Goal: Task Accomplishment & Management: Manage account settings

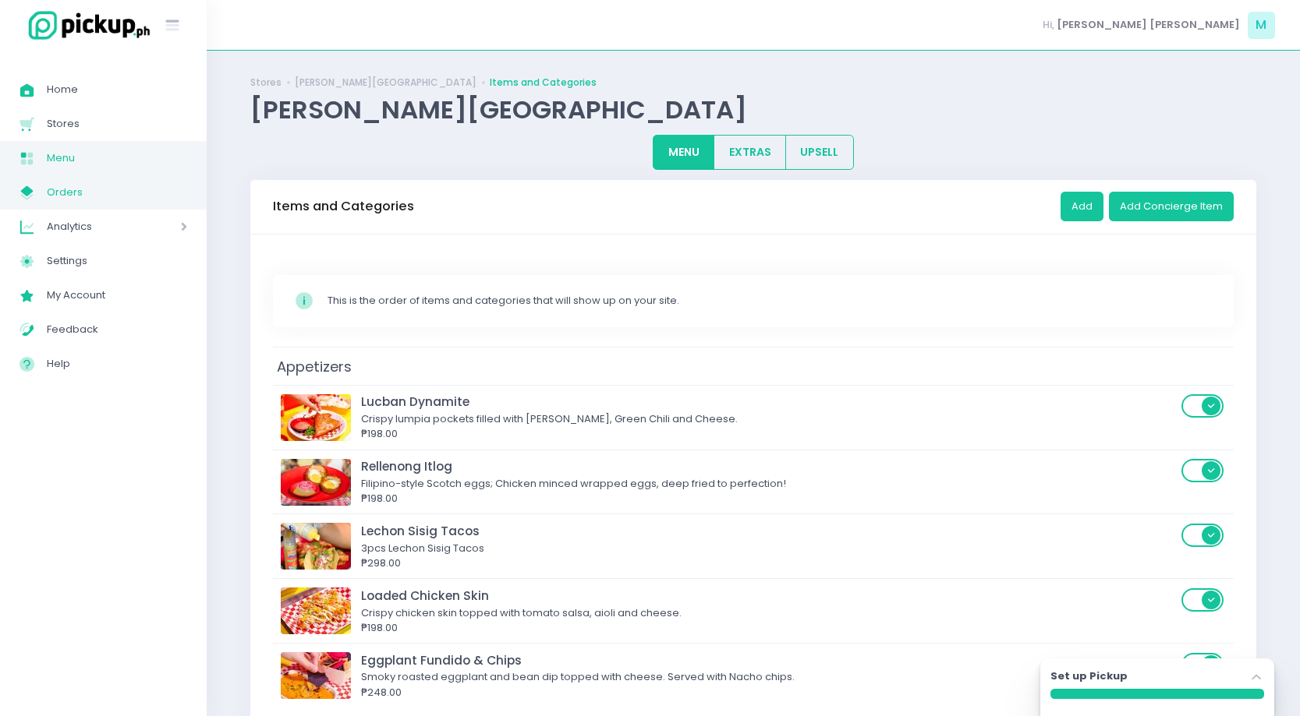
click at [82, 195] on span "Orders" at bounding box center [117, 192] width 140 height 20
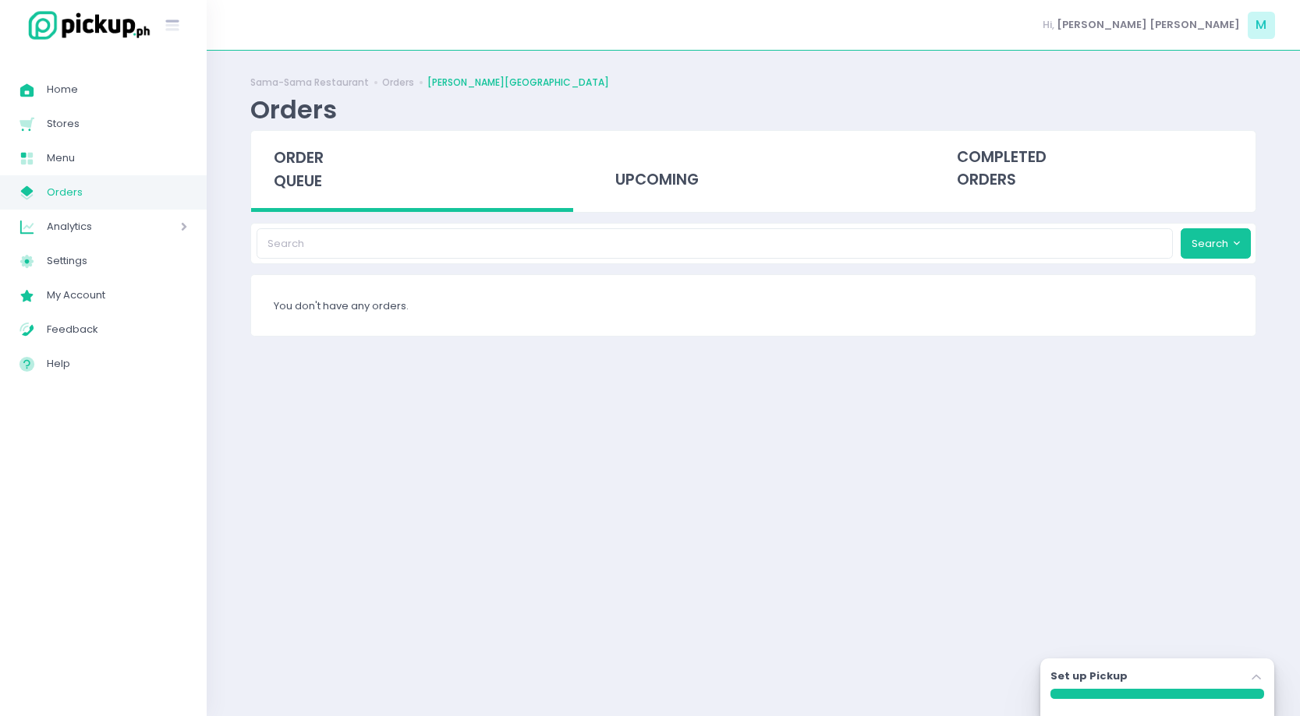
click at [1257, 676] on icon at bounding box center [1255, 677] width 9 height 5
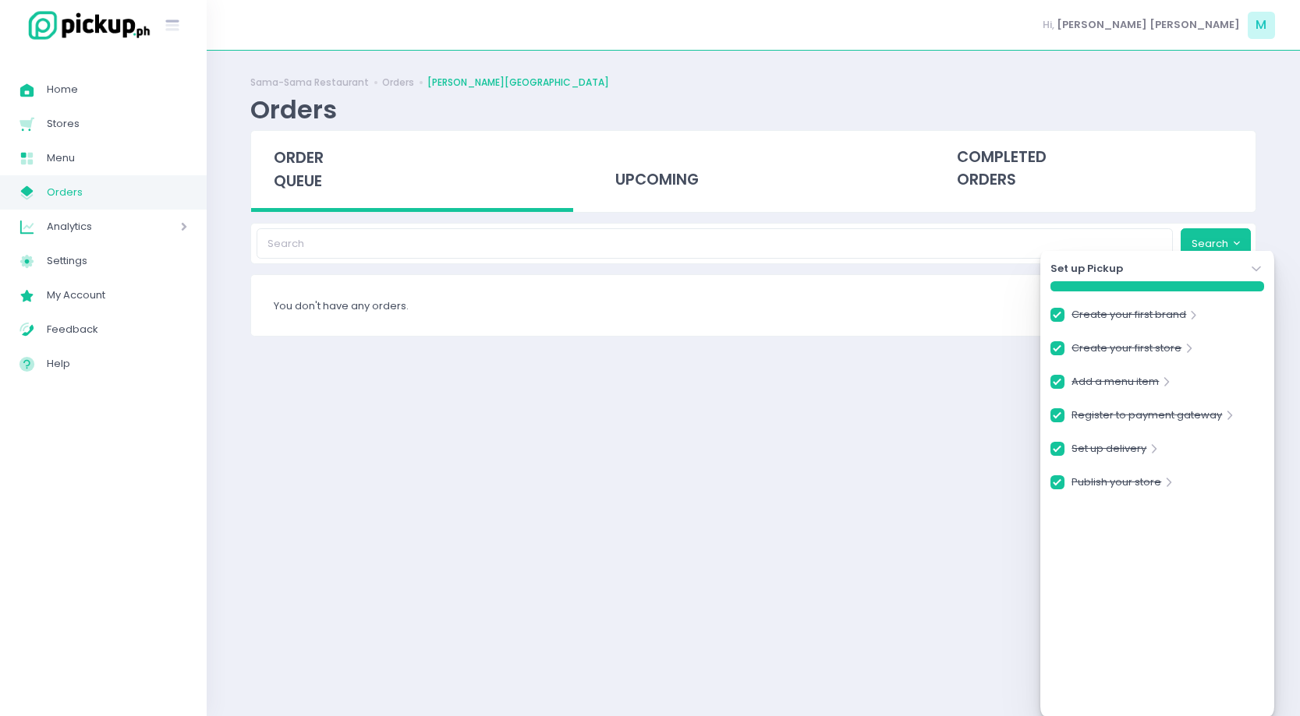
click at [968, 512] on div "Sama-Sama Restaurant Orders Sama Sama - Urban Avenue Orders order queue upcomin…" at bounding box center [753, 383] width 1045 height 627
click at [702, 504] on div "Sama-Sama Restaurant Orders Sama Sama - Urban Avenue Orders order queue upcomin…" at bounding box center [753, 383] width 1045 height 627
click at [91, 158] on span "Menu" at bounding box center [117, 158] width 140 height 20
checkbox input "true"
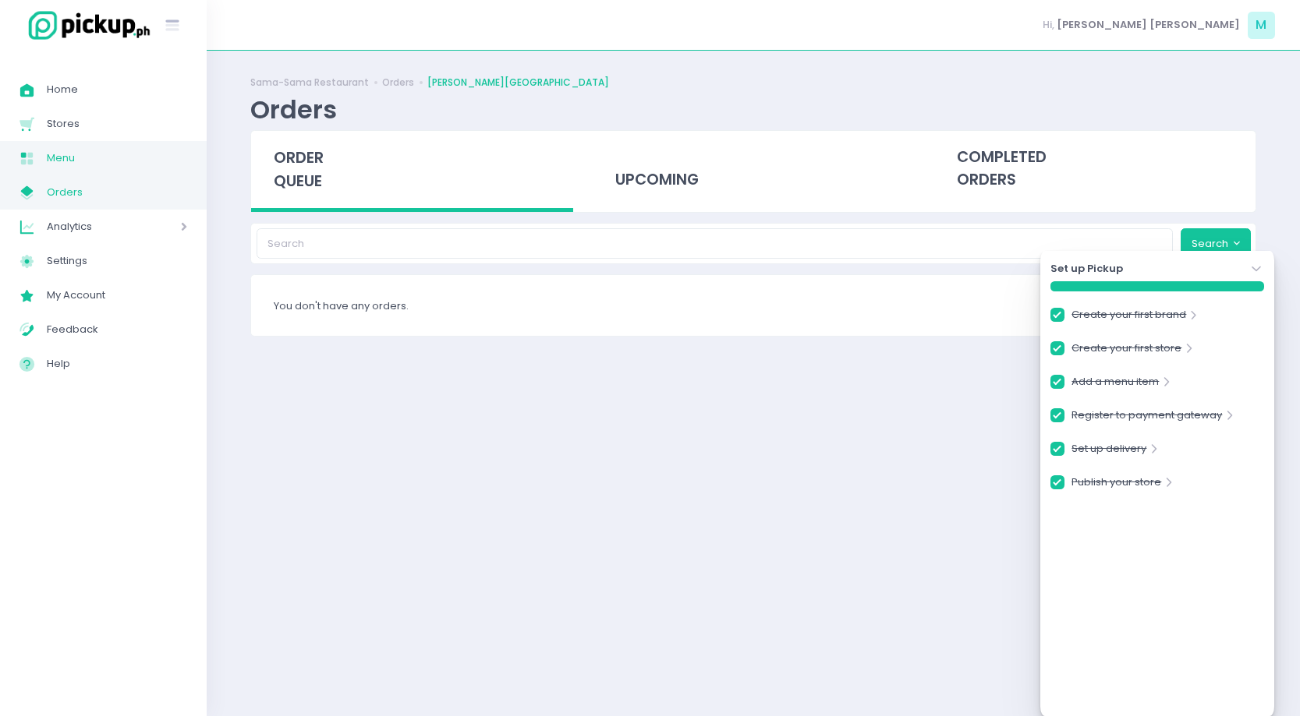
checkbox input "true"
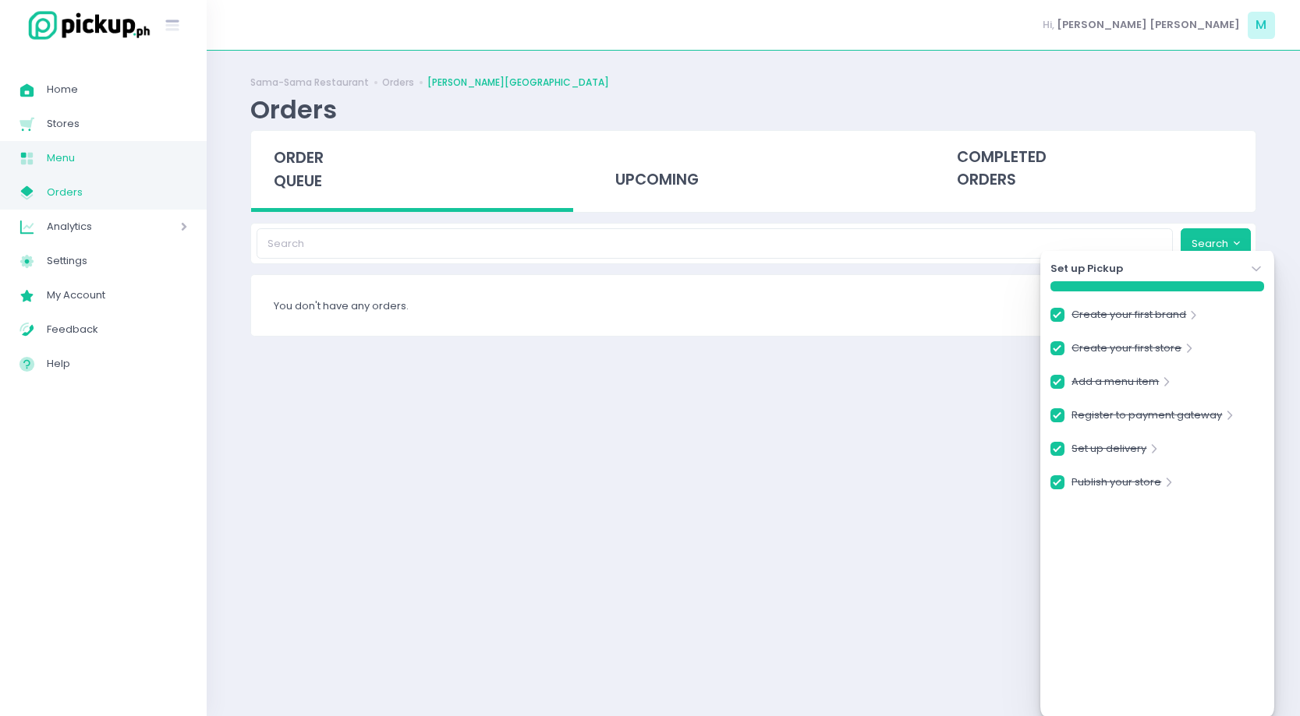
checkbox input "true"
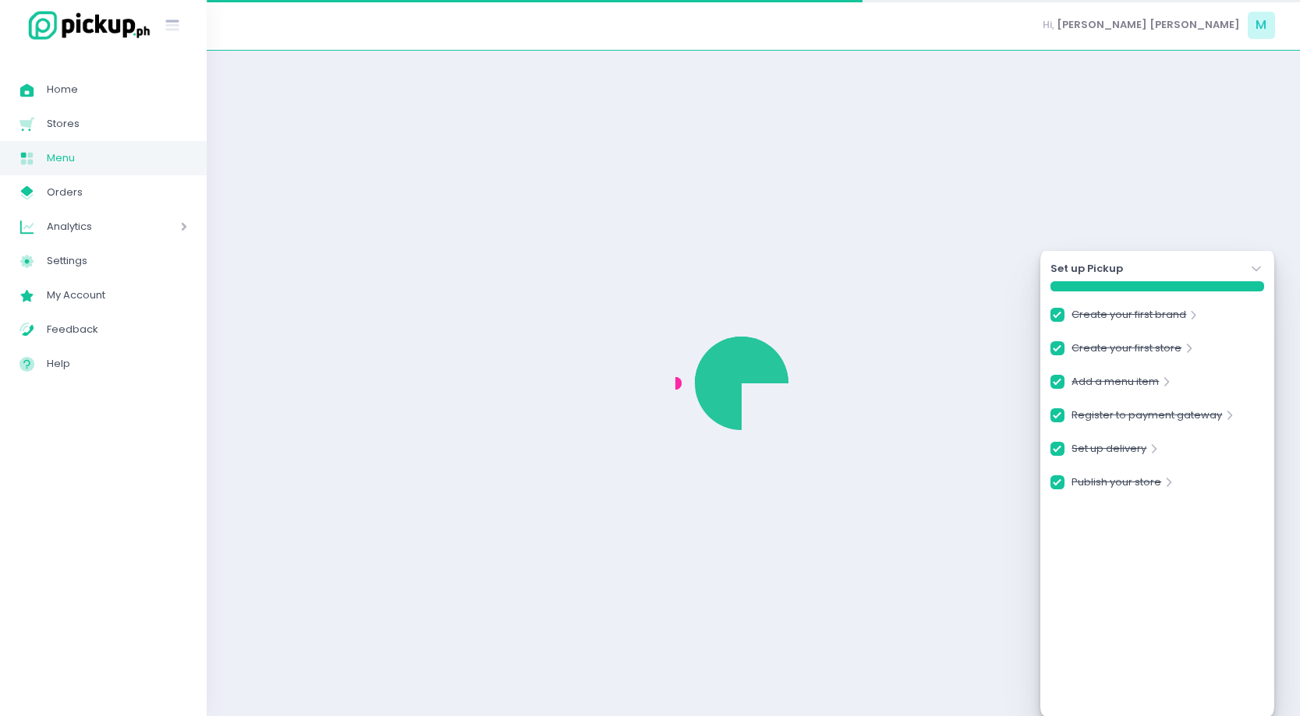
checkbox input "true"
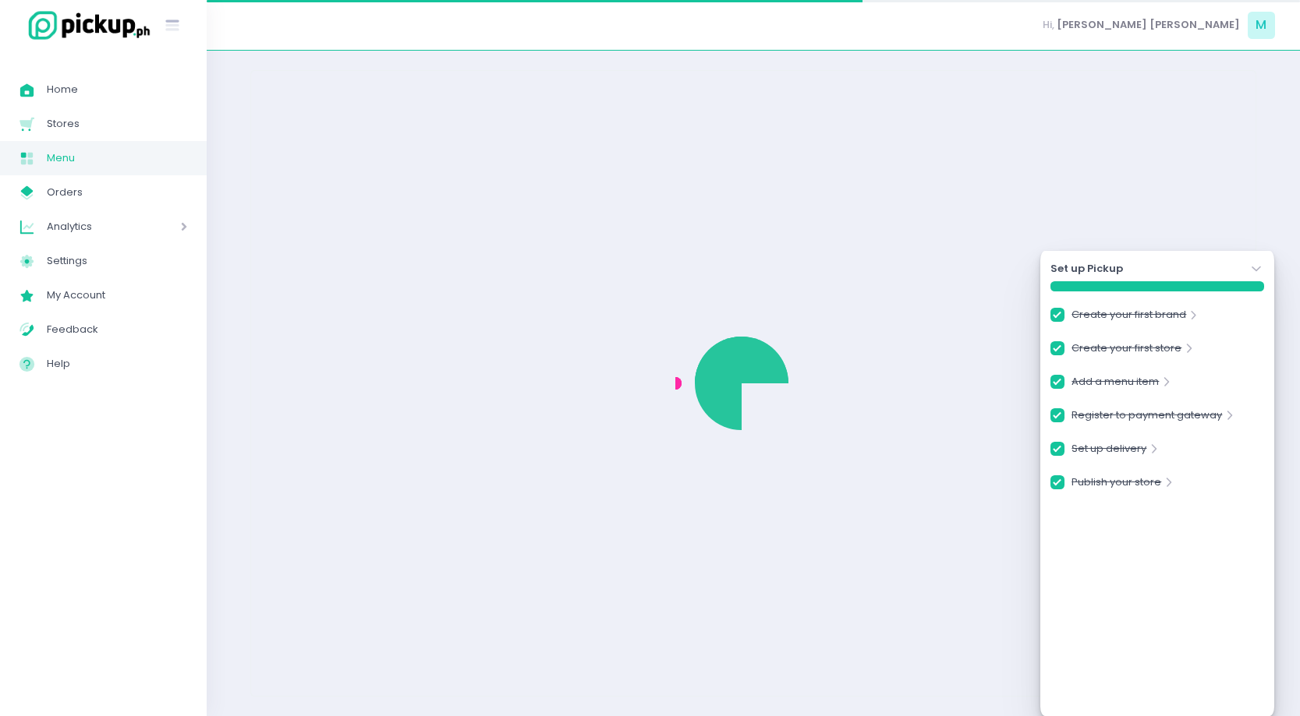
checkbox input "true"
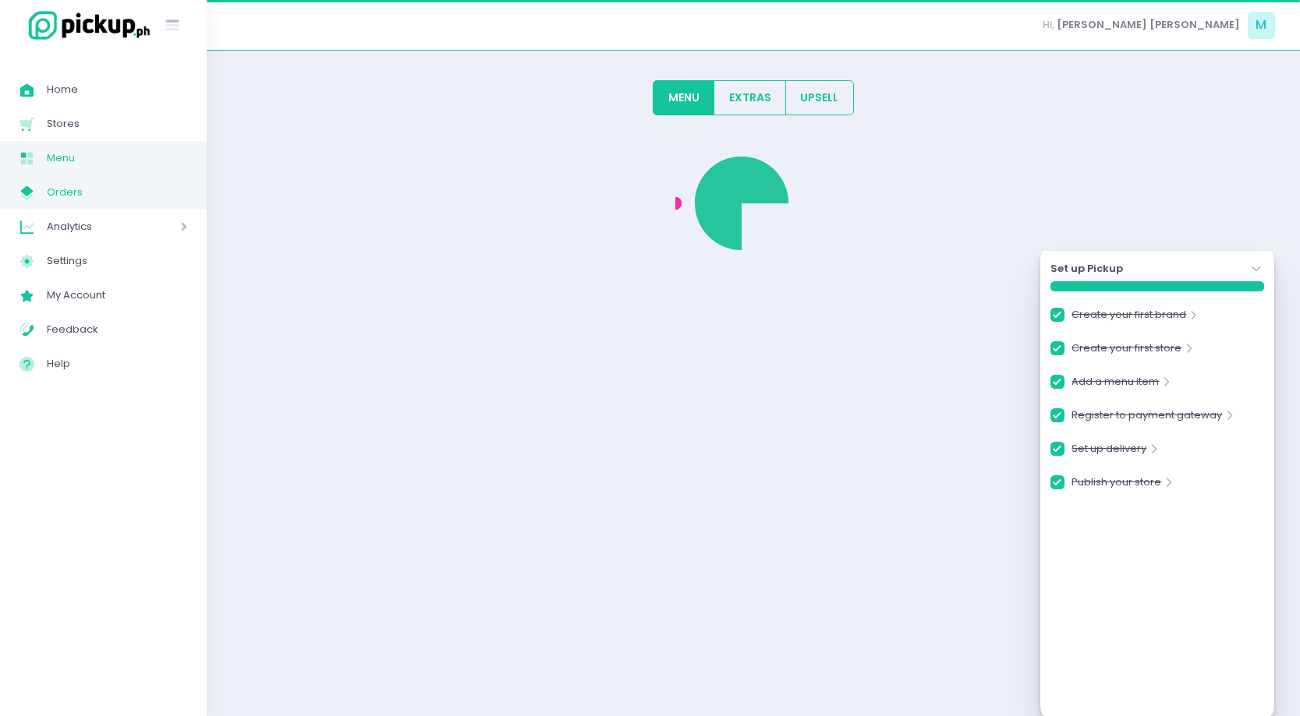
checkbox input "true"
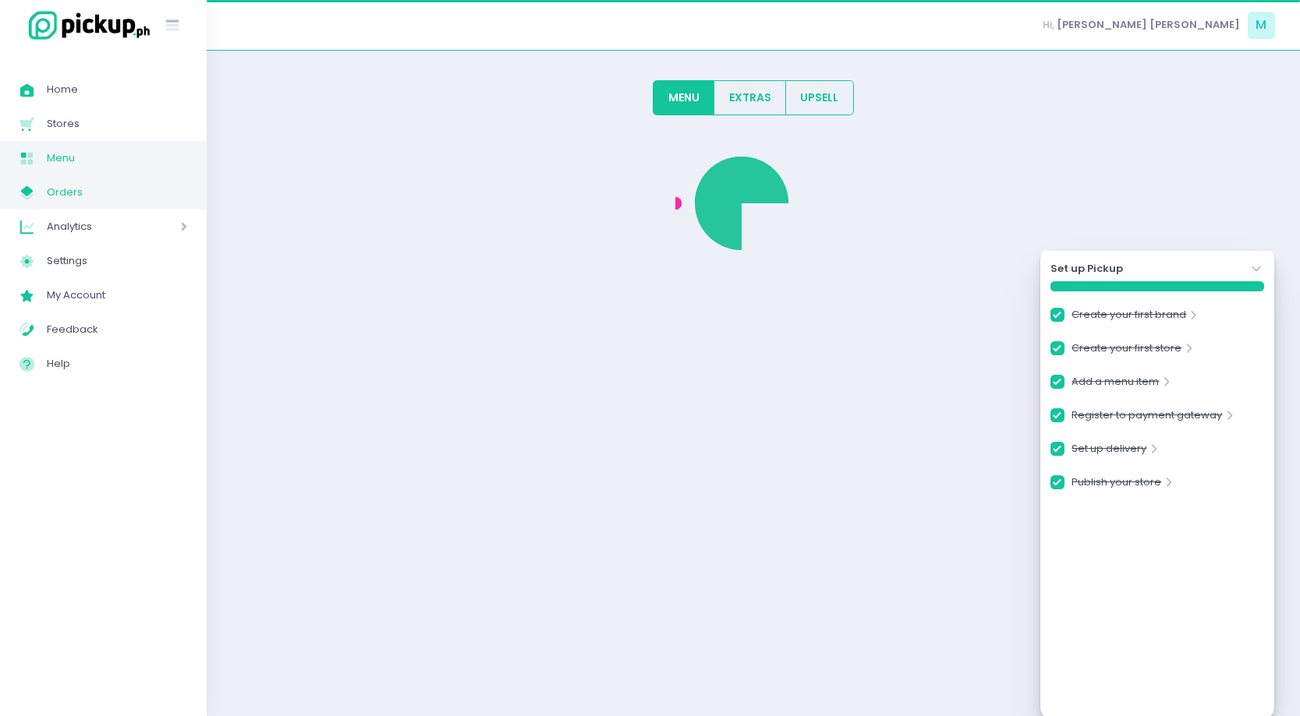
checkbox input "true"
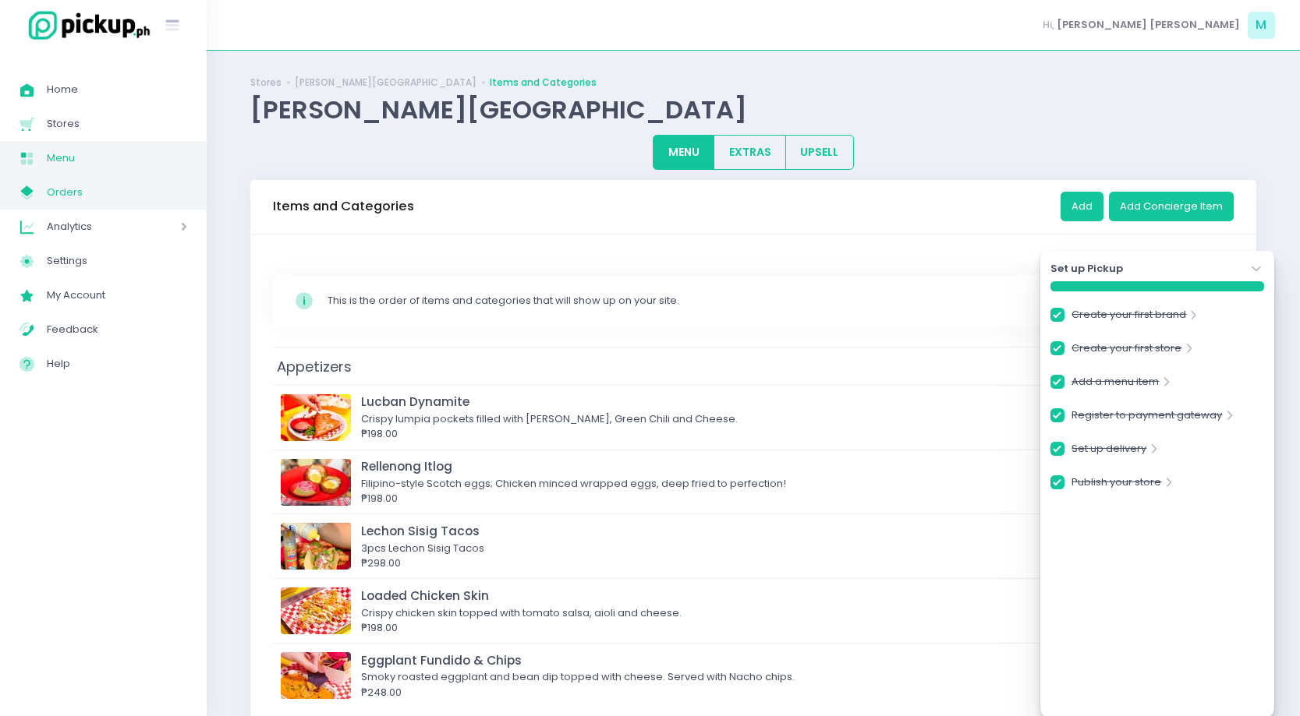
click at [117, 195] on span "Orders" at bounding box center [117, 192] width 140 height 20
checkbox input "true"
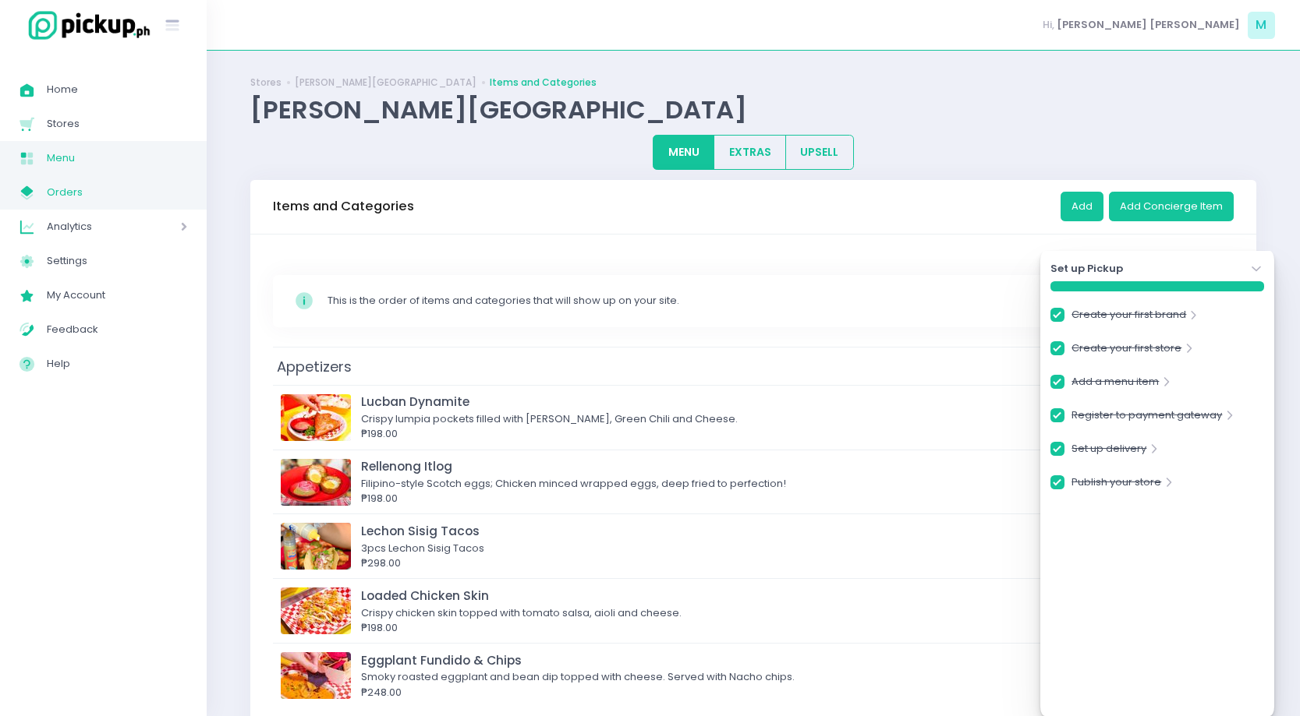
checkbox input "true"
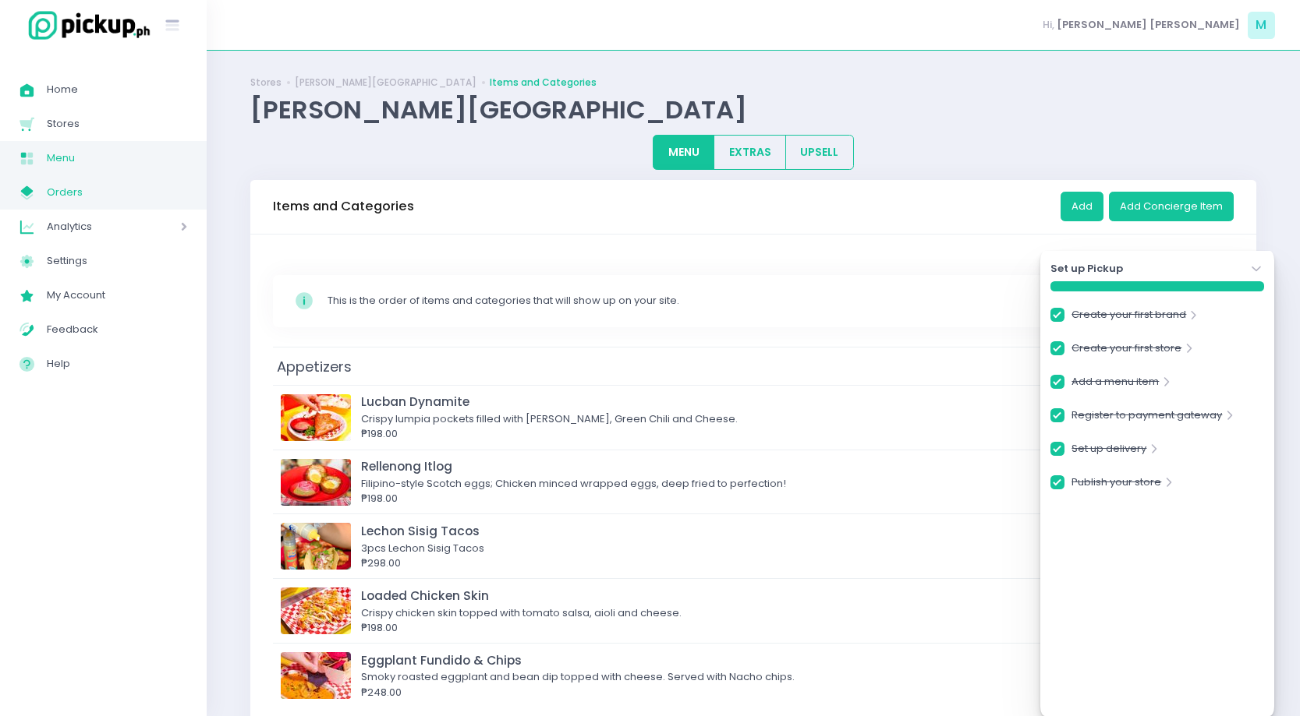
checkbox input "true"
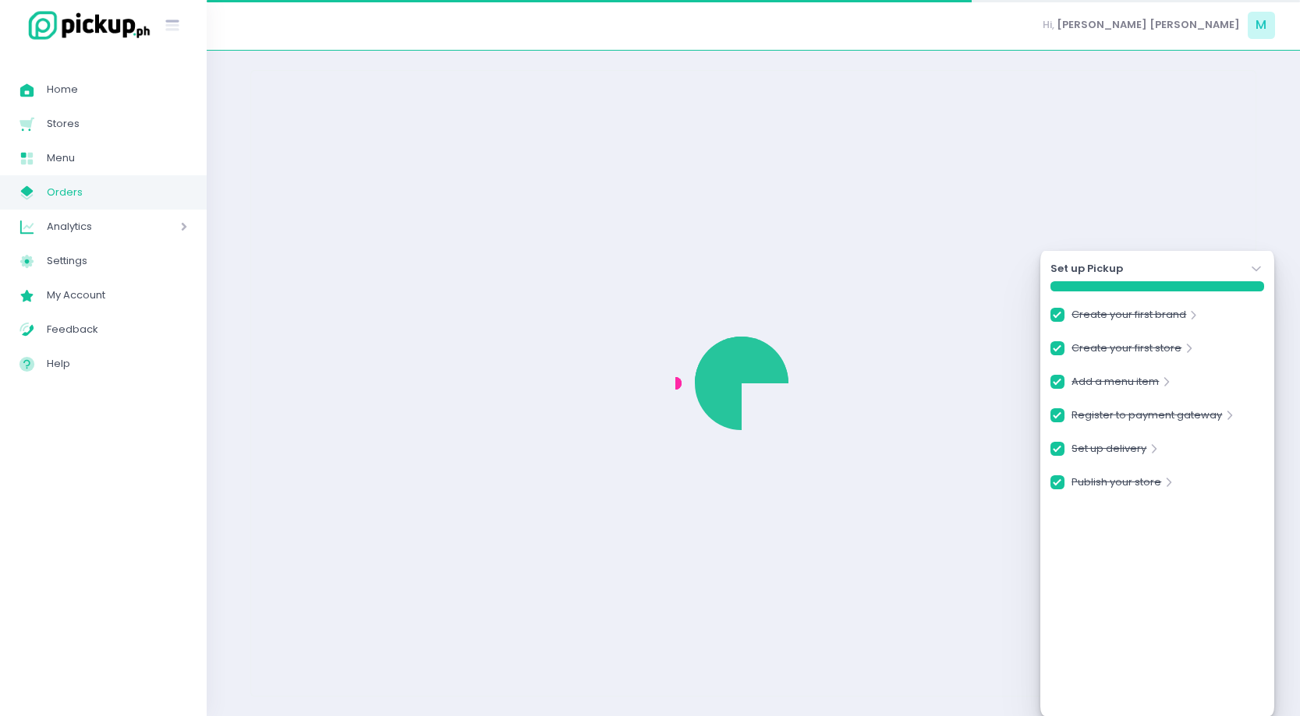
checkbox input "true"
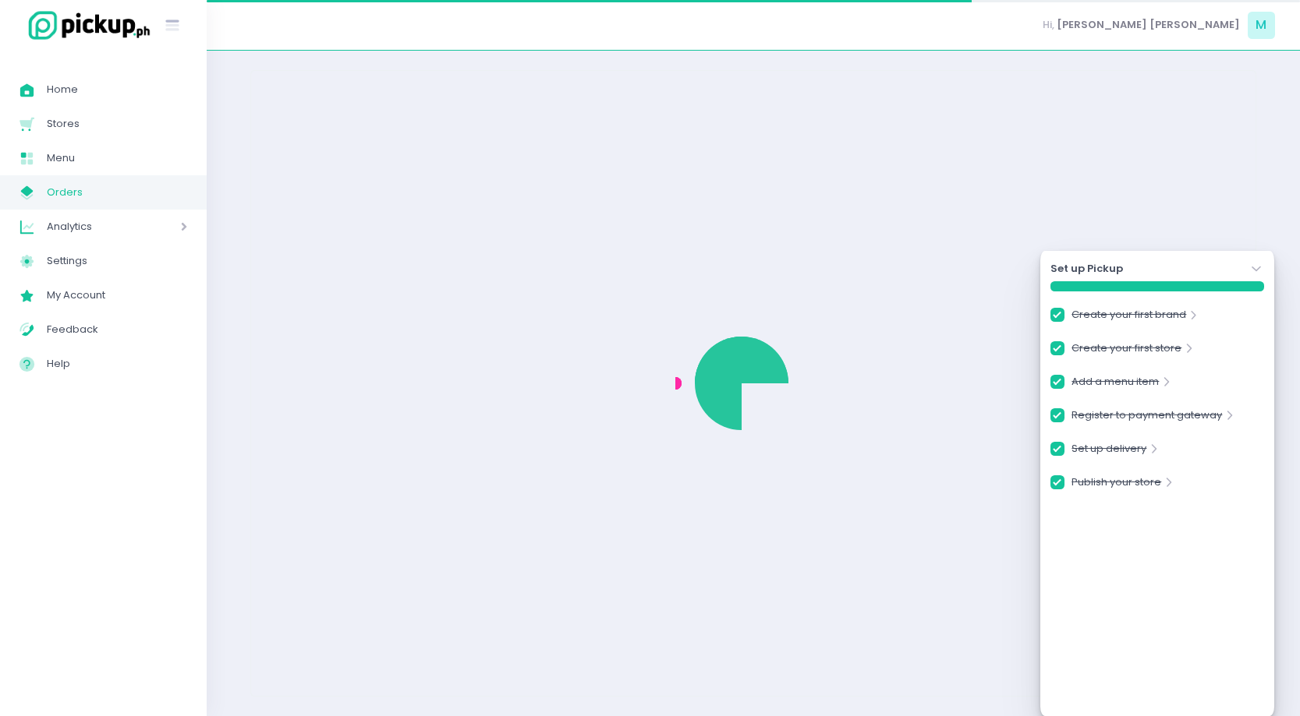
checkbox input "true"
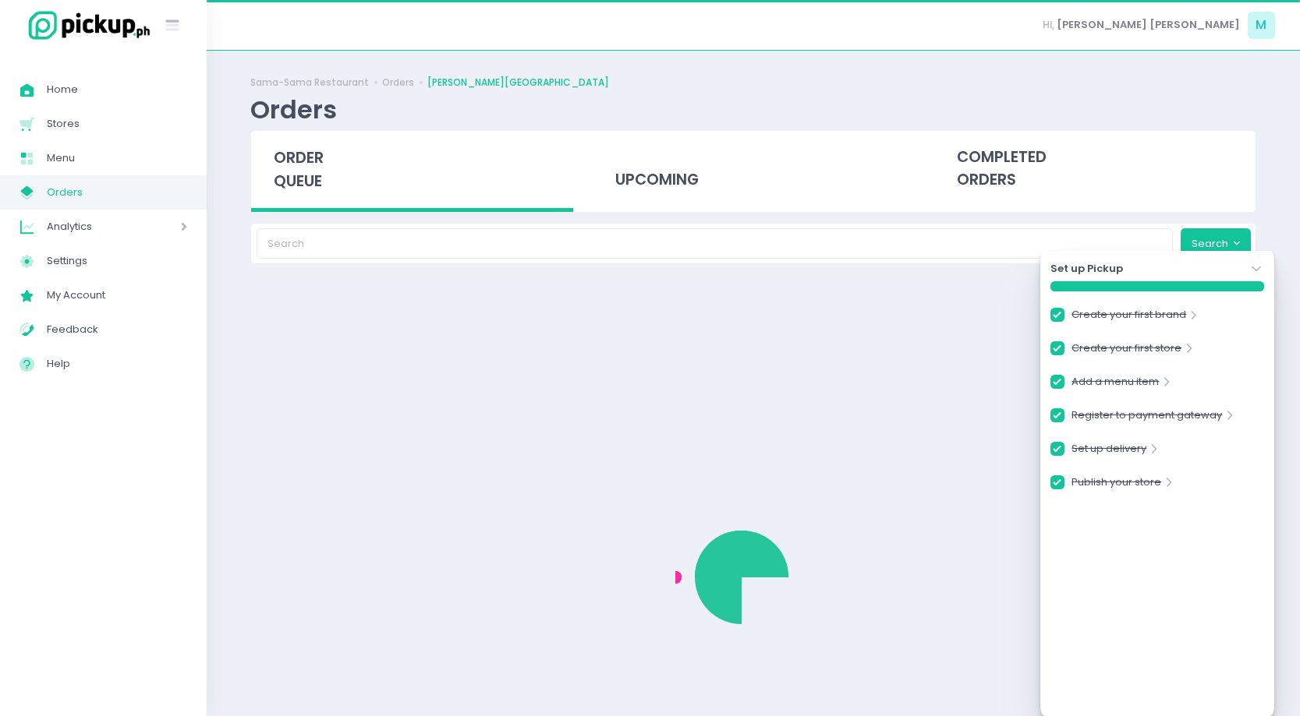
checkbox input "true"
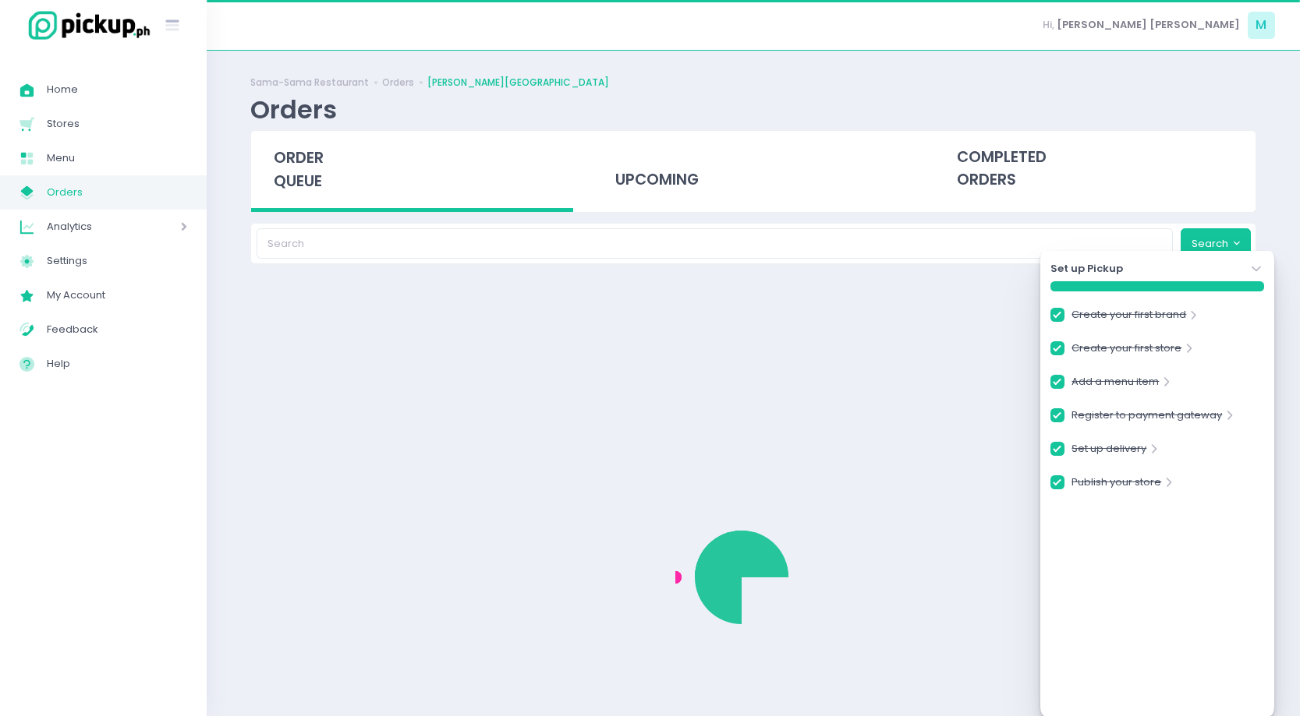
checkbox input "true"
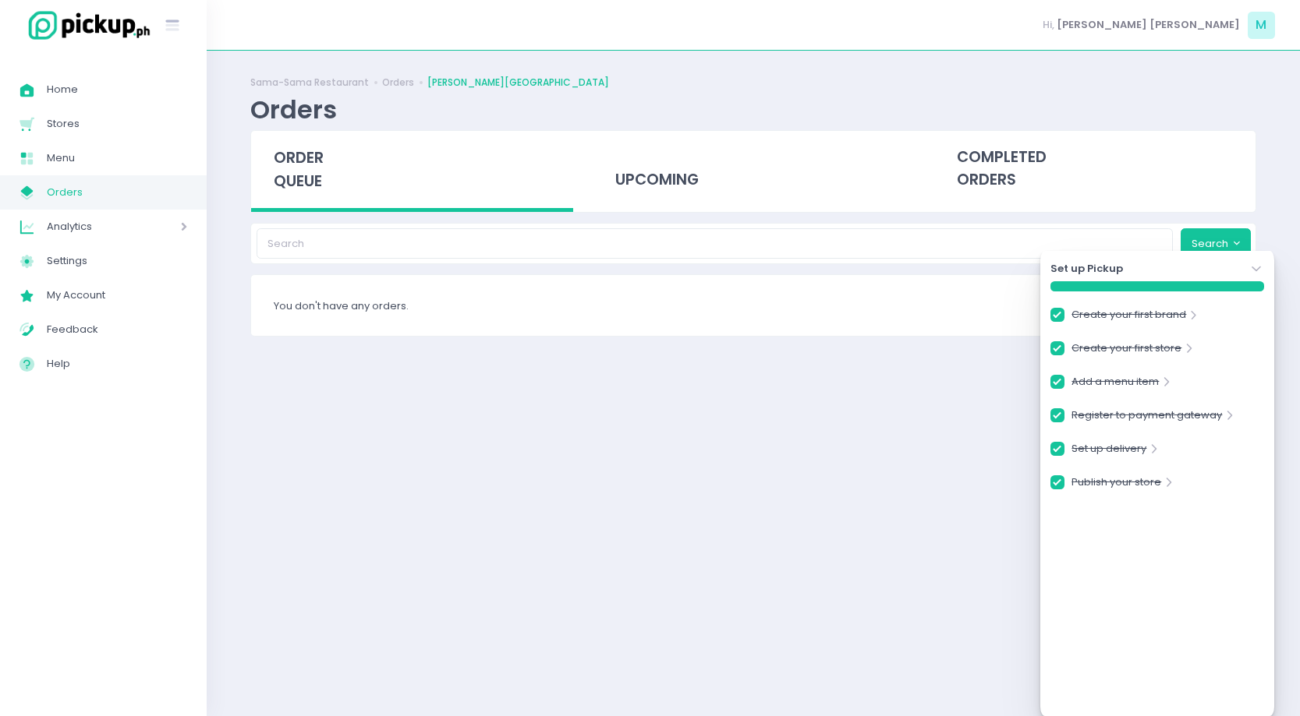
click at [1250, 268] on icon "Stockholm-icons / Navigation / Angle-down Created with Sketch." at bounding box center [1256, 269] width 16 height 16
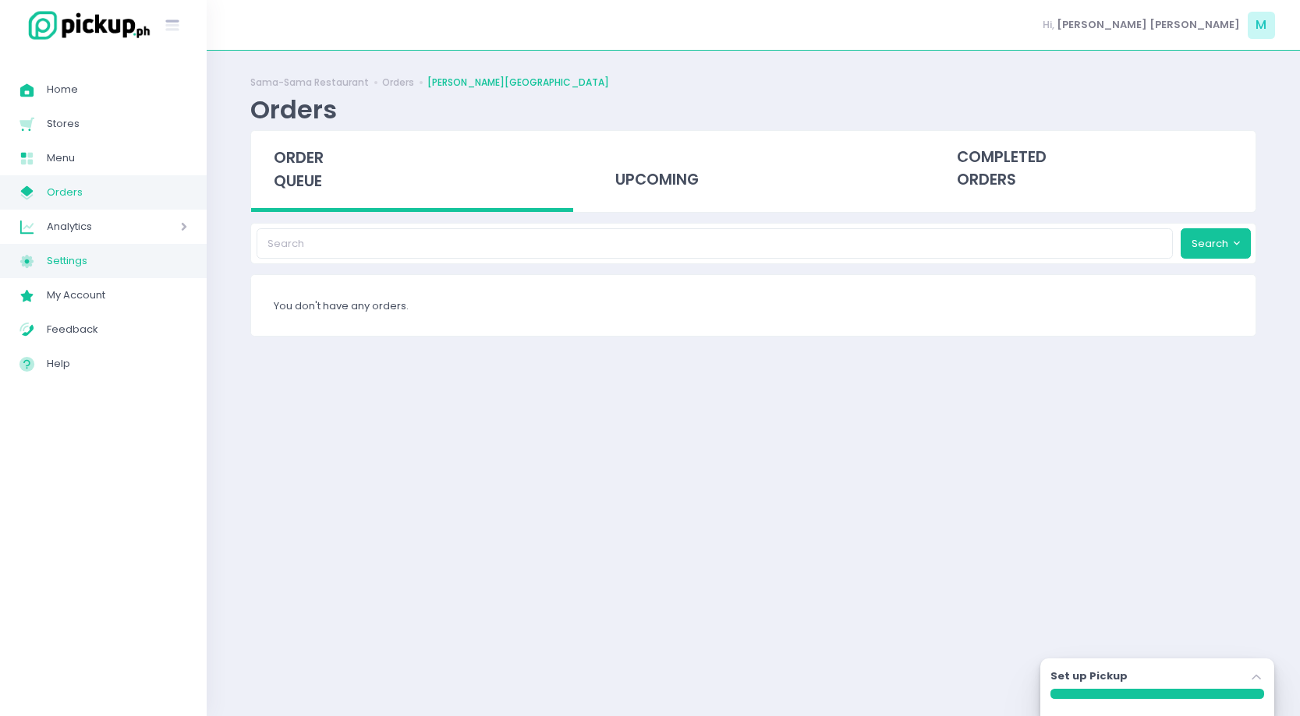
click at [77, 261] on span "Settings" at bounding box center [117, 261] width 140 height 20
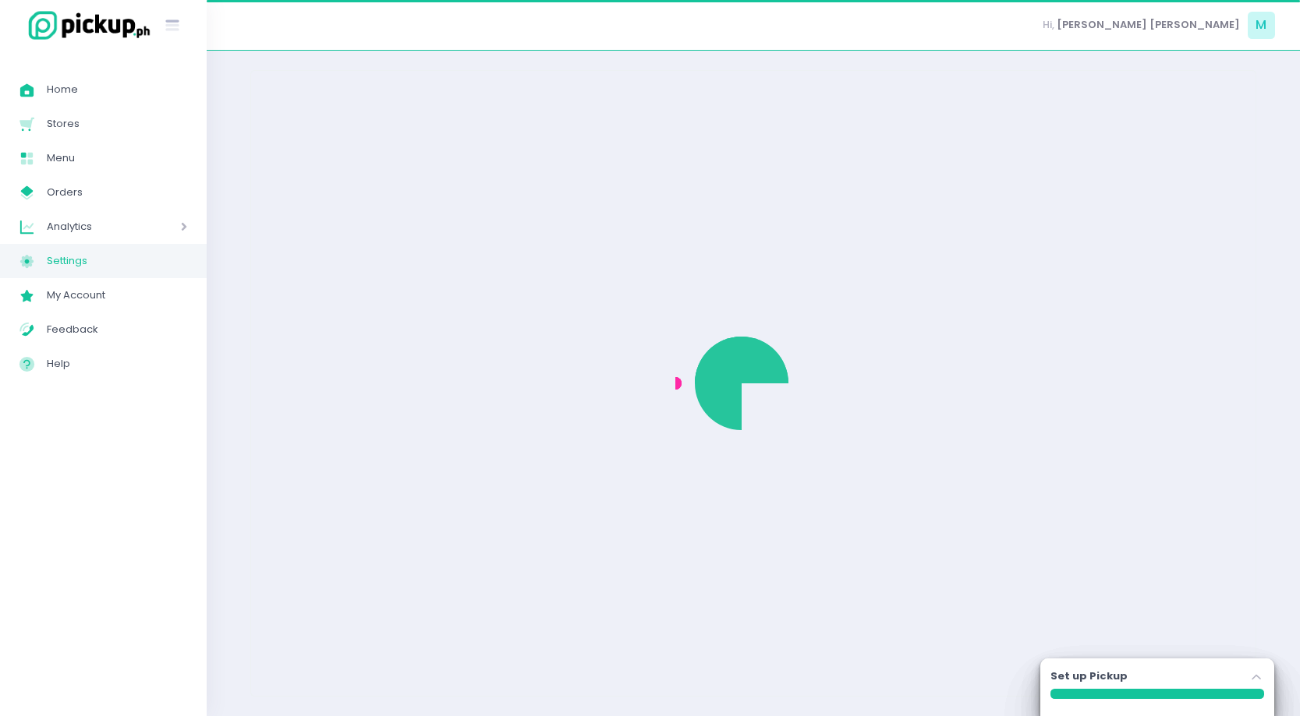
select select "active"
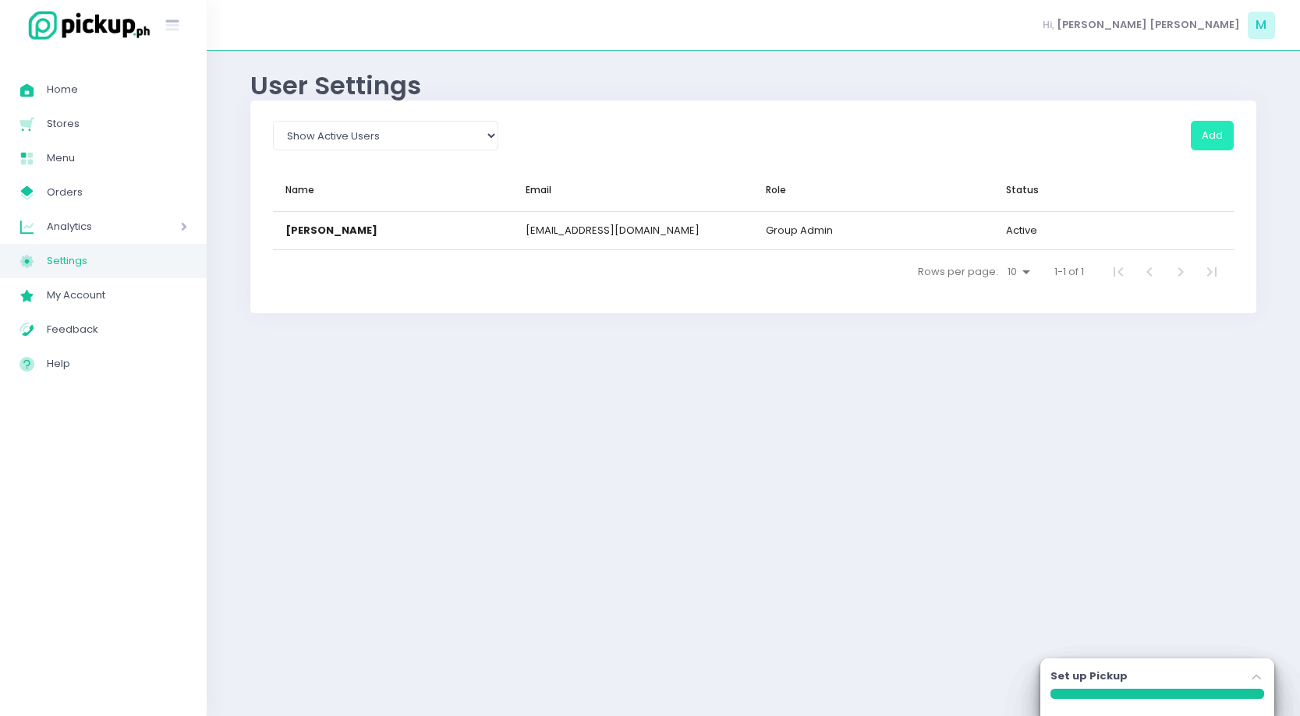
click at [1203, 136] on button "Add" at bounding box center [1211, 136] width 43 height 30
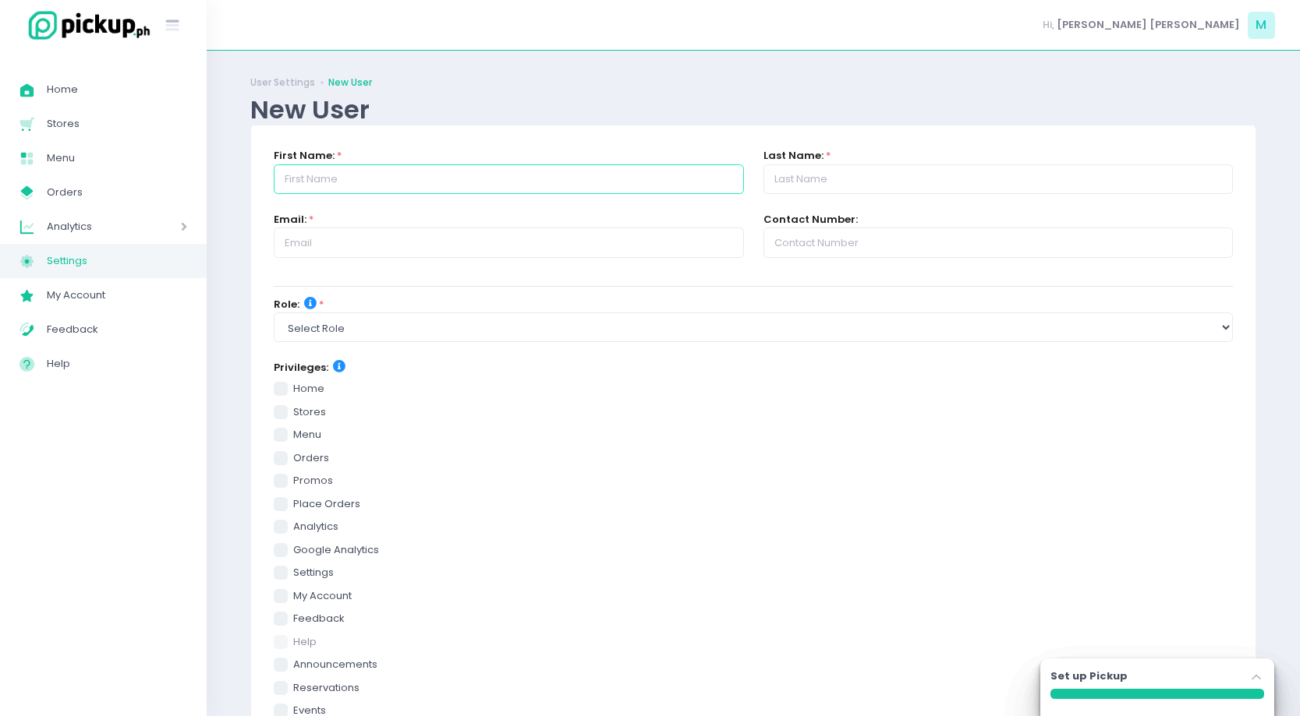
click at [456, 179] on input "text" at bounding box center [508, 179] width 469 height 30
type input "Mil"
type input "Crespo"
click at [436, 232] on input "text" at bounding box center [508, 243] width 469 height 30
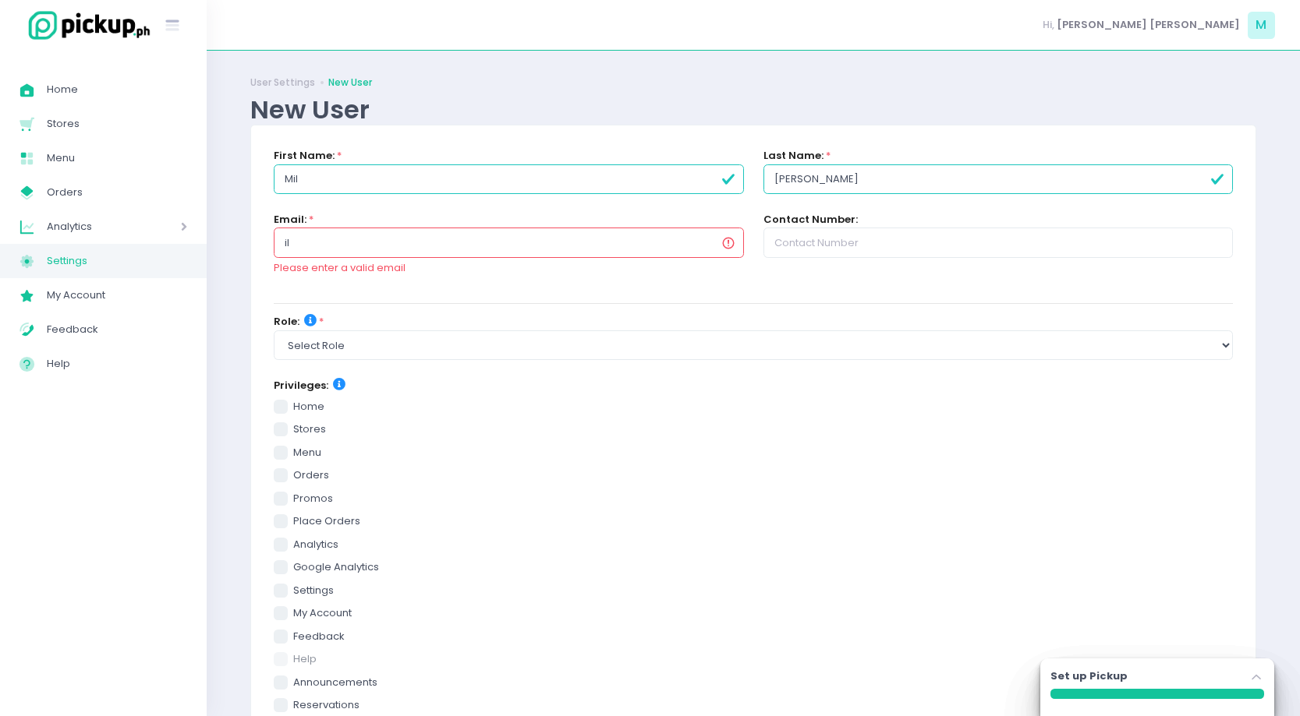
type input "i"
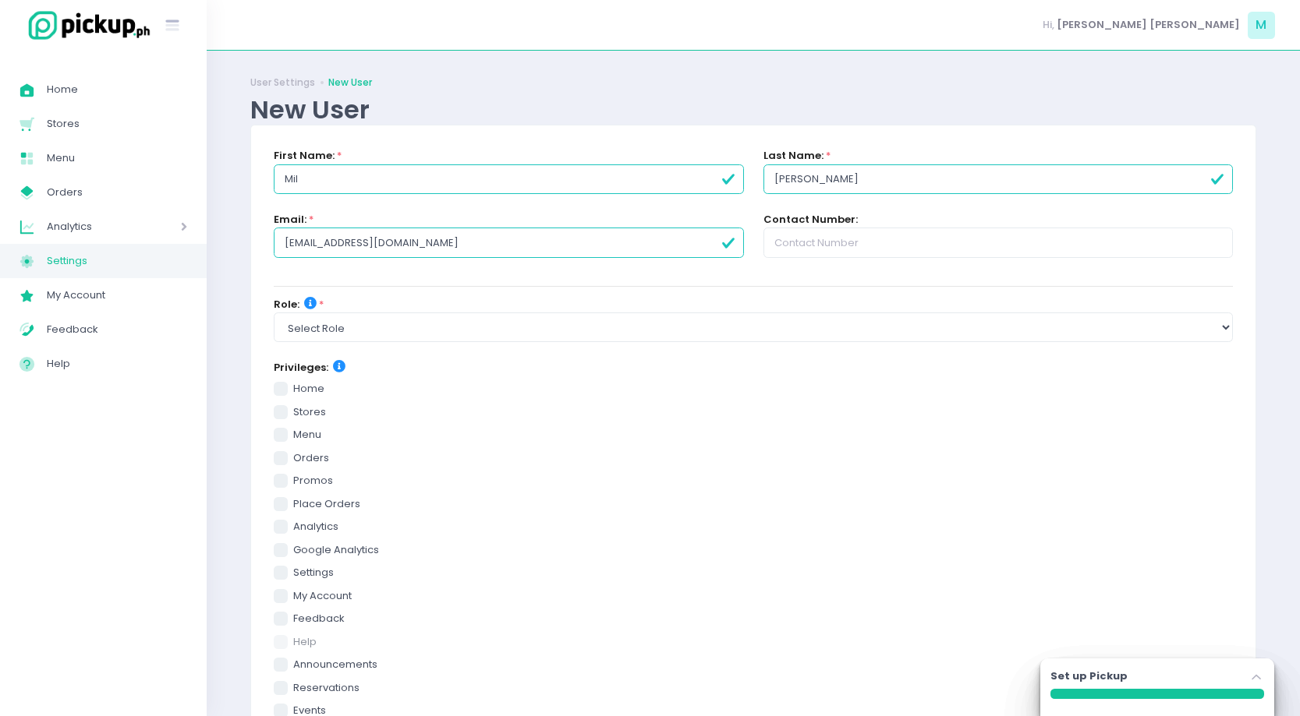
type input "mil@samasama.ph"
click at [862, 252] on input "text" at bounding box center [997, 243] width 469 height 30
click at [666, 380] on div "home stores menu orders promos place orders analytics google analytics settings…" at bounding box center [753, 549] width 959 height 338
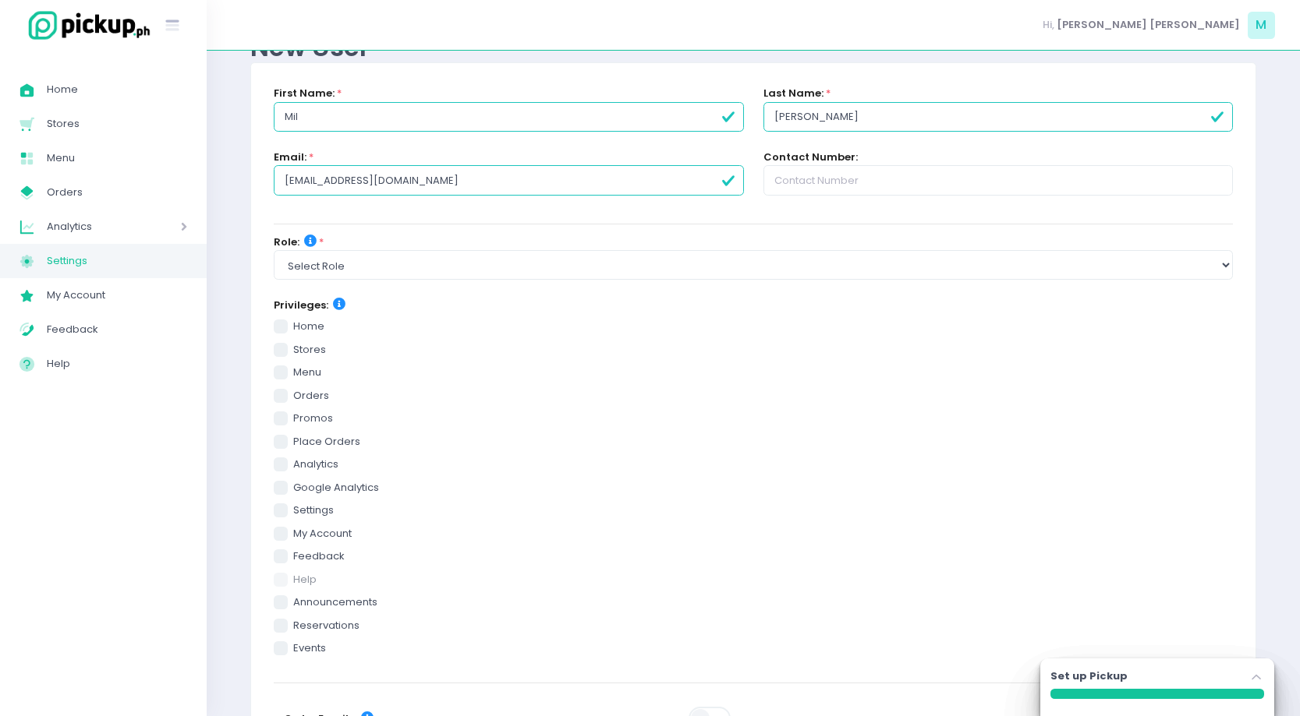
scroll to position [67, 0]
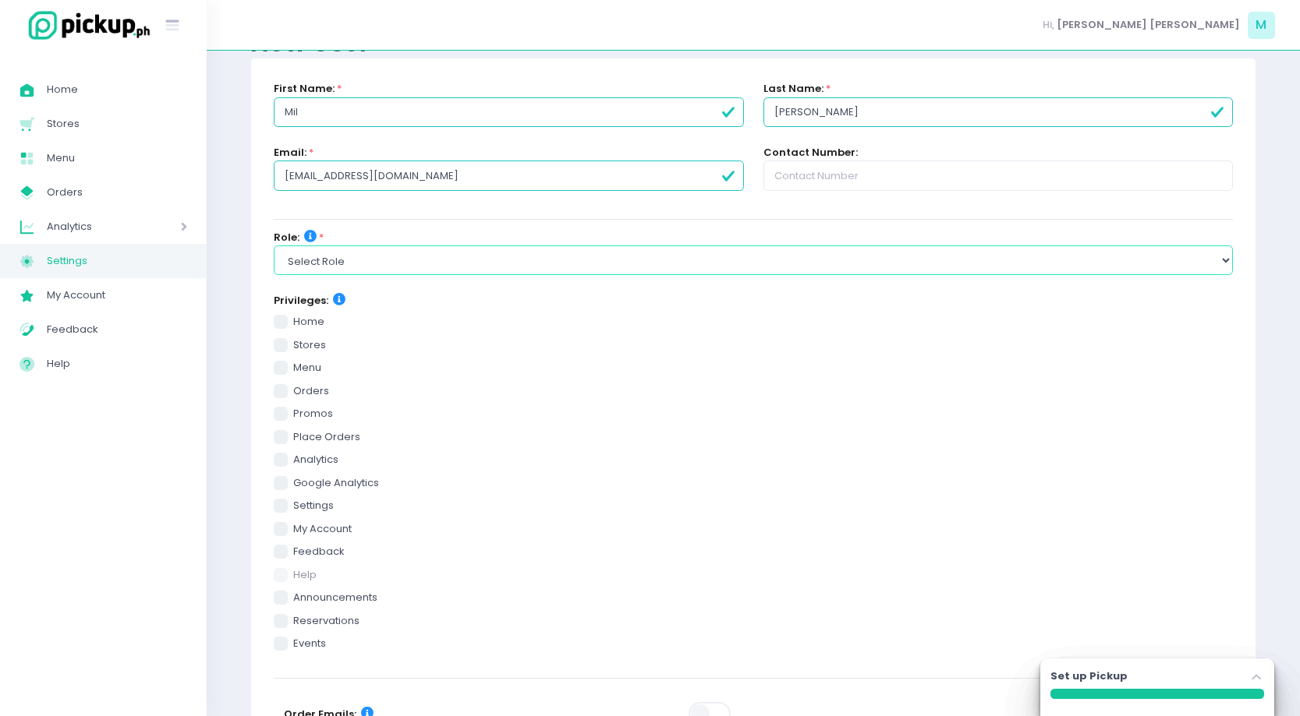
click at [425, 267] on select "Select Role group admin brand admin store admin accounting console user console…" at bounding box center [753, 261] width 959 height 30
click at [309, 235] on icon at bounding box center [310, 236] width 12 height 12
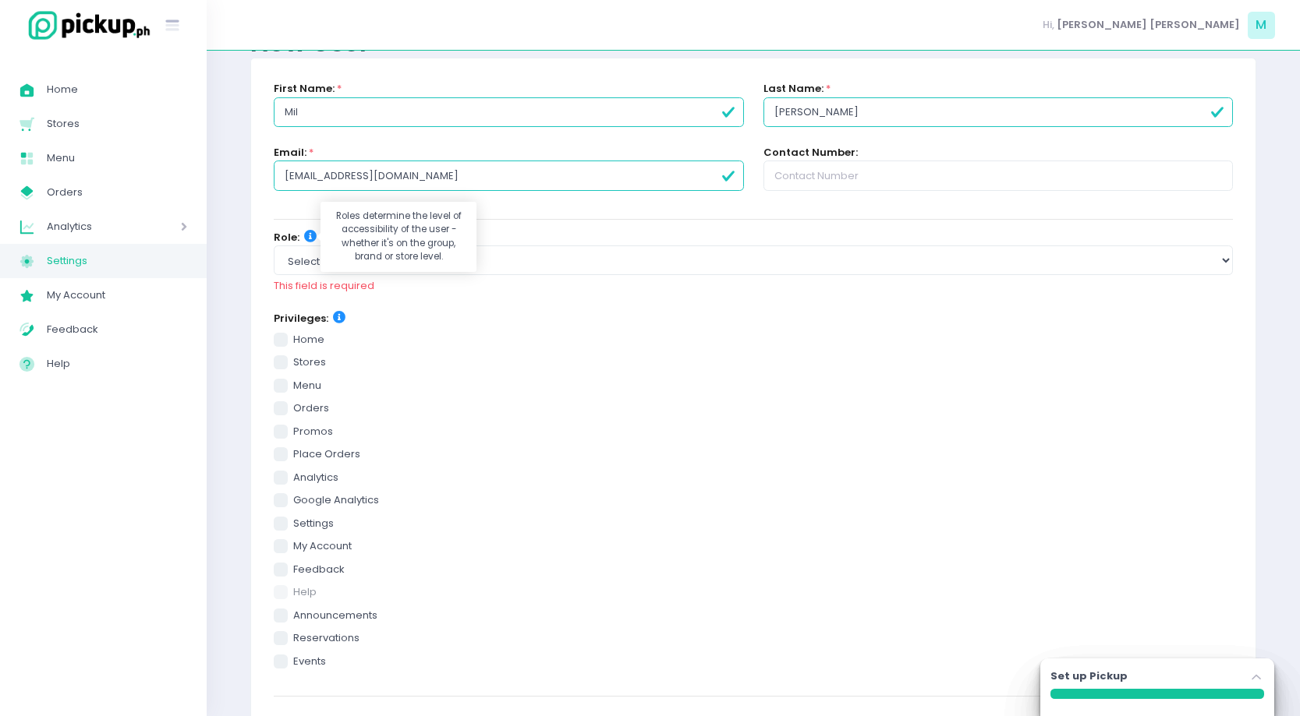
click at [309, 235] on icon at bounding box center [310, 236] width 12 height 12
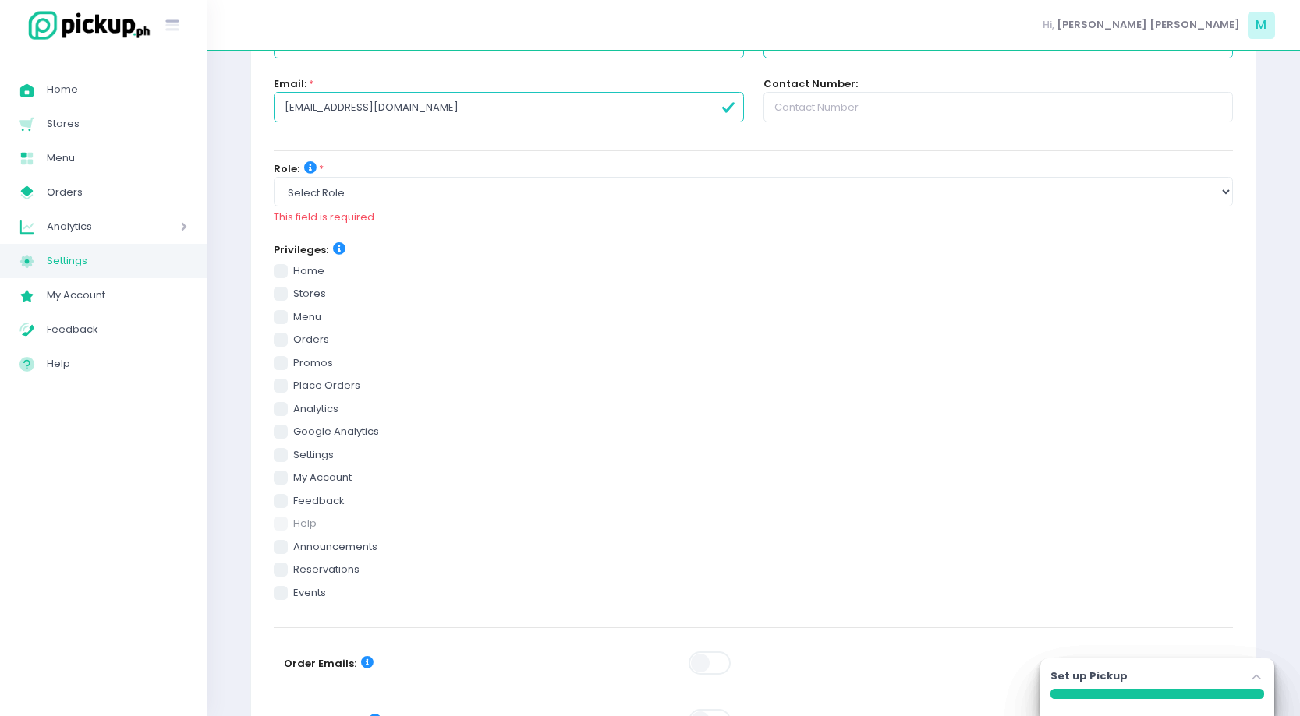
scroll to position [141, 0]
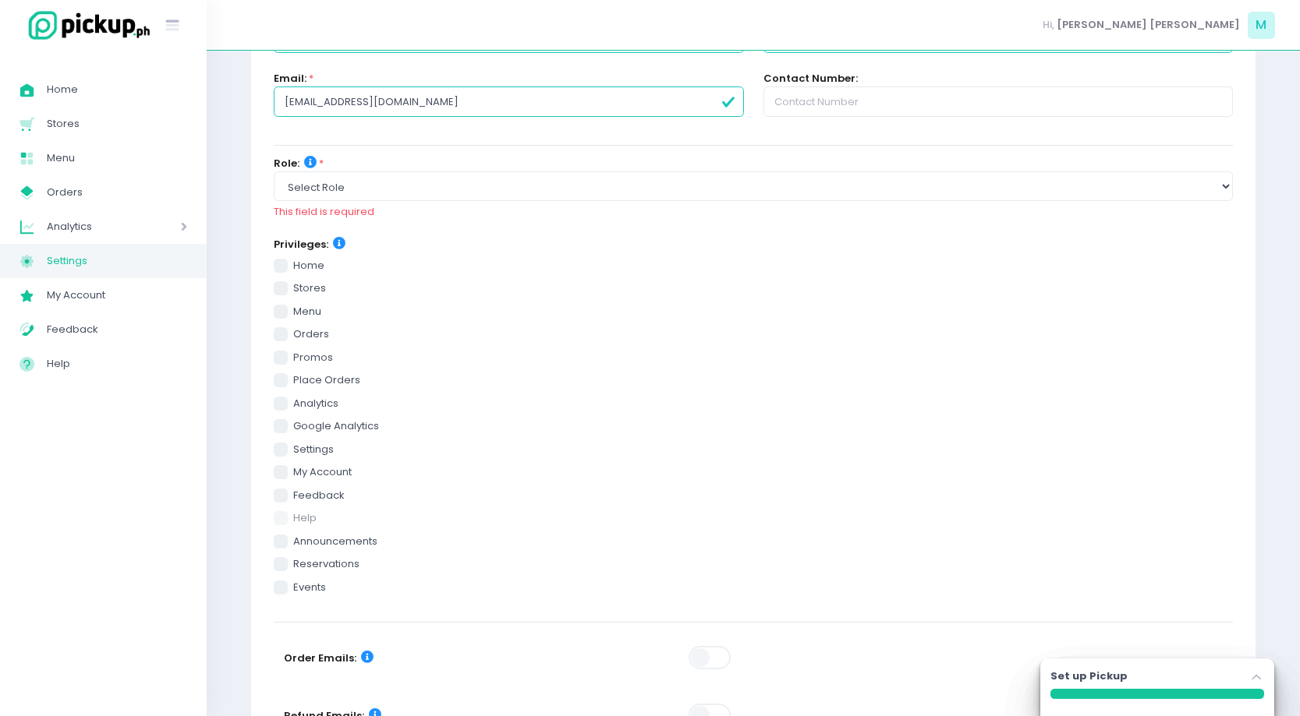
click at [282, 383] on span at bounding box center [281, 380] width 14 height 14
click at [293, 383] on input "place orders" at bounding box center [298, 378] width 10 height 10
checkbox input "true"
click at [283, 339] on span at bounding box center [281, 334] width 14 height 14
click at [293, 337] on input "orders" at bounding box center [298, 332] width 10 height 10
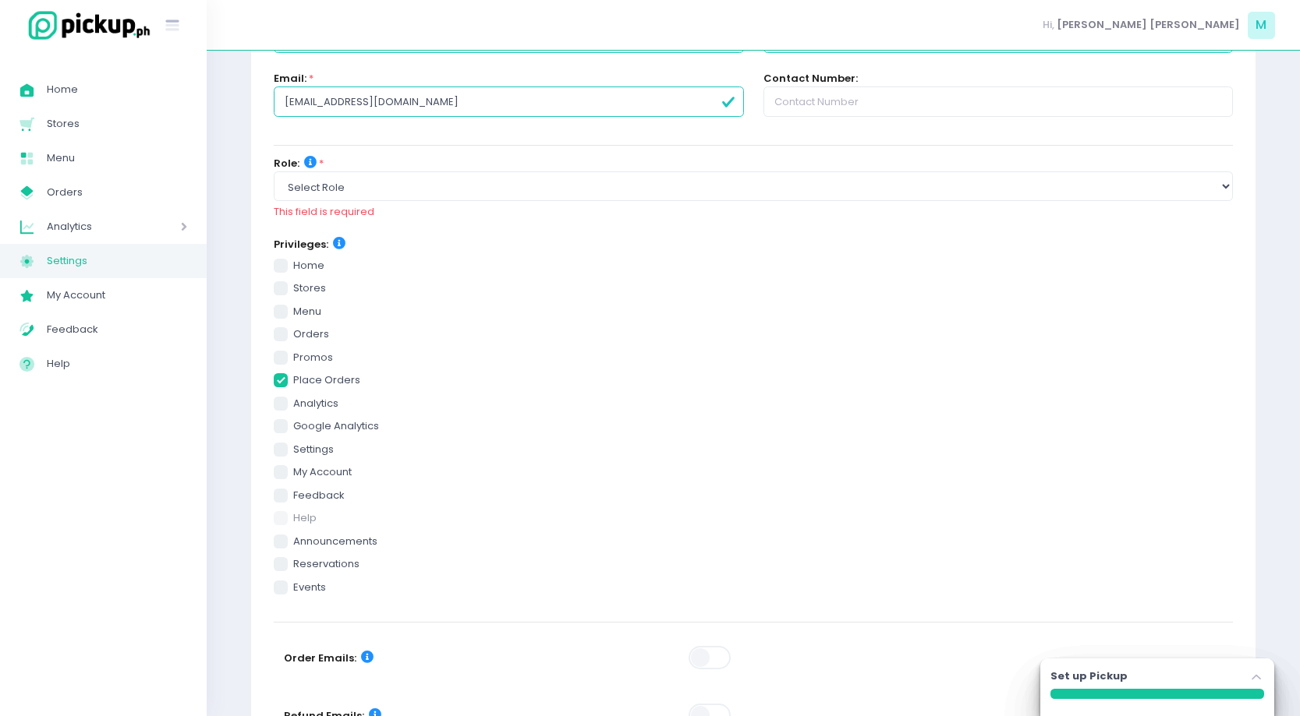
checkbox input "true"
click at [281, 313] on span at bounding box center [281, 312] width 14 height 14
click at [293, 313] on input "menu" at bounding box center [298, 309] width 10 height 10
checkbox input "true"
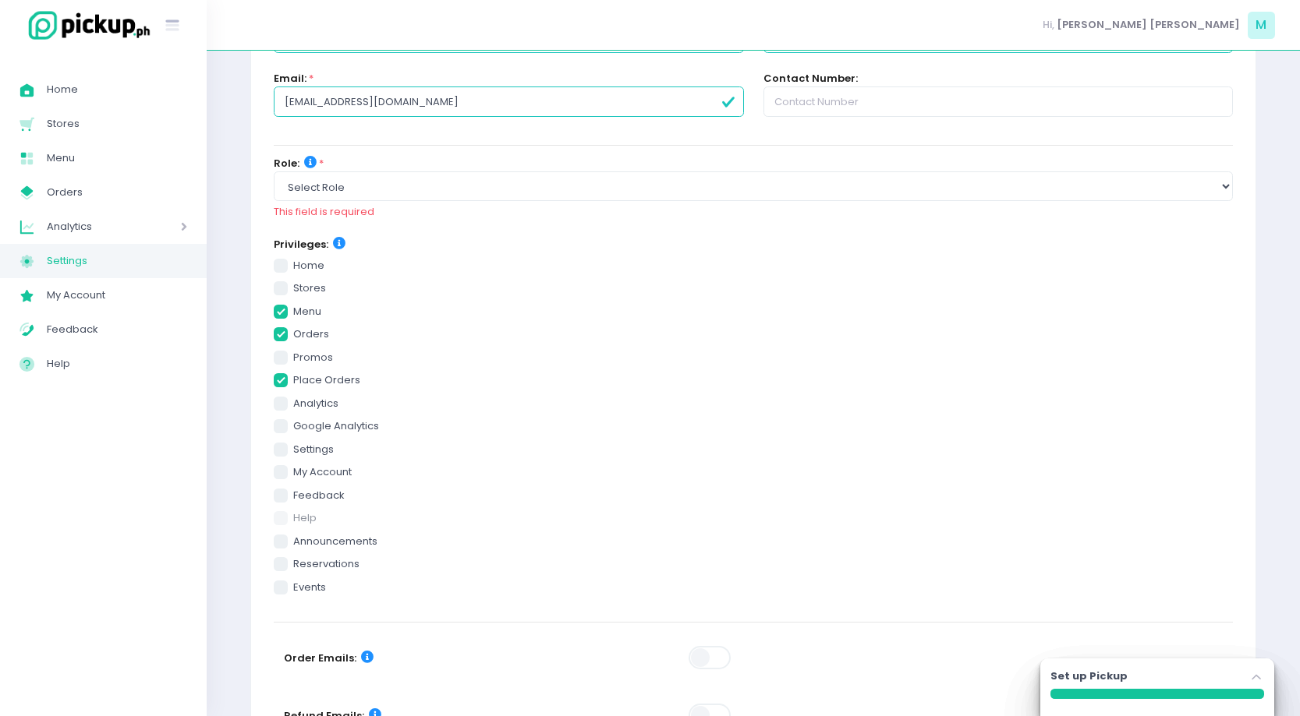
checkbox input "true"
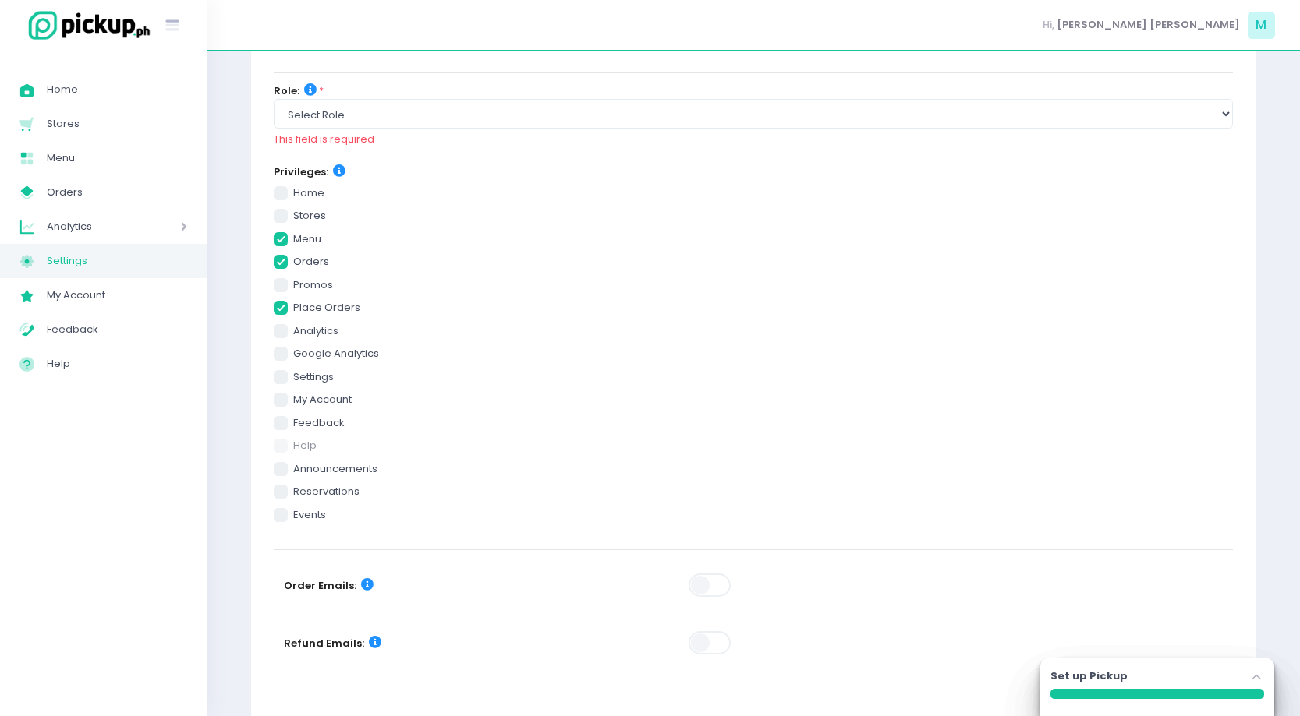
scroll to position [214, 0]
click at [279, 493] on span at bounding box center [281, 491] width 14 height 14
click at [293, 493] on input "reservations" at bounding box center [298, 488] width 10 height 10
checkbox input "true"
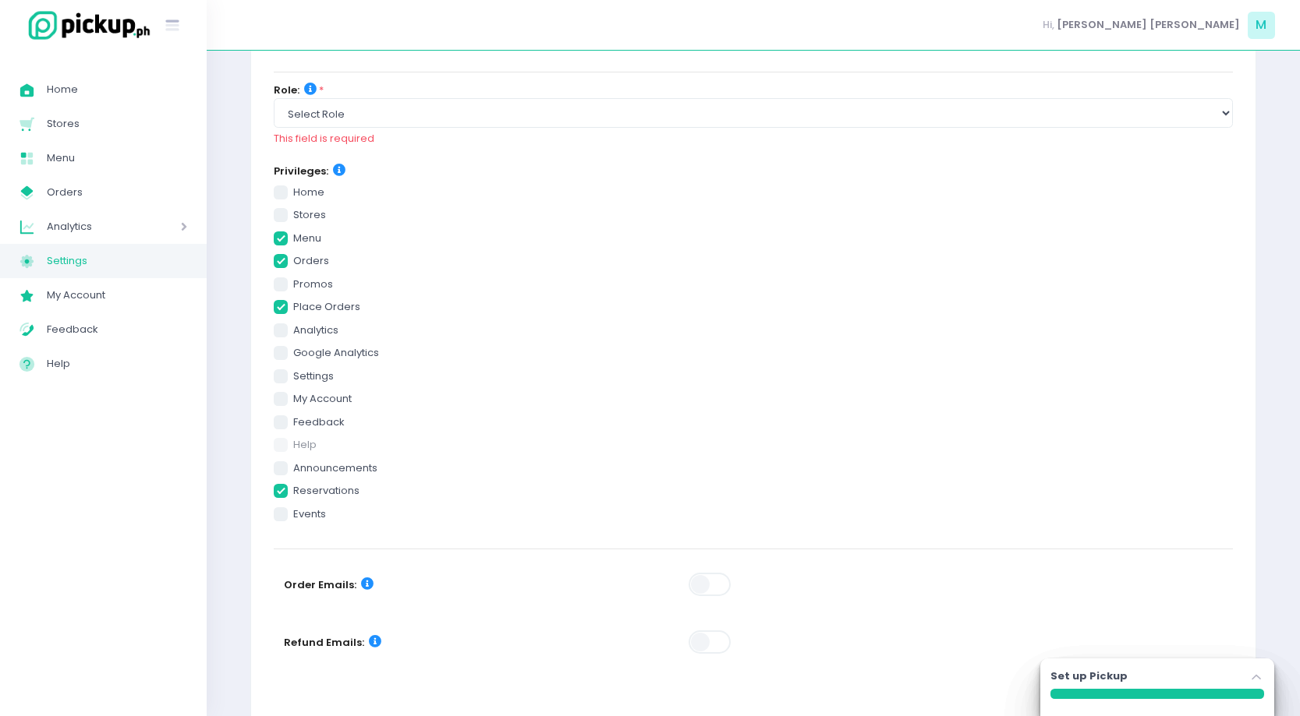
checkbox input "true"
click at [283, 477] on div "home stores menu orders promos place orders analytics google analytics settings…" at bounding box center [753, 353] width 959 height 338
click at [284, 468] on span at bounding box center [281, 469] width 14 height 14
click at [293, 468] on input "announcements" at bounding box center [298, 466] width 10 height 10
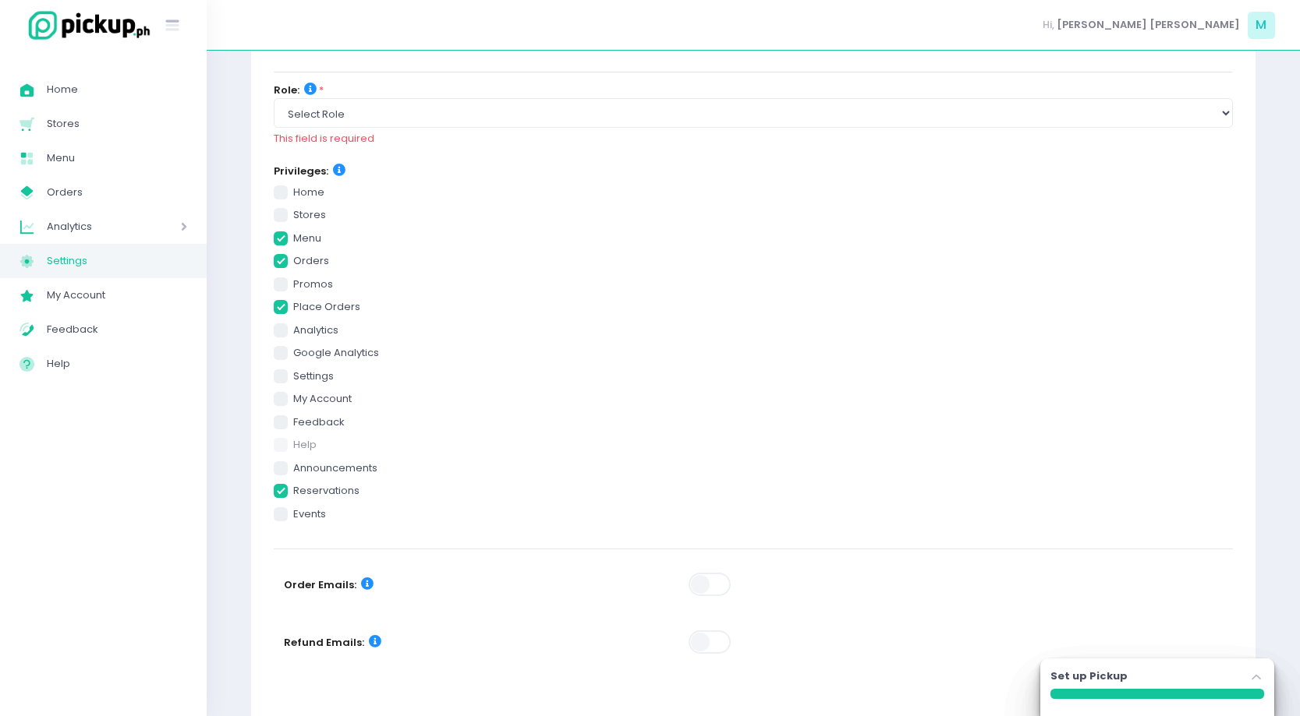
checkbox input "true"
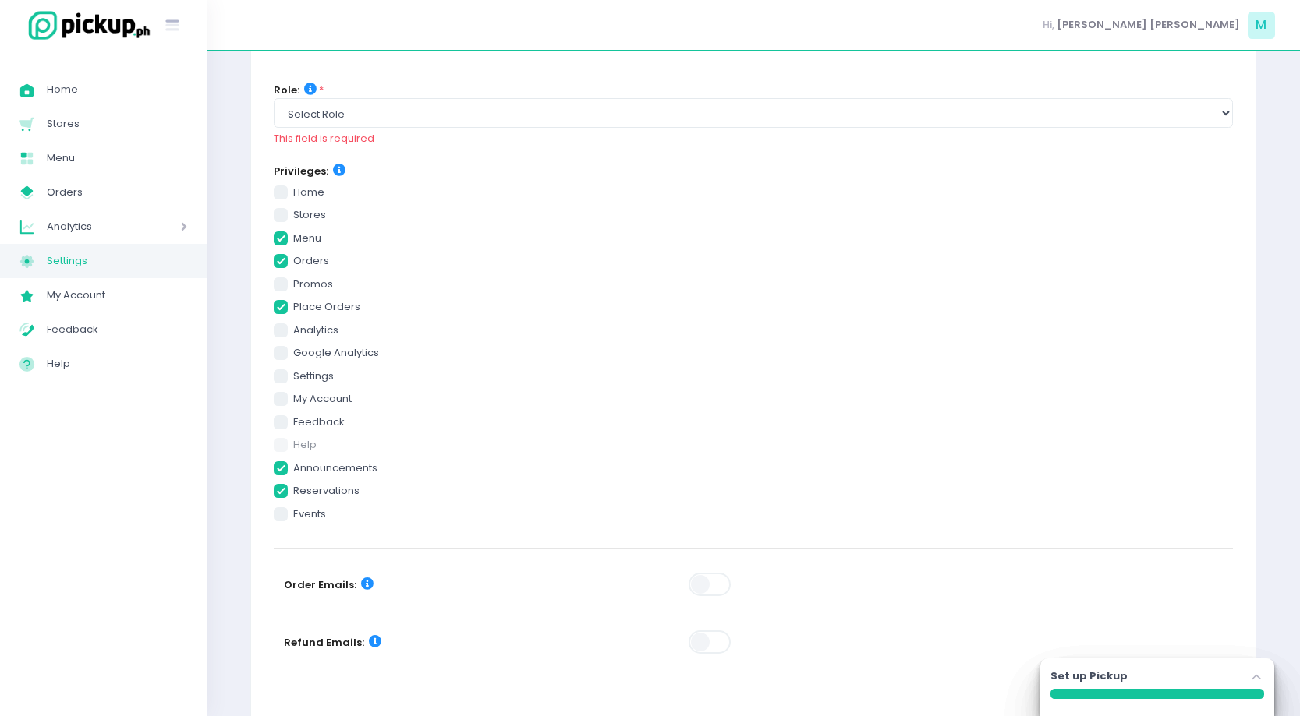
click at [281, 515] on span at bounding box center [281, 515] width 14 height 14
click at [293, 515] on input "events" at bounding box center [298, 512] width 10 height 10
checkbox input "true"
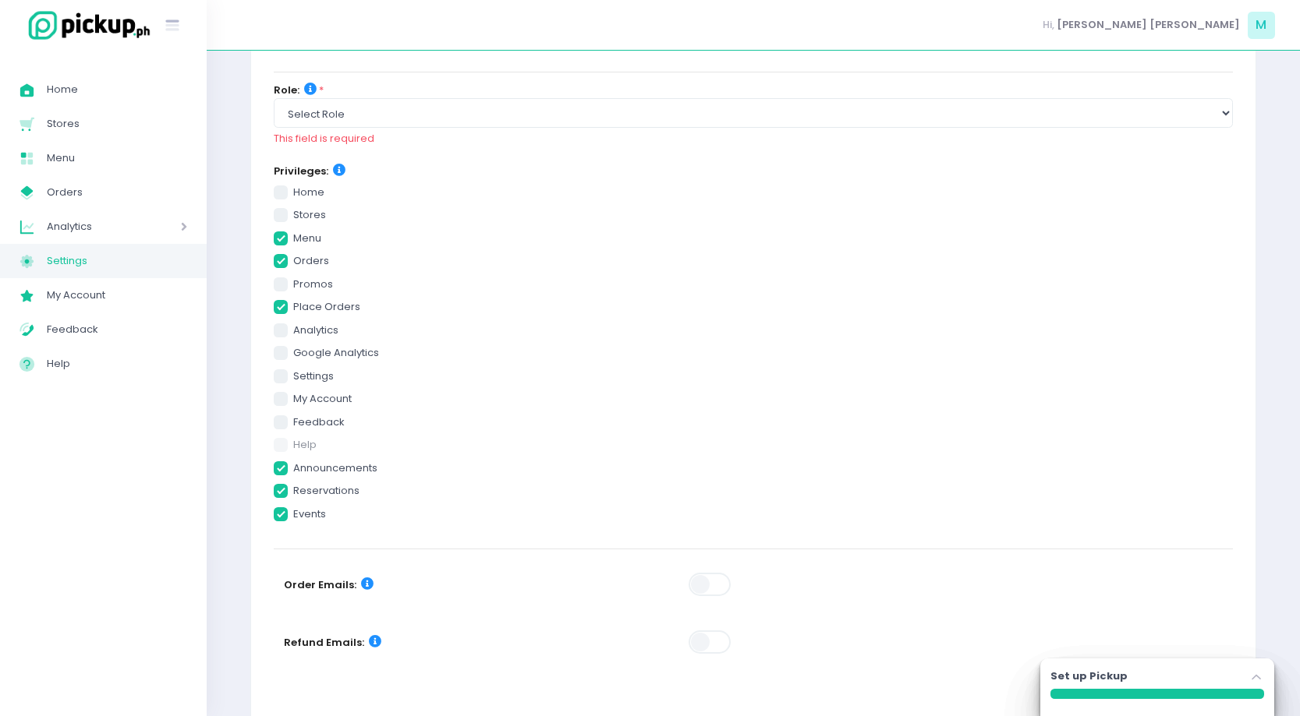
checkbox input "true"
click at [285, 284] on span at bounding box center [281, 285] width 14 height 14
click at [293, 284] on input "promos" at bounding box center [298, 282] width 10 height 10
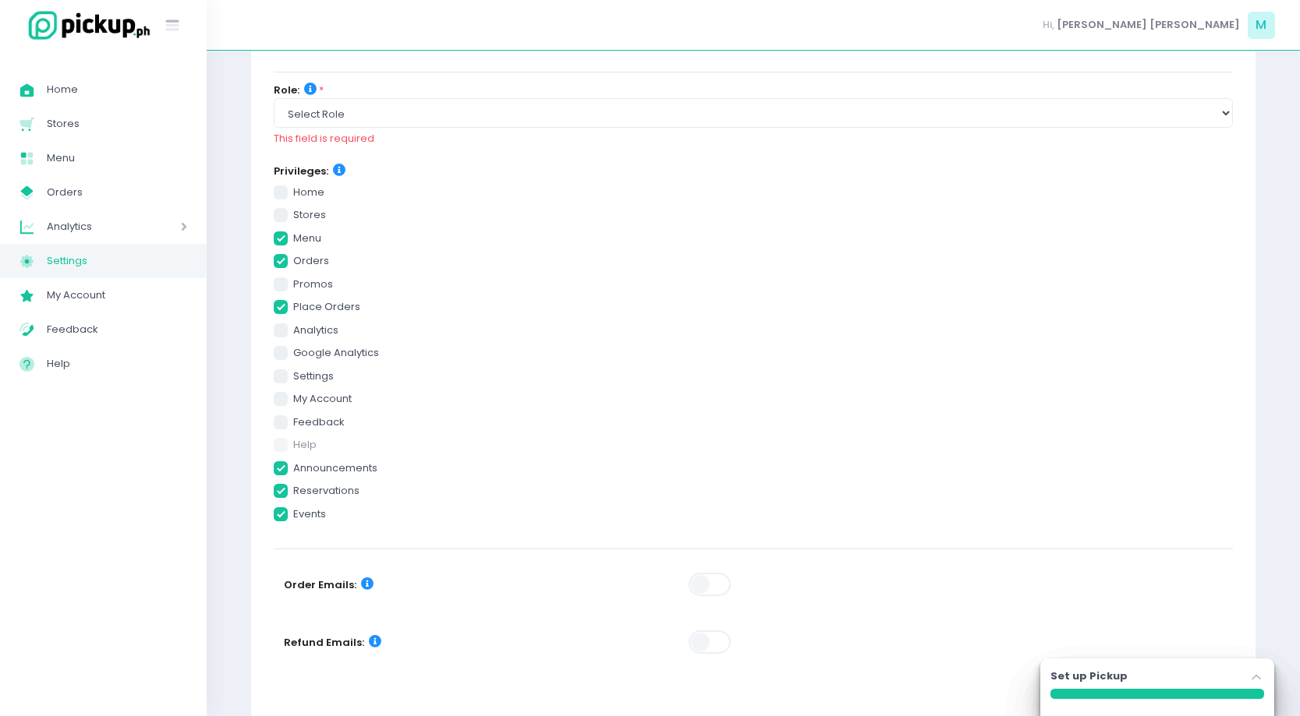
checkbox input "true"
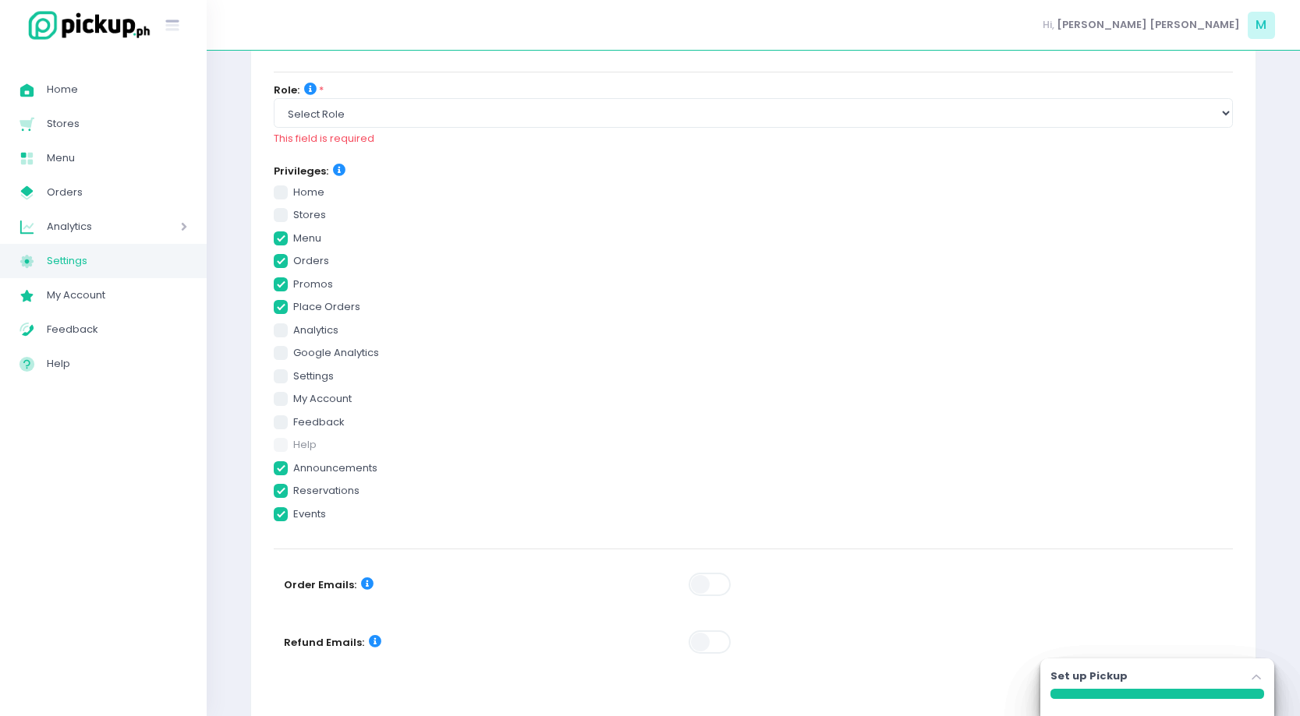
checkbox input "true"
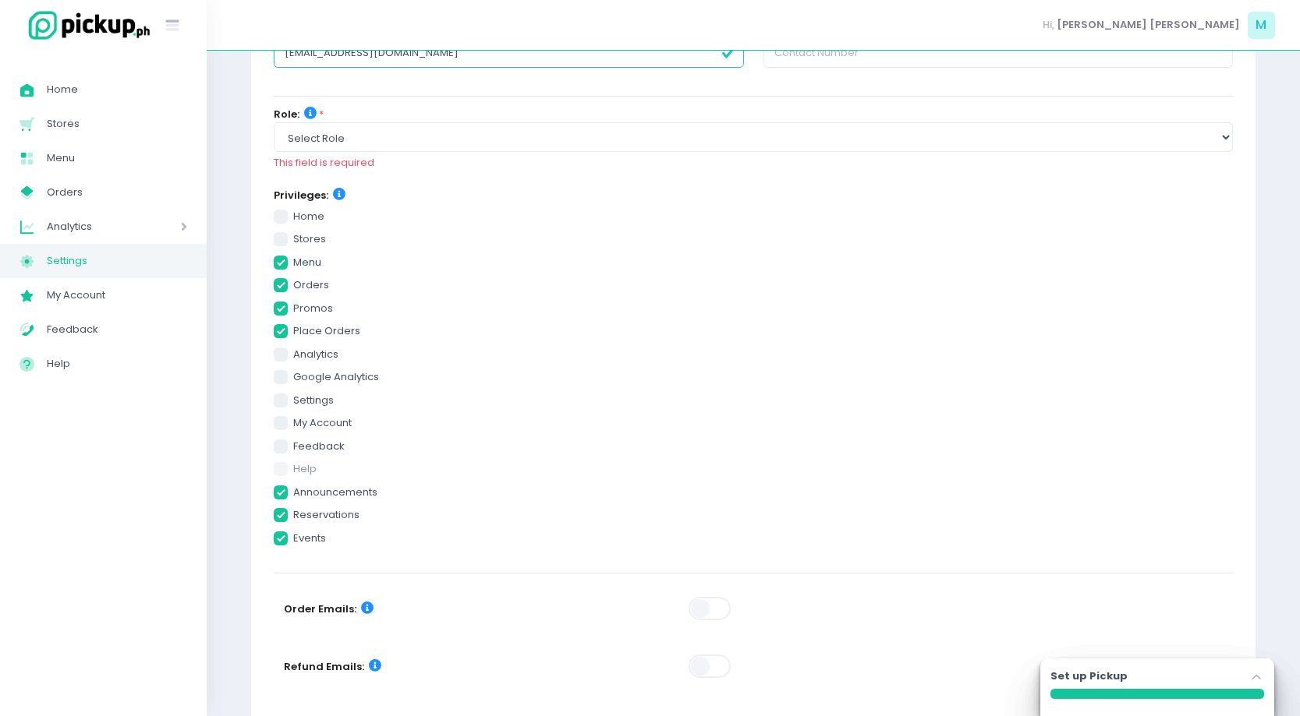
scroll to position [191, 0]
click at [282, 239] on span at bounding box center [281, 239] width 14 height 14
click at [293, 239] on input "stores" at bounding box center [298, 236] width 10 height 10
checkbox input "true"
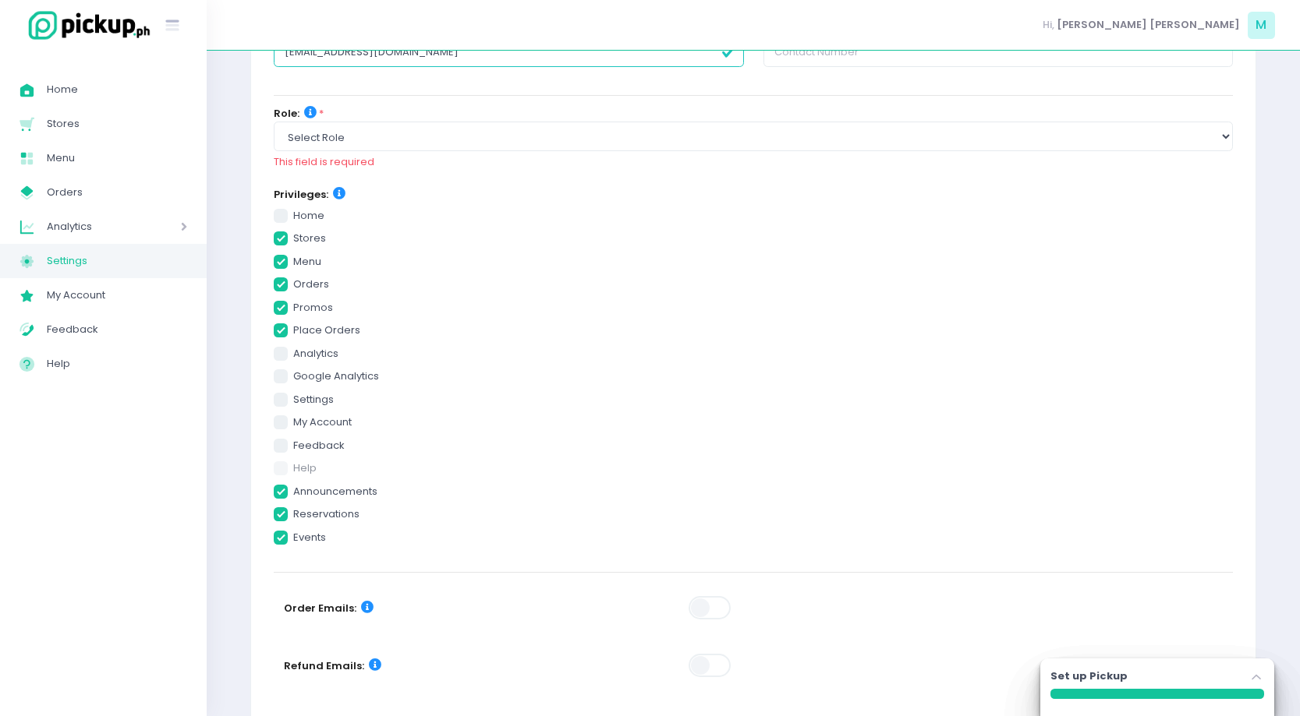
checkbox input "true"
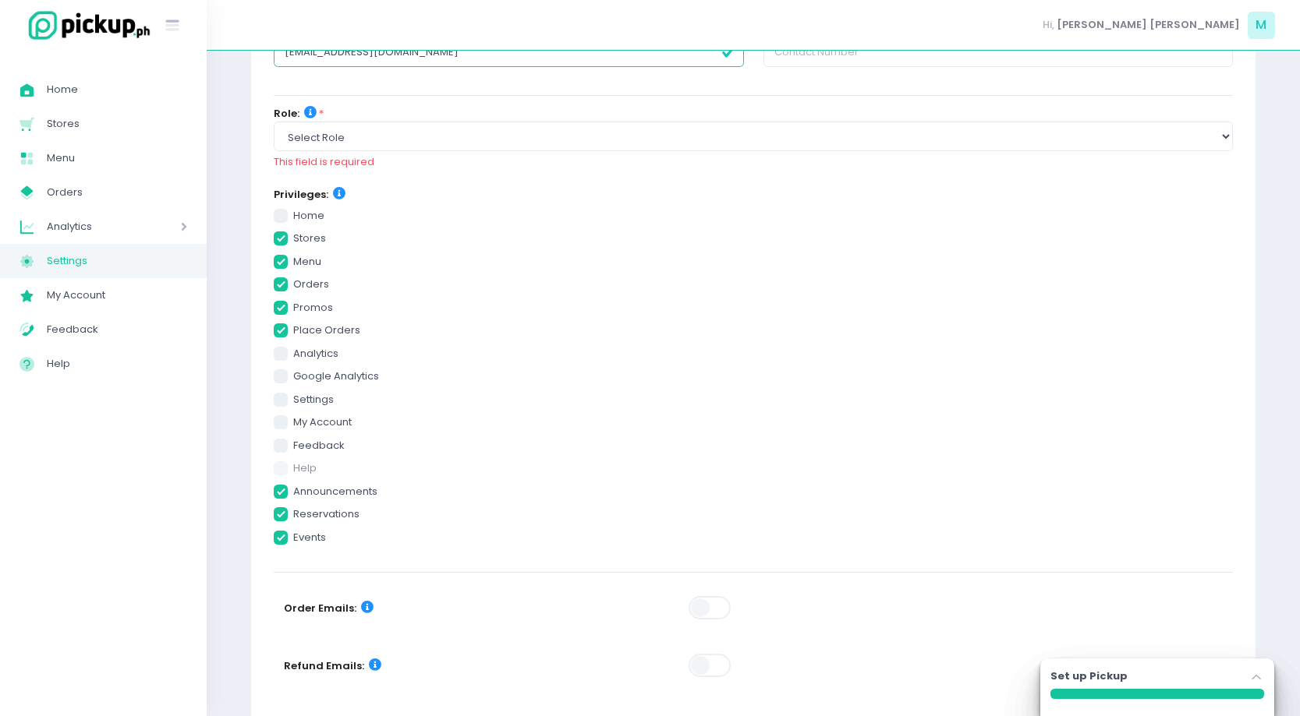
checkbox input "true"
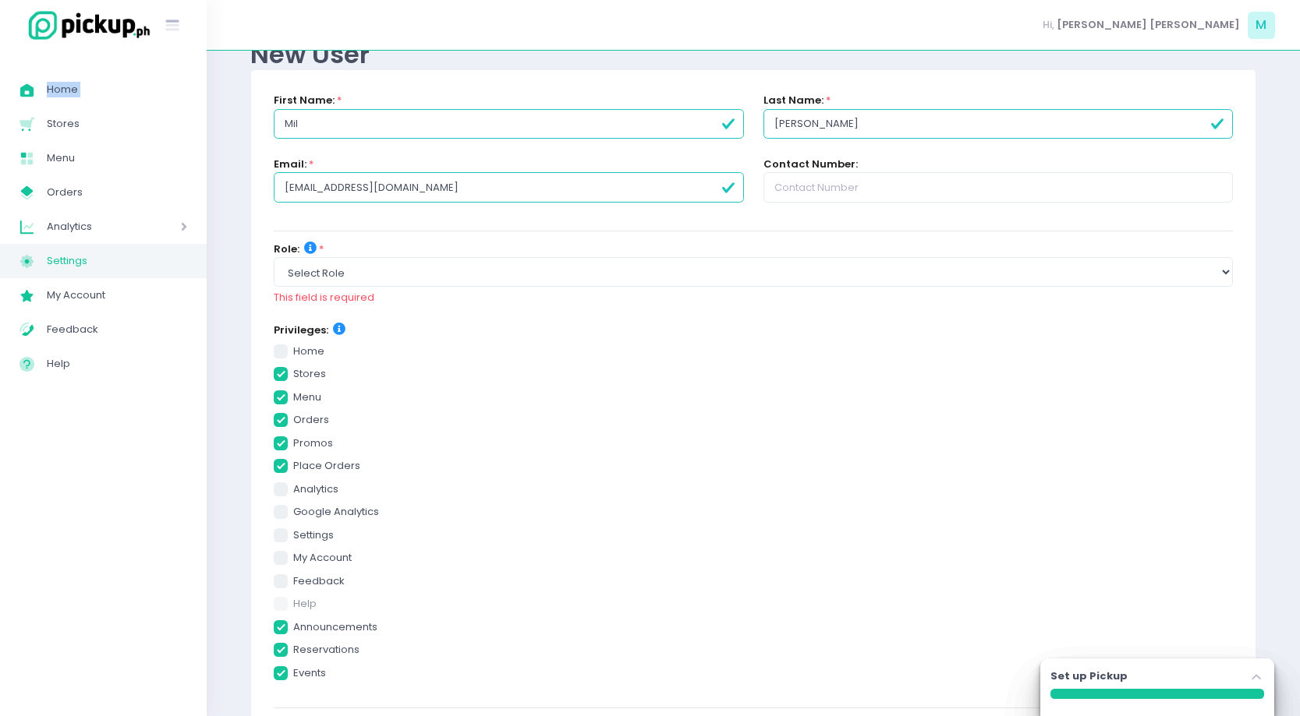
scroll to position [56, 0]
click at [649, 263] on select "Select Role group admin brand admin store admin accounting console user console…" at bounding box center [753, 271] width 959 height 30
select select "store_admin"
click at [274, 256] on select "Select Role group admin brand admin store admin accounting console user console…" at bounding box center [753, 271] width 959 height 30
checkbox input "true"
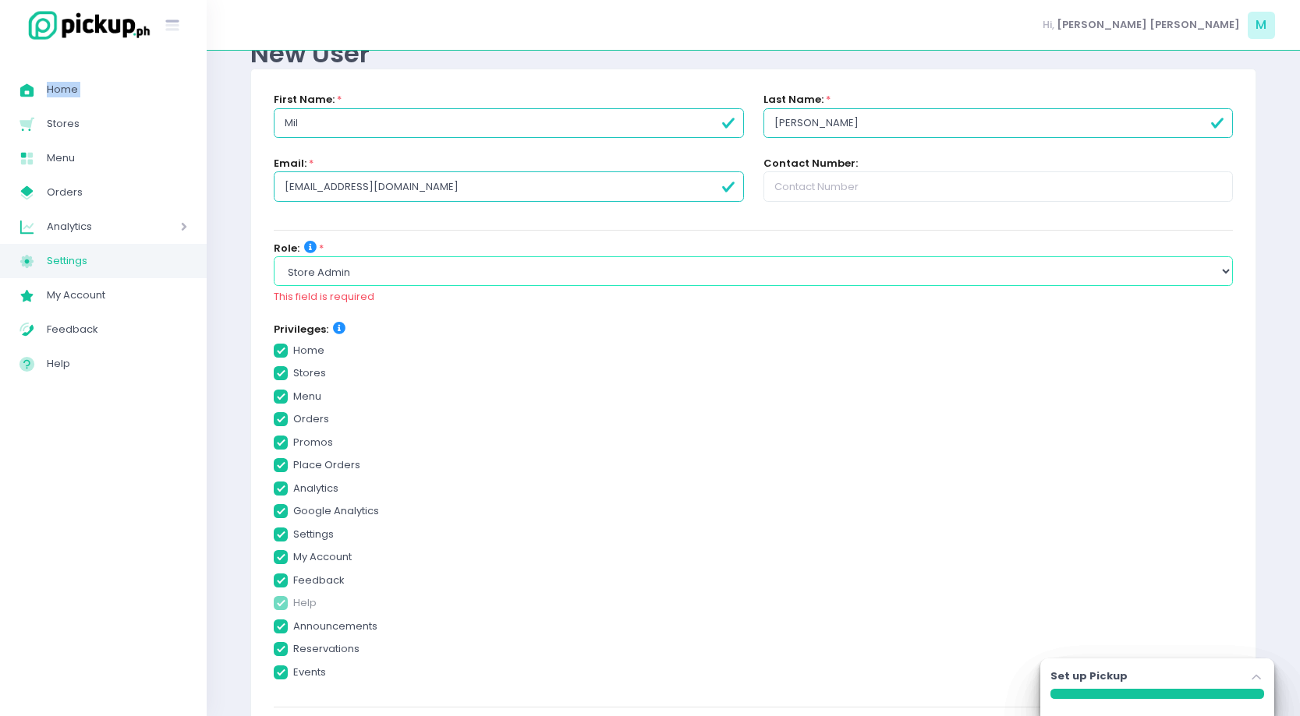
checkbox input "true"
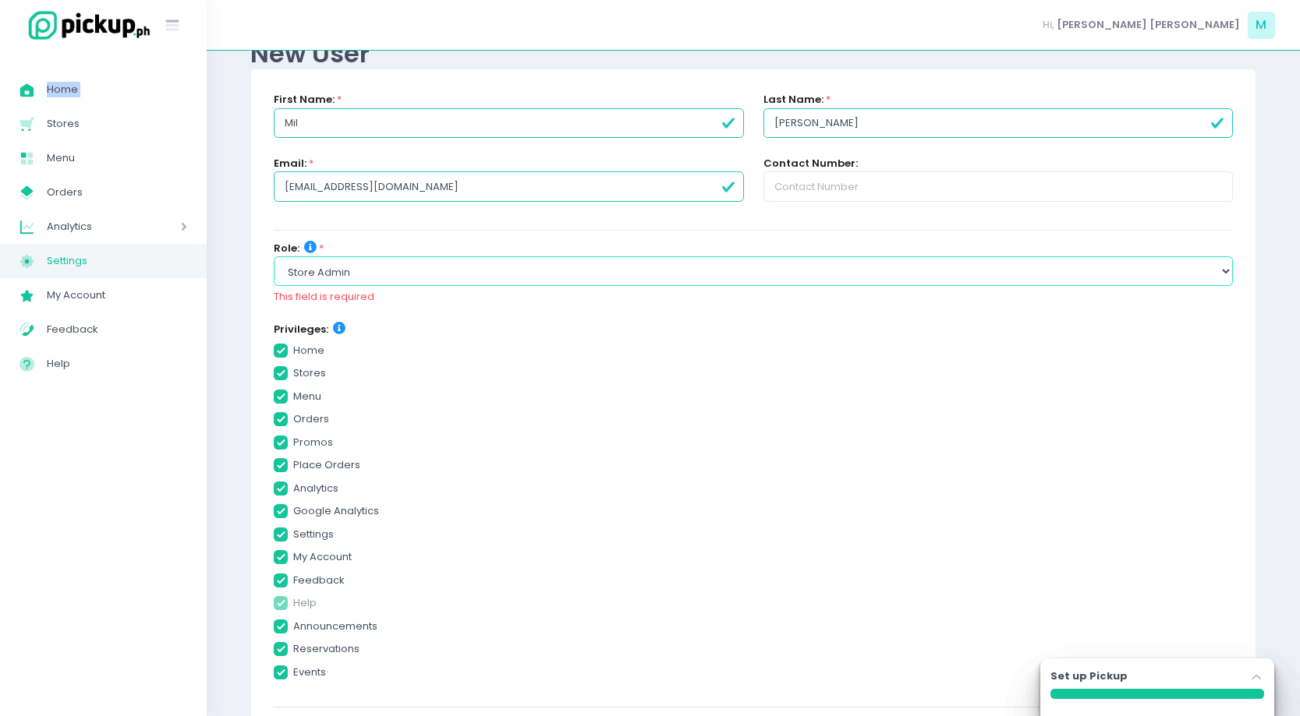
checkbox input "true"
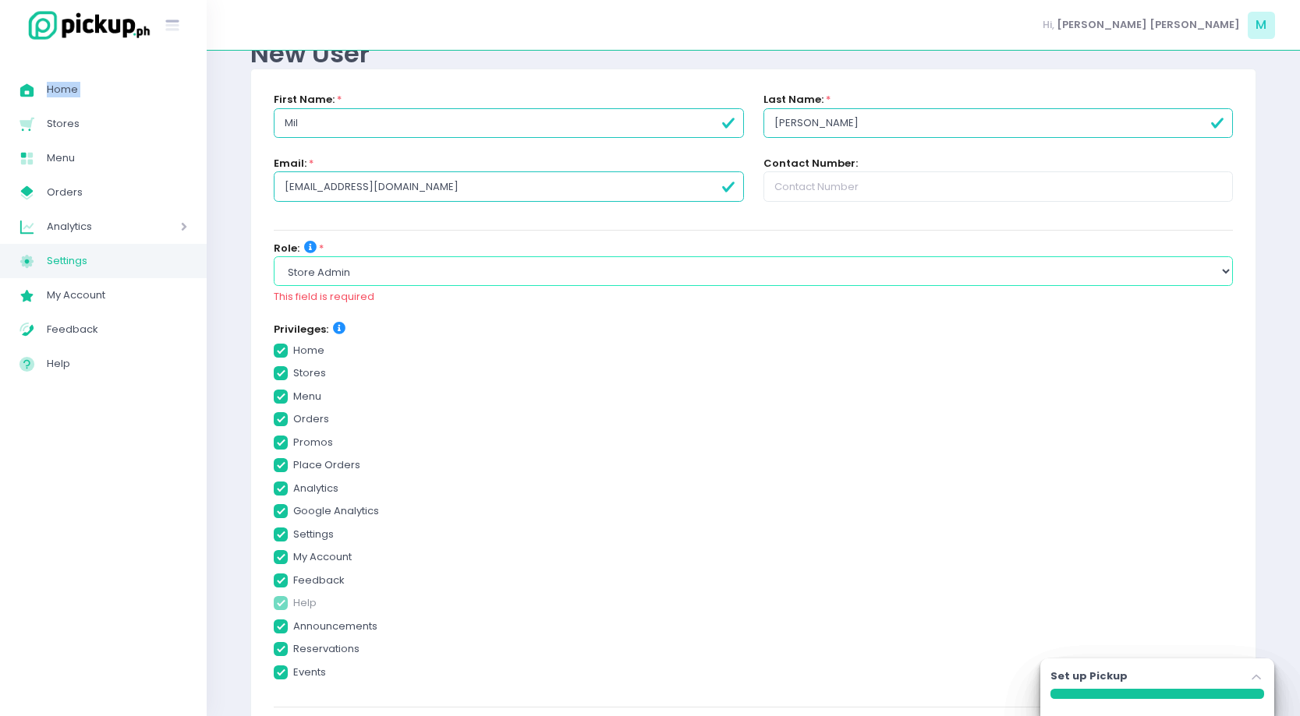
checkbox input "true"
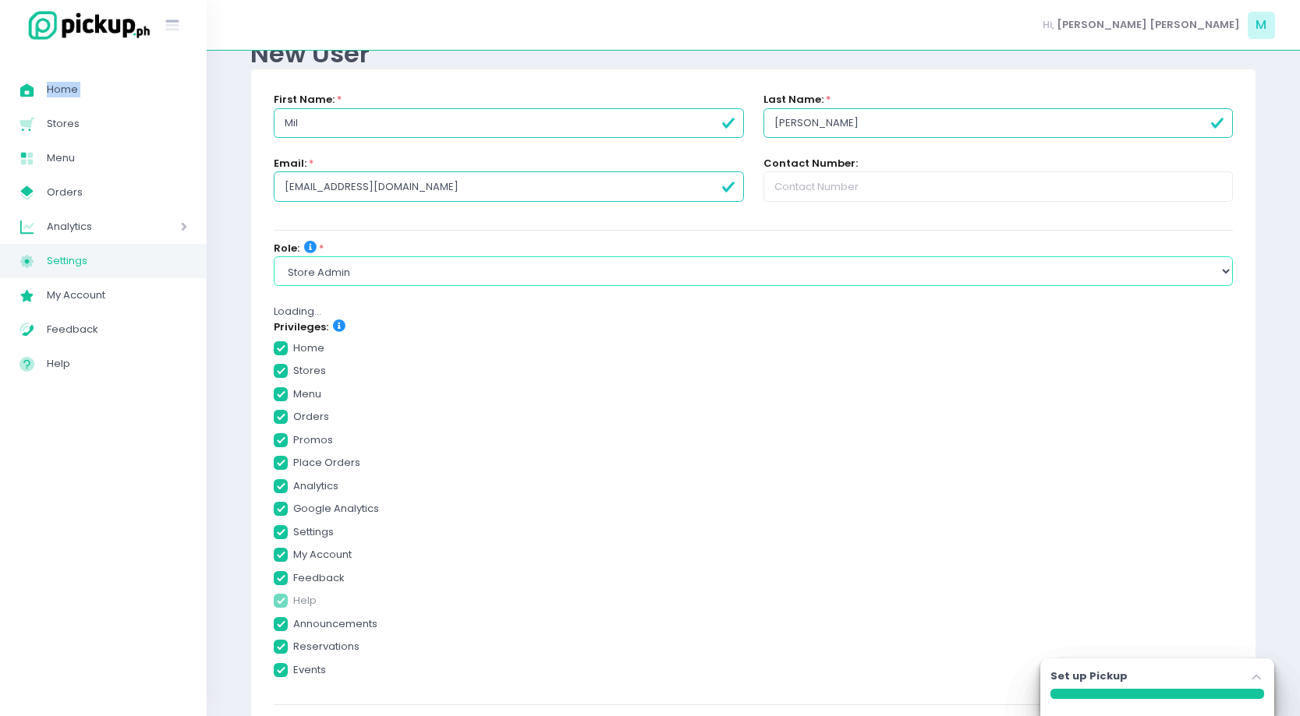
checkbox input "true"
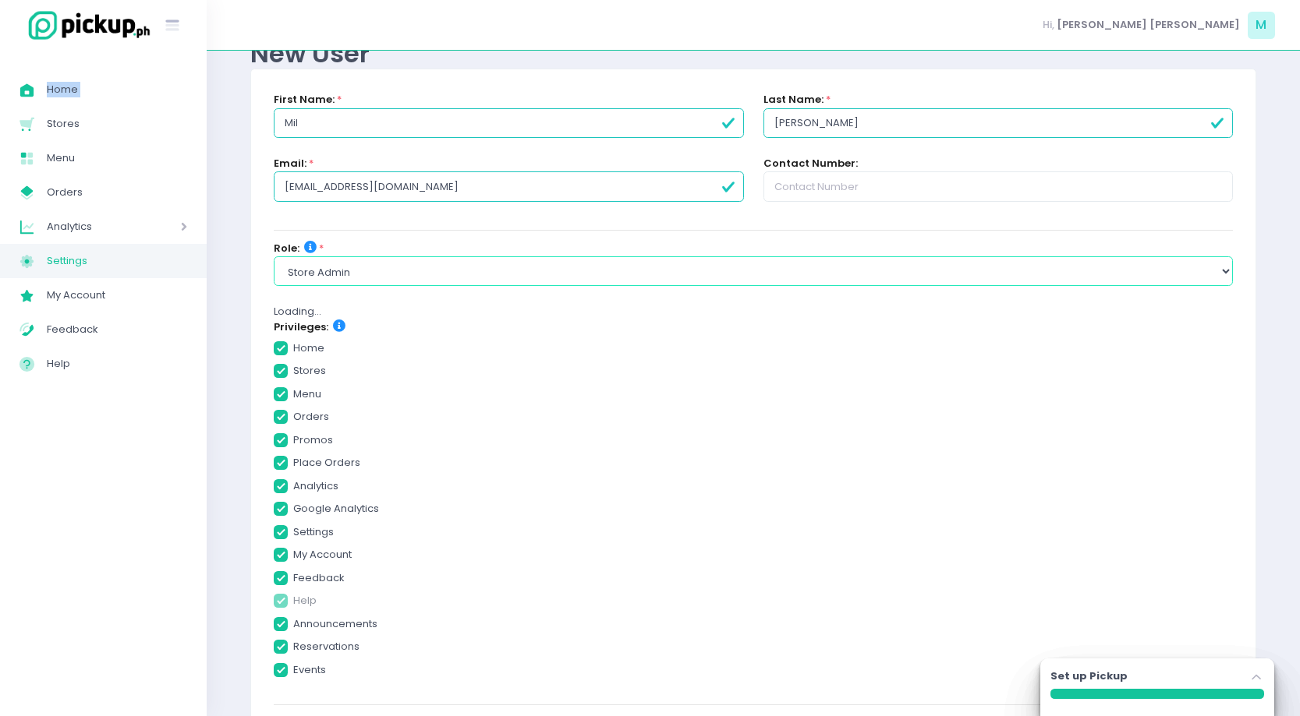
checkbox input "true"
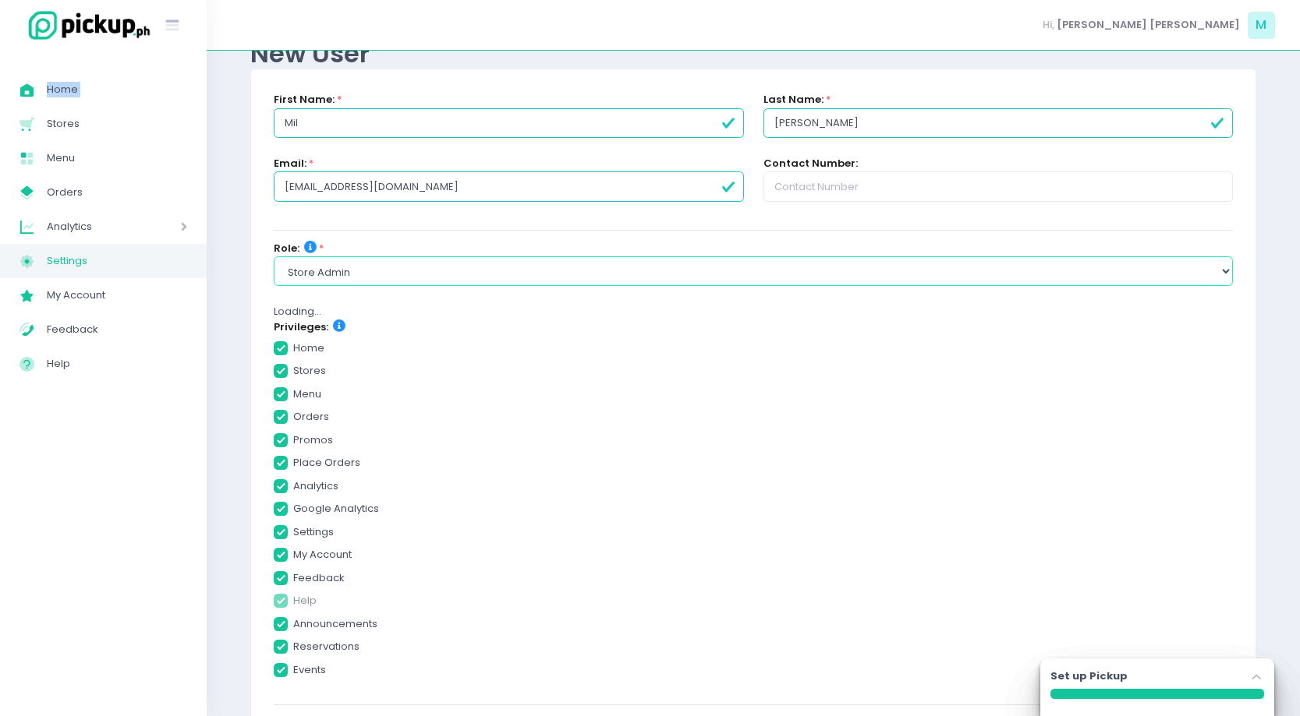
checkbox input "true"
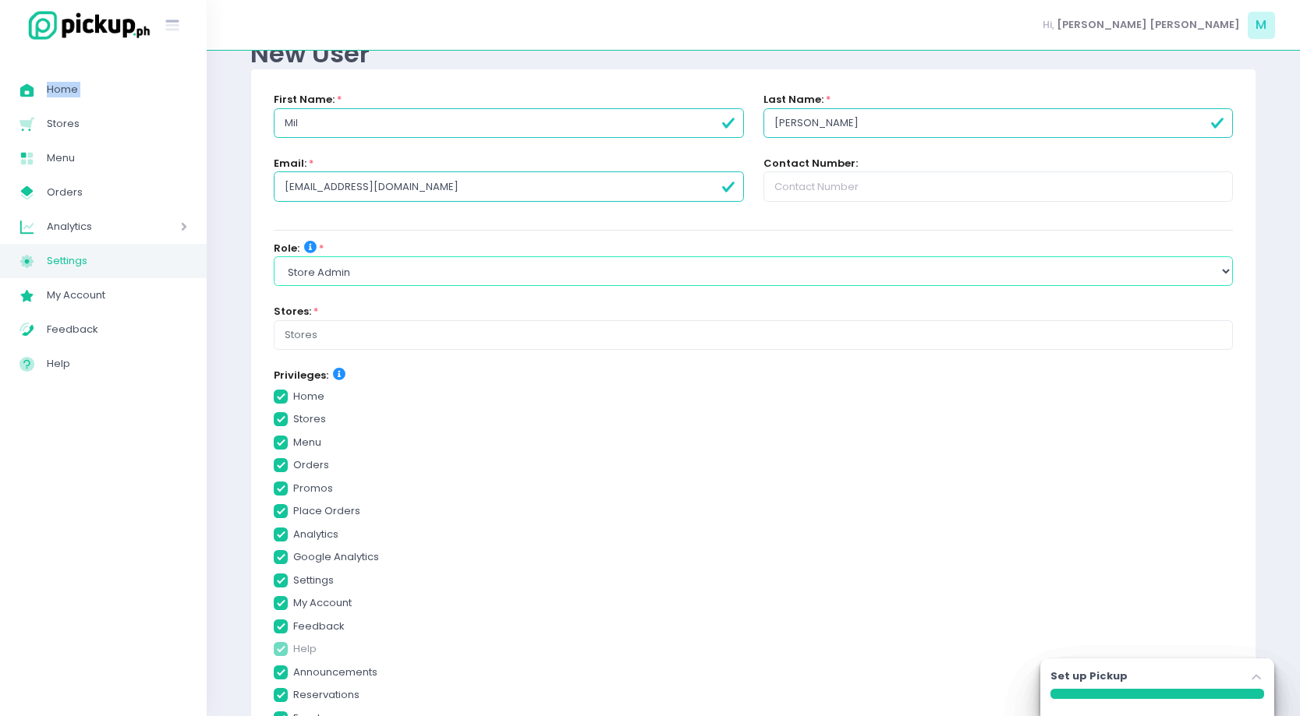
click at [537, 267] on select "Select Role group admin brand admin store admin accounting console user console…" at bounding box center [753, 271] width 959 height 30
select select "console_user"
click at [274, 256] on select "Select Role group admin brand admin store admin accounting console user console…" at bounding box center [753, 271] width 959 height 30
checkbox input "true"
checkbox input "false"
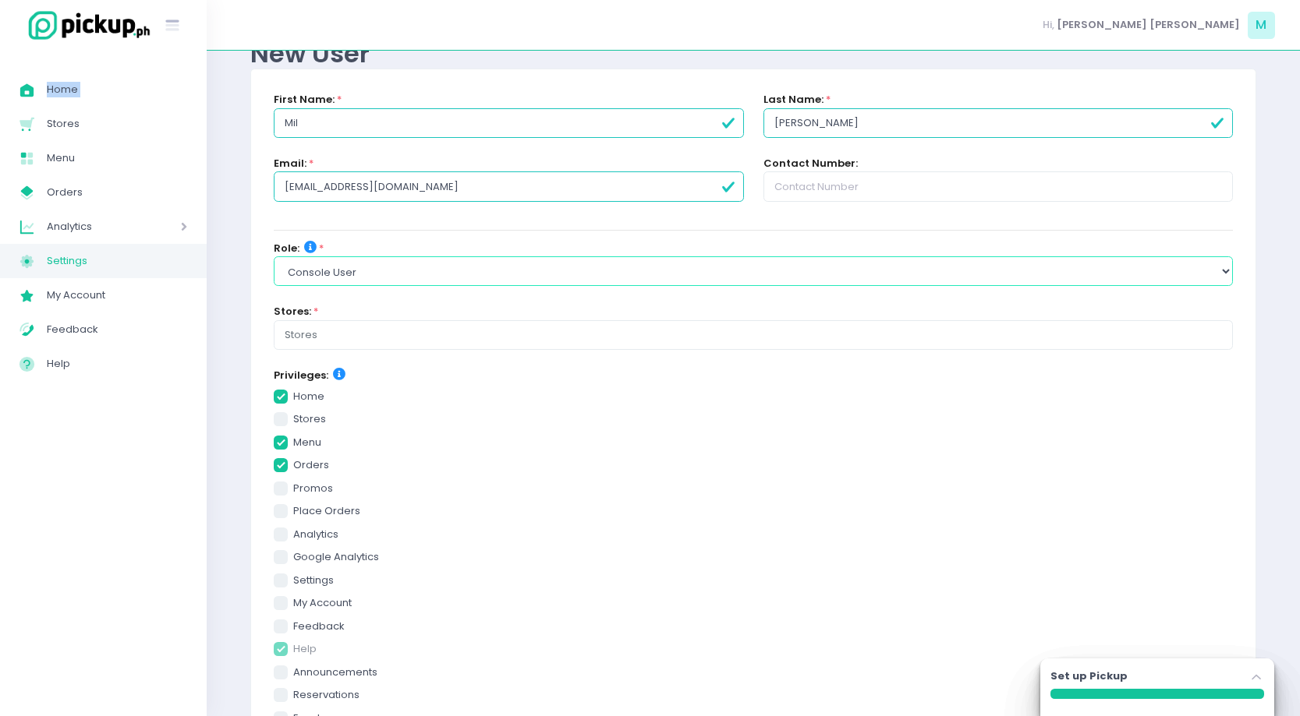
checkbox input "true"
checkbox input "false"
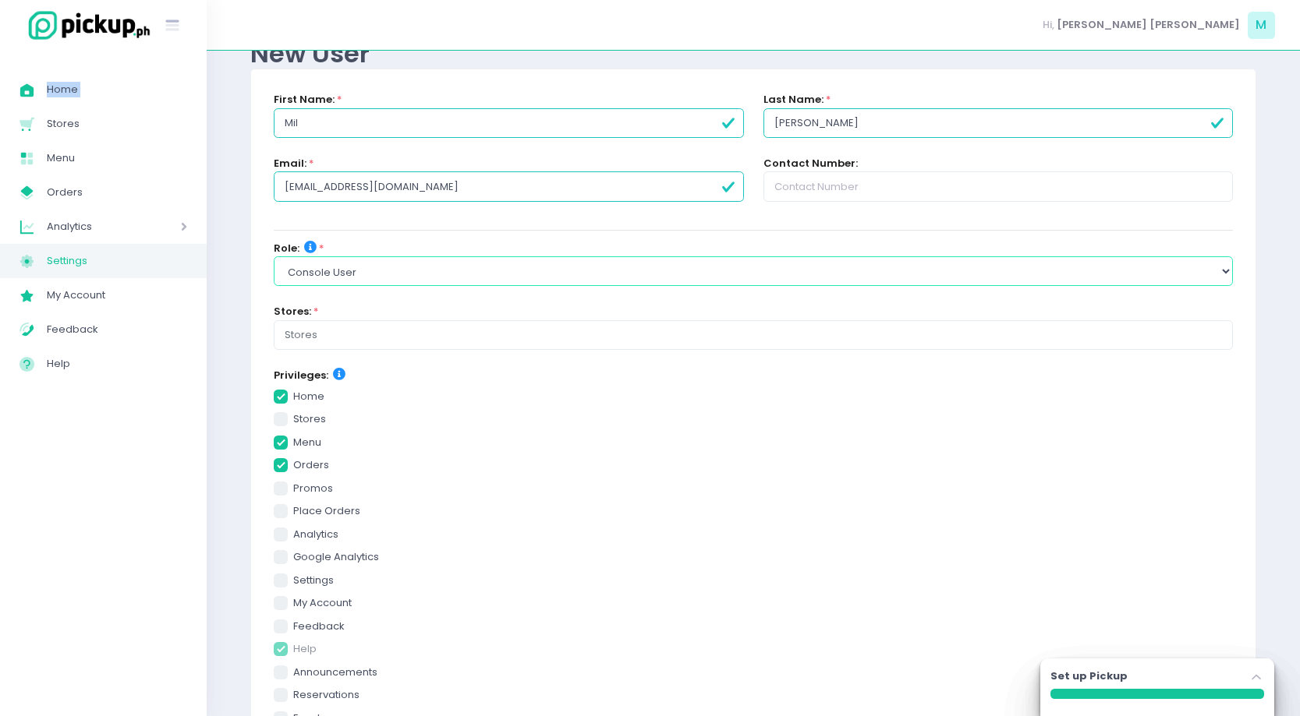
checkbox input "false"
checkbox input "true"
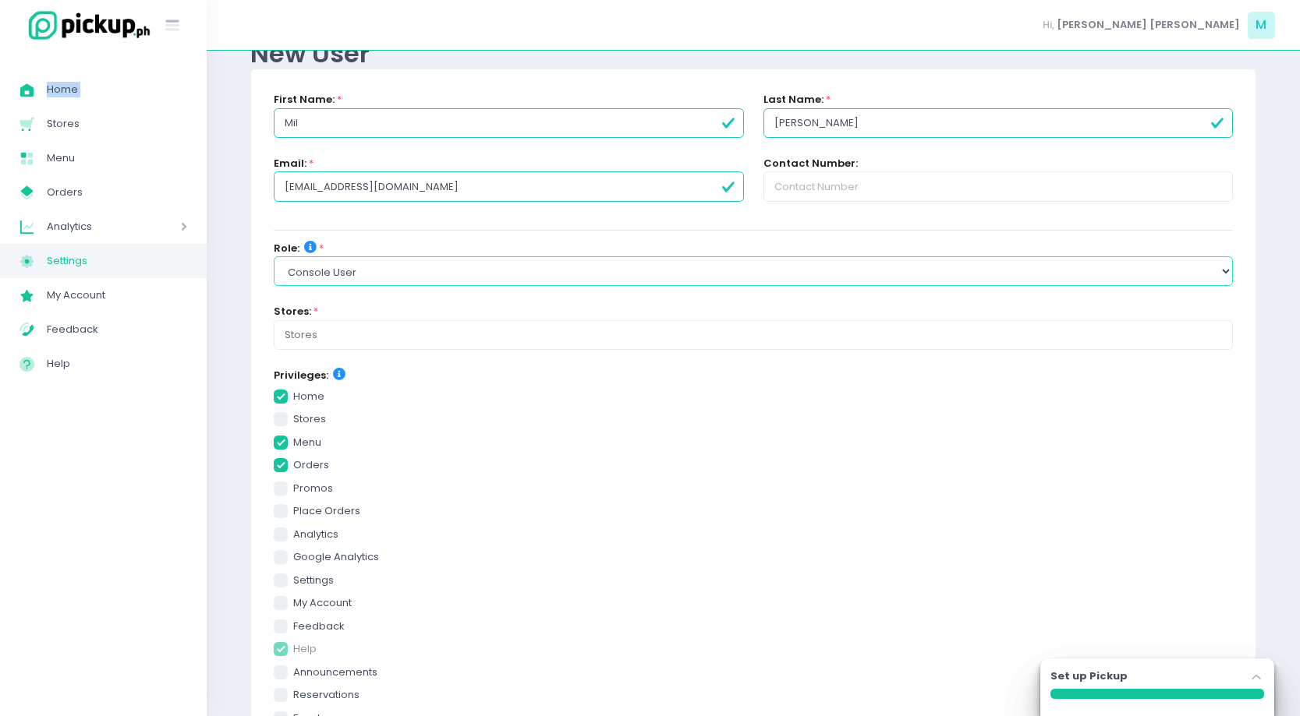
checkbox input "false"
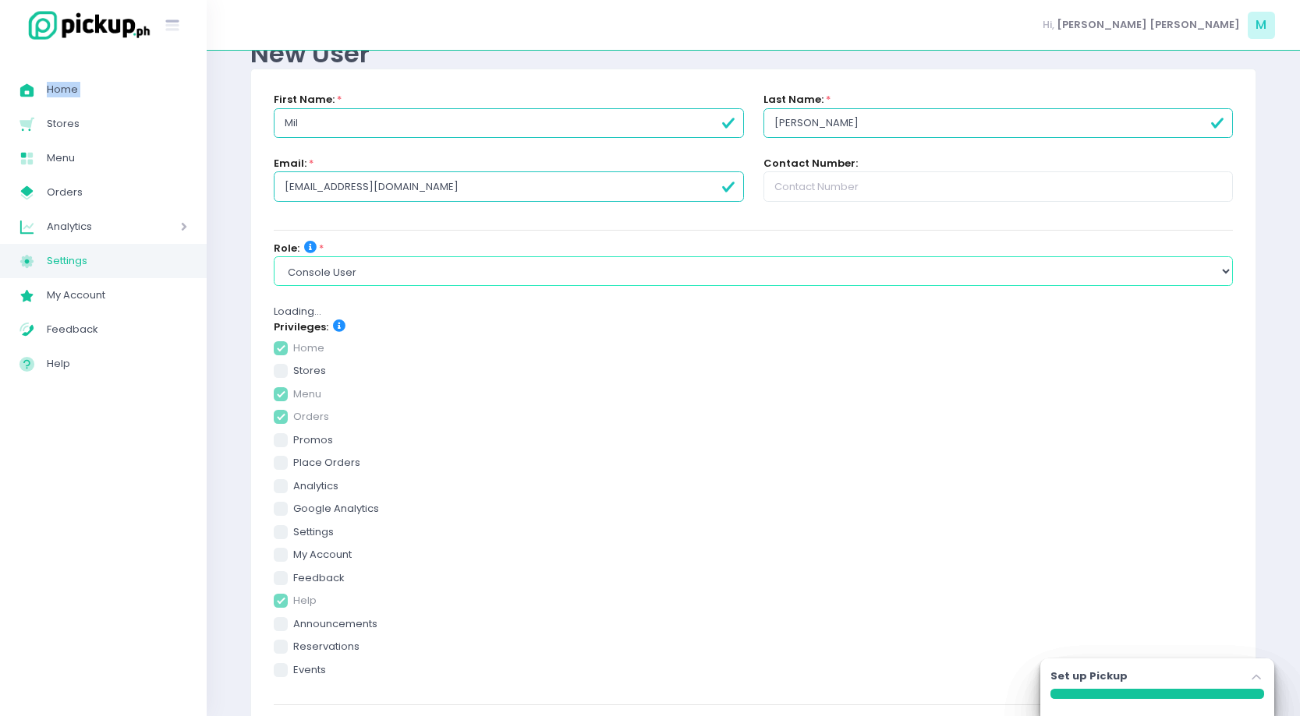
checkbox input "true"
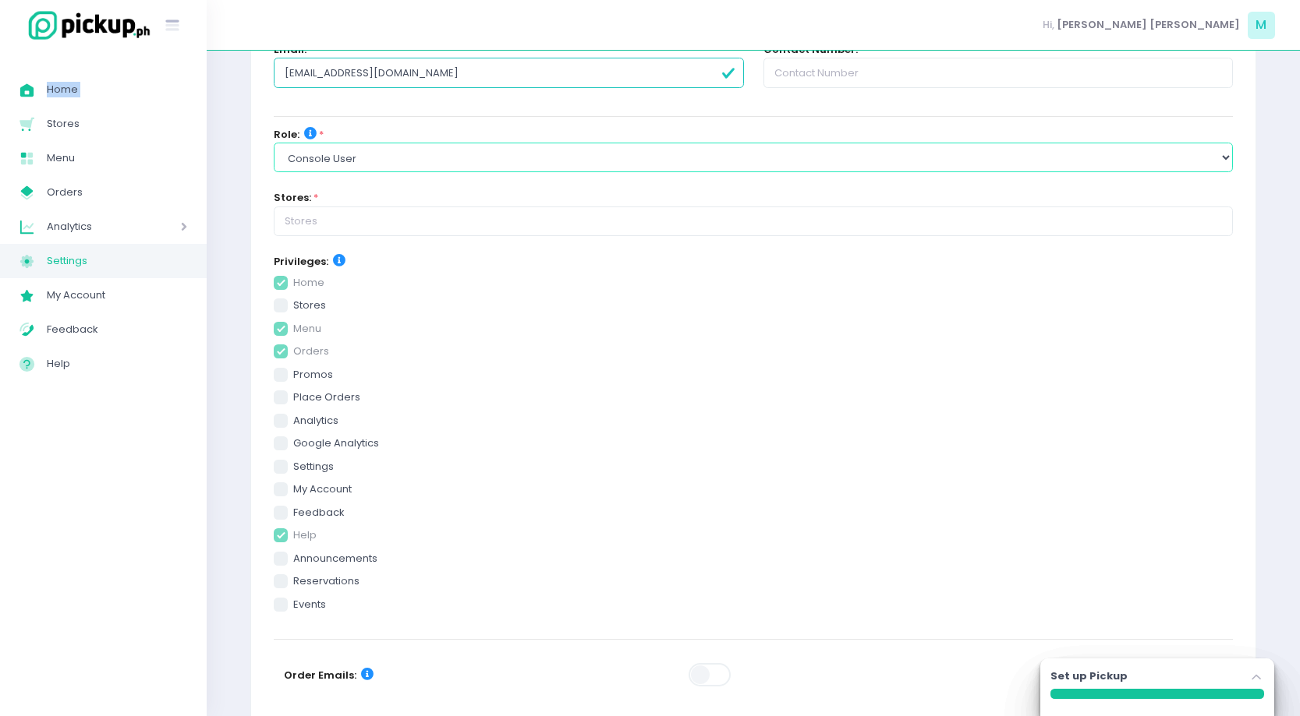
scroll to position [220, 0]
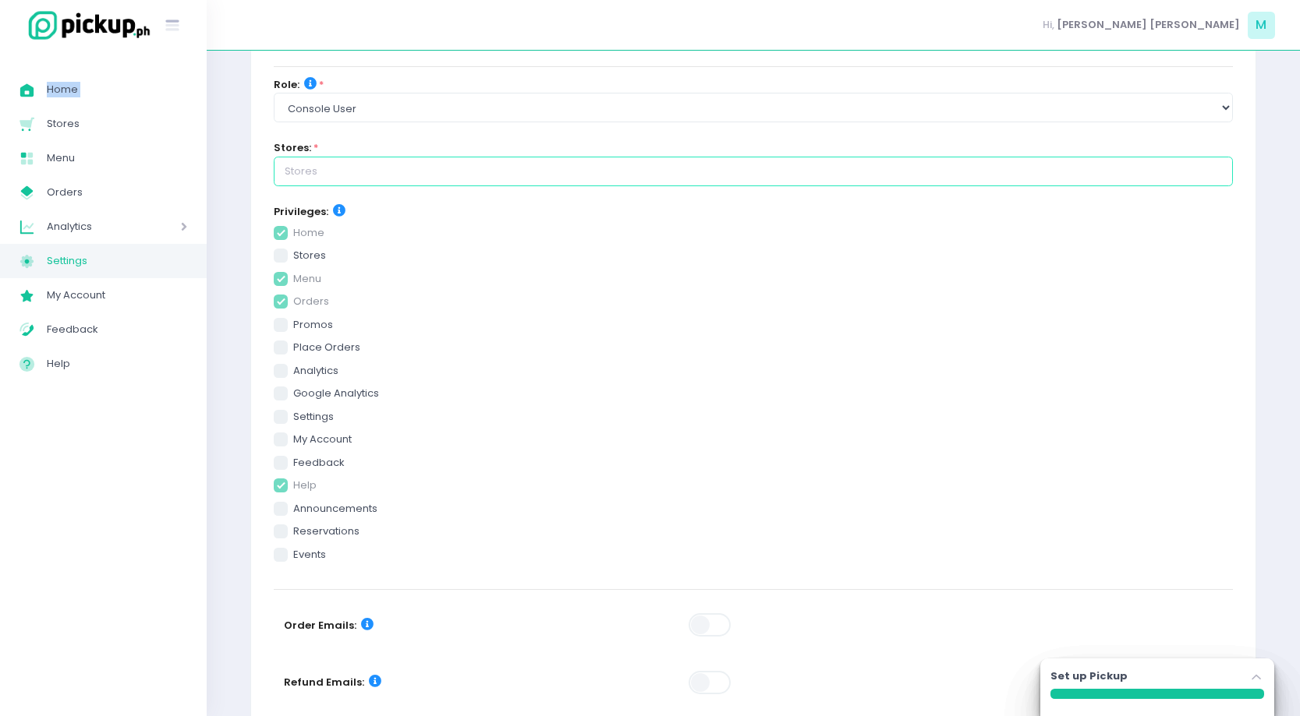
click at [398, 166] on input "text" at bounding box center [753, 172] width 959 height 30
checkbox input "true"
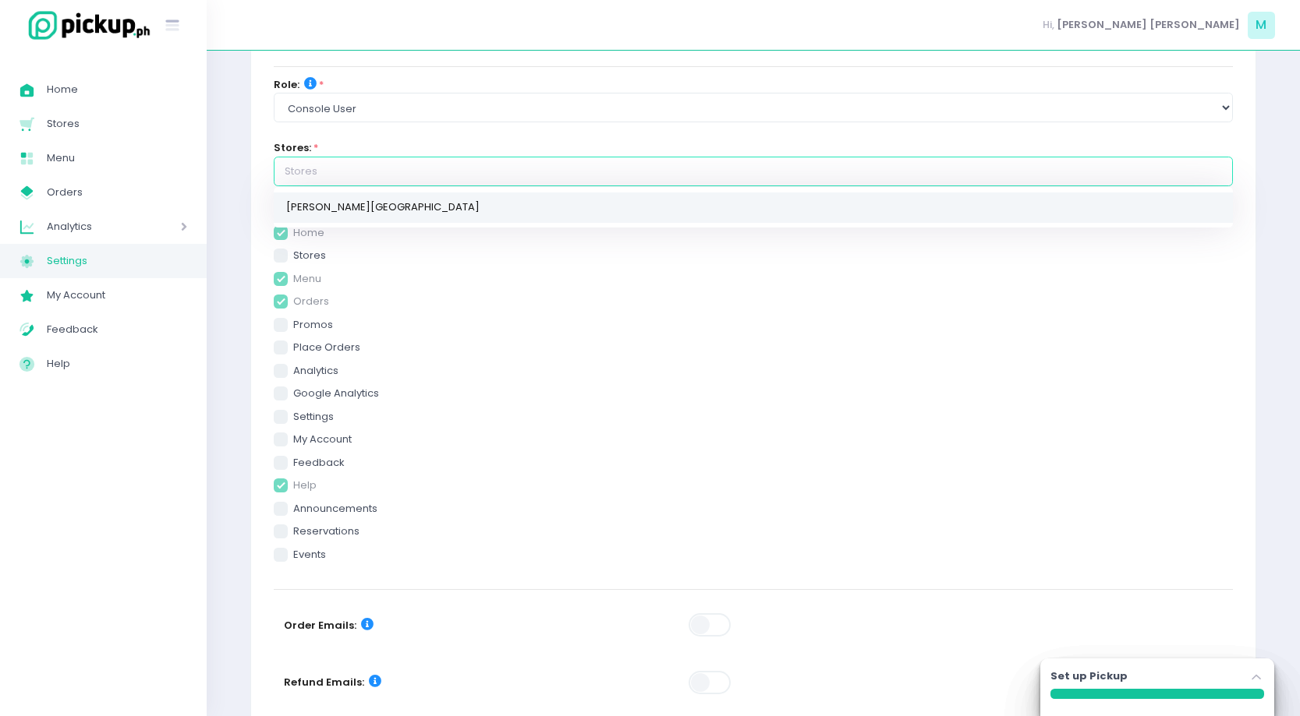
click at [409, 196] on link "[PERSON_NAME][GEOGRAPHIC_DATA]" at bounding box center [753, 208] width 959 height 30
checkbox input "true"
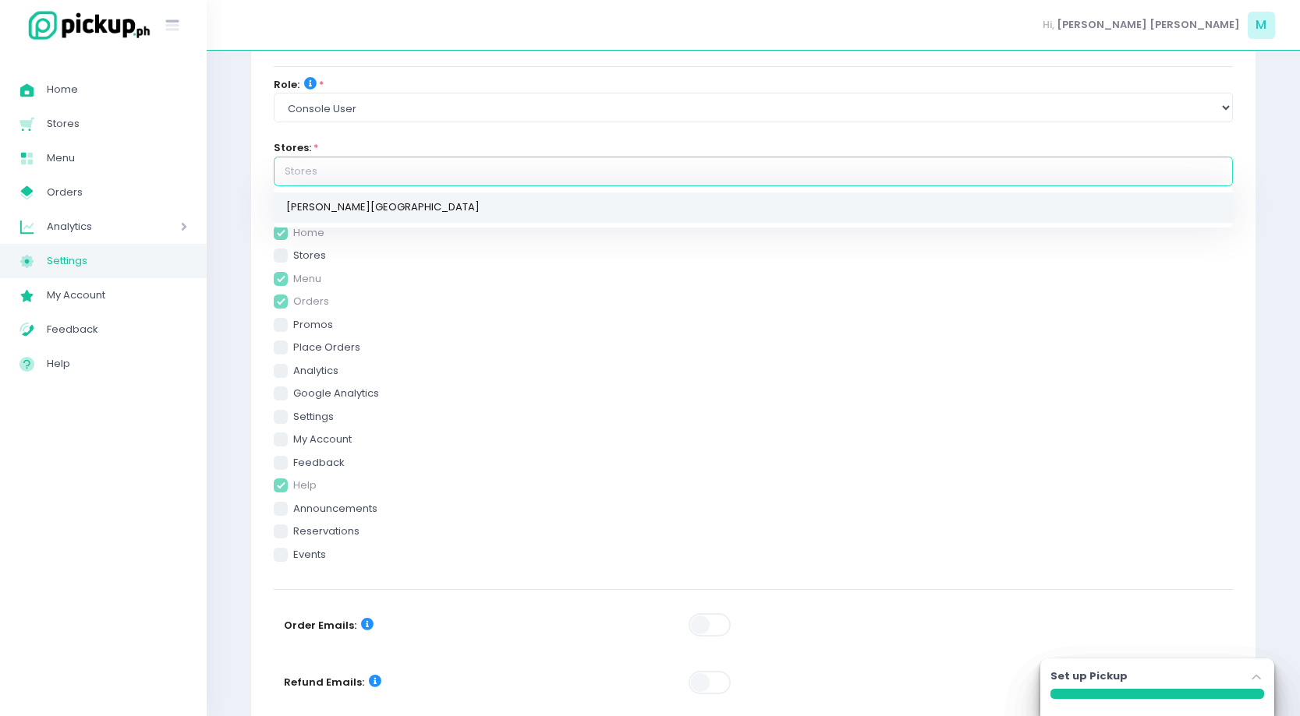
type input "[PERSON_NAME][GEOGRAPHIC_DATA]"
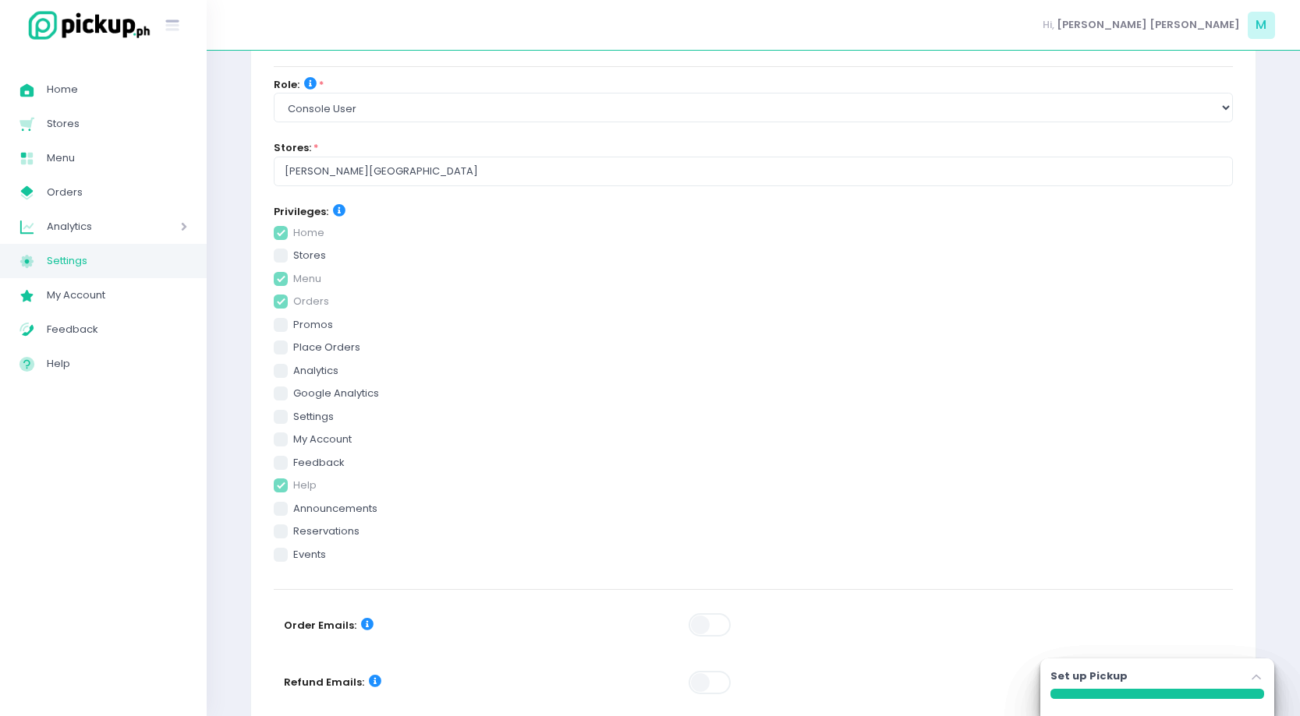
click at [282, 256] on span at bounding box center [281, 256] width 14 height 14
click at [293, 256] on input "stores" at bounding box center [298, 253] width 10 height 10
checkbox input "true"
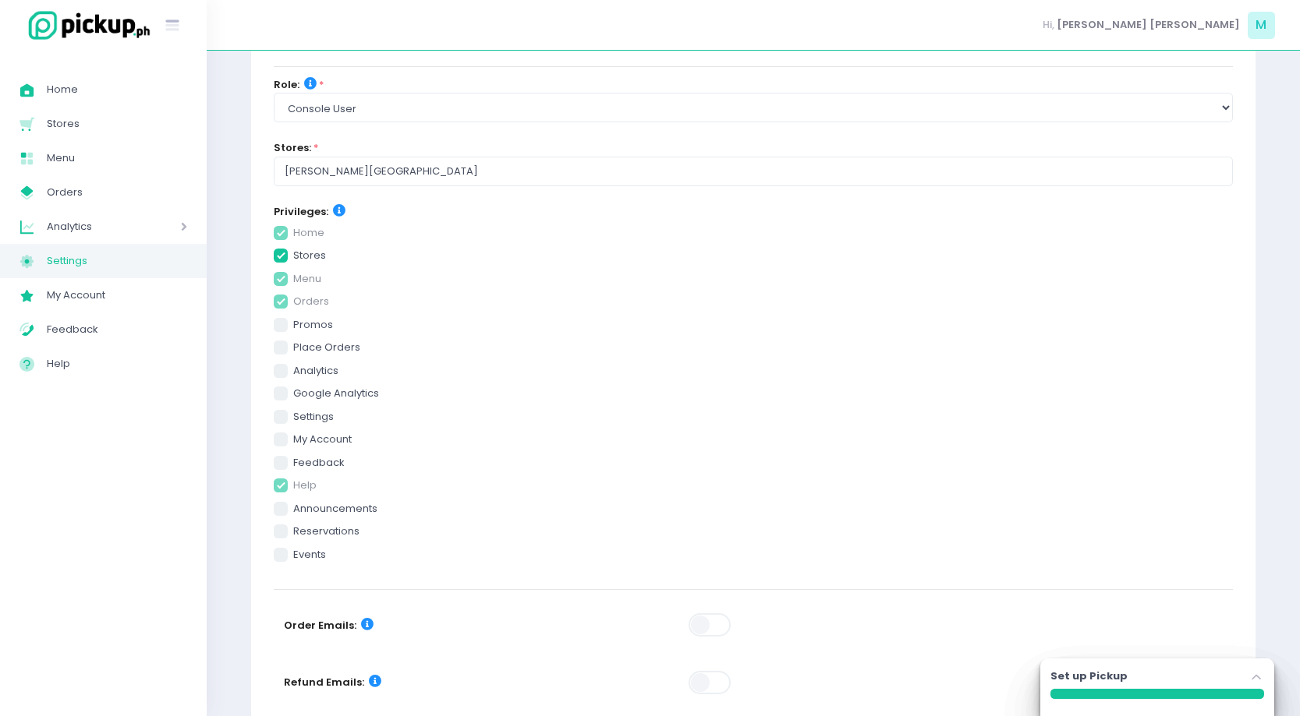
checkbox input "true"
click at [282, 256] on span at bounding box center [281, 256] width 14 height 14
click at [293, 256] on input "stores" at bounding box center [298, 253] width 10 height 10
checkbox input "false"
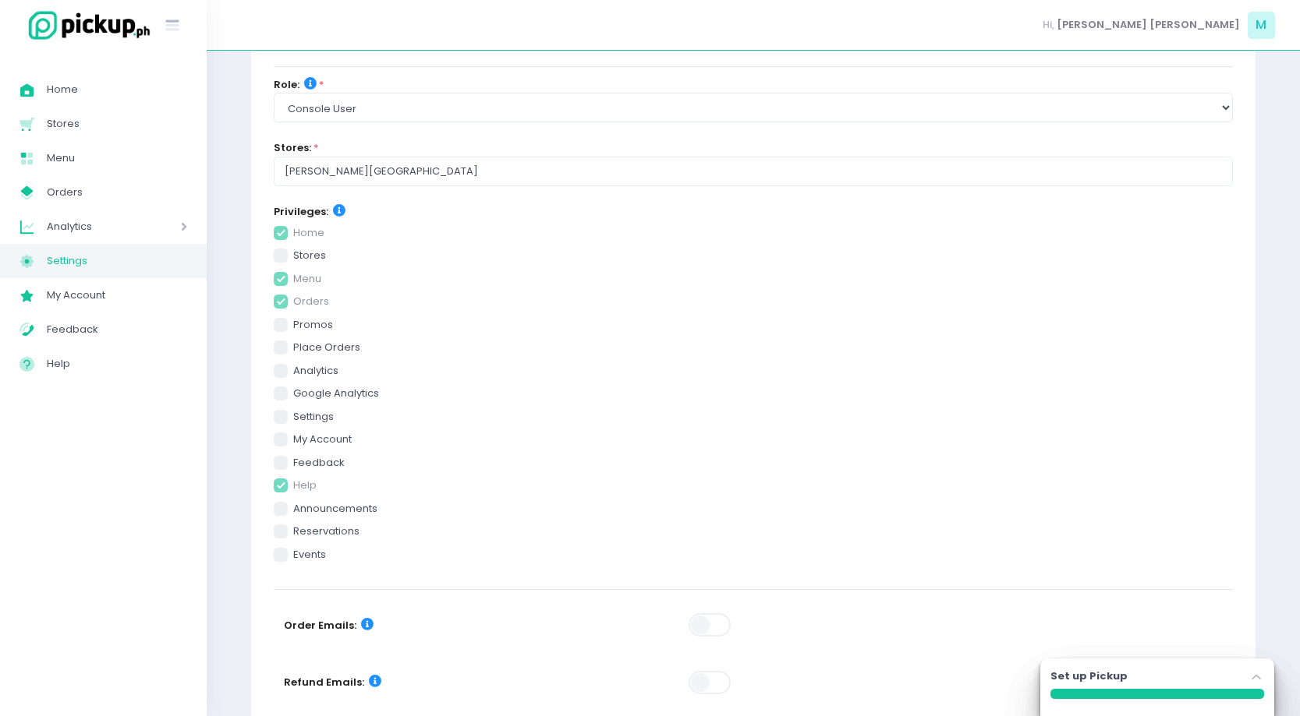
checkbox input "true"
click at [396, 108] on select "Select Role group admin brand admin store admin accounting console user console…" at bounding box center [753, 108] width 959 height 30
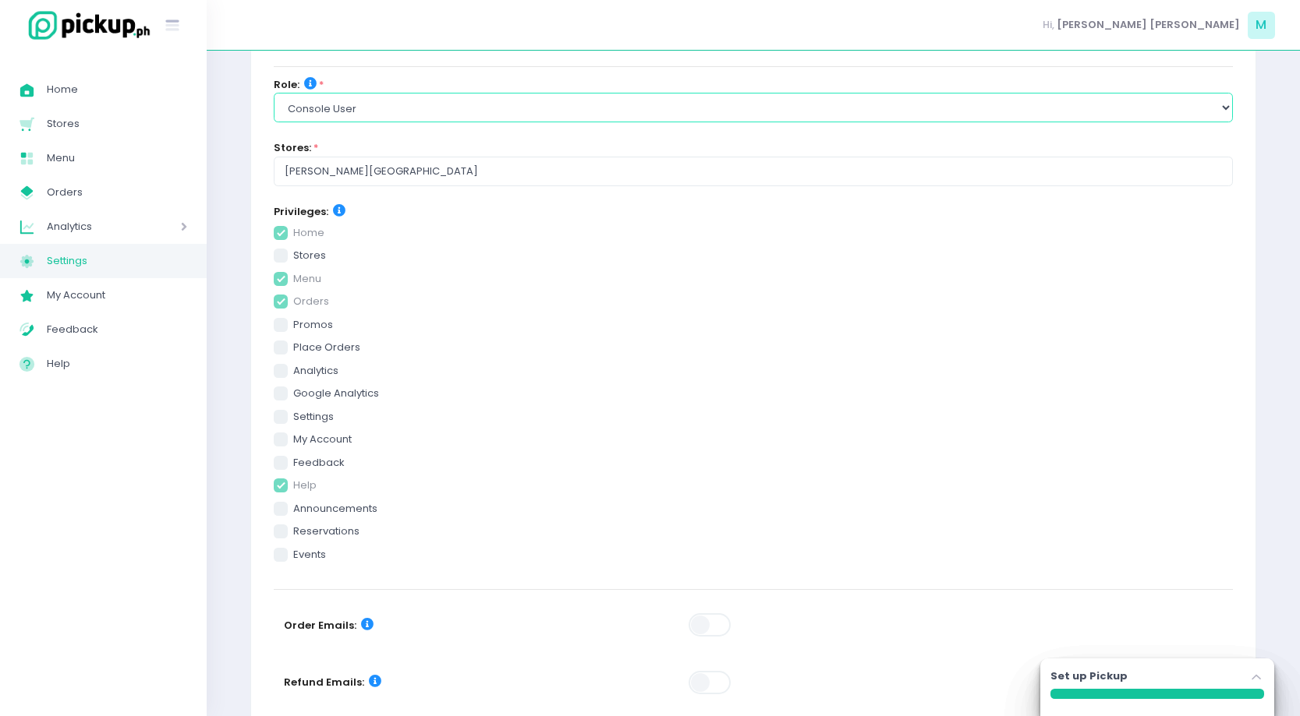
select select "console_user_dispatch"
click at [274, 93] on select "Select Role group admin brand admin store admin accounting console user console…" at bounding box center [753, 108] width 959 height 30
checkbox input "true"
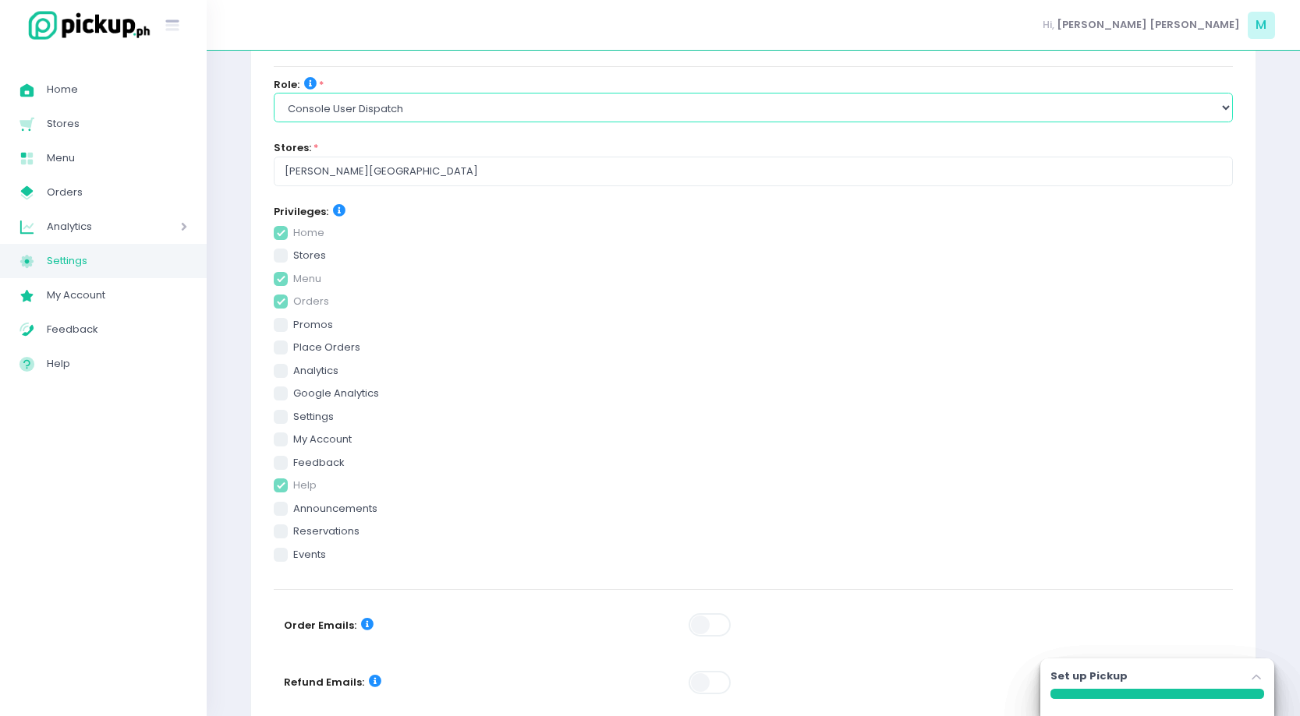
checkbox input "true"
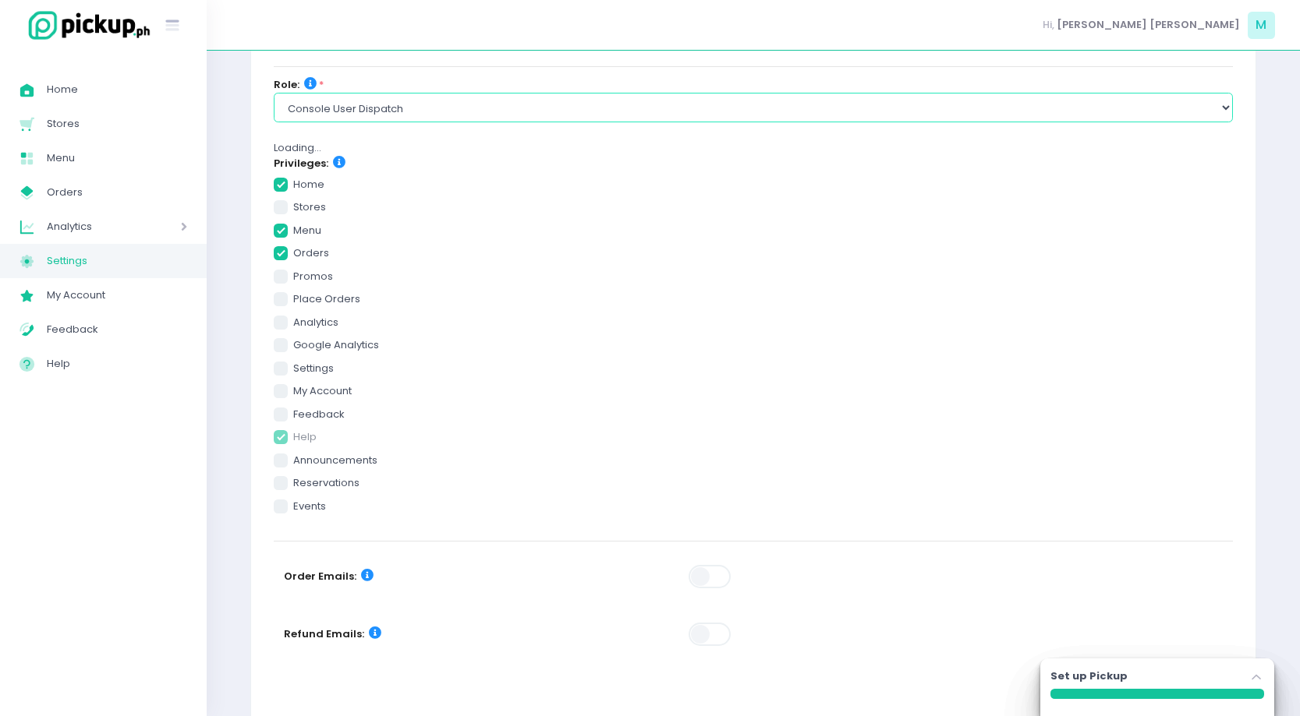
checkbox input "true"
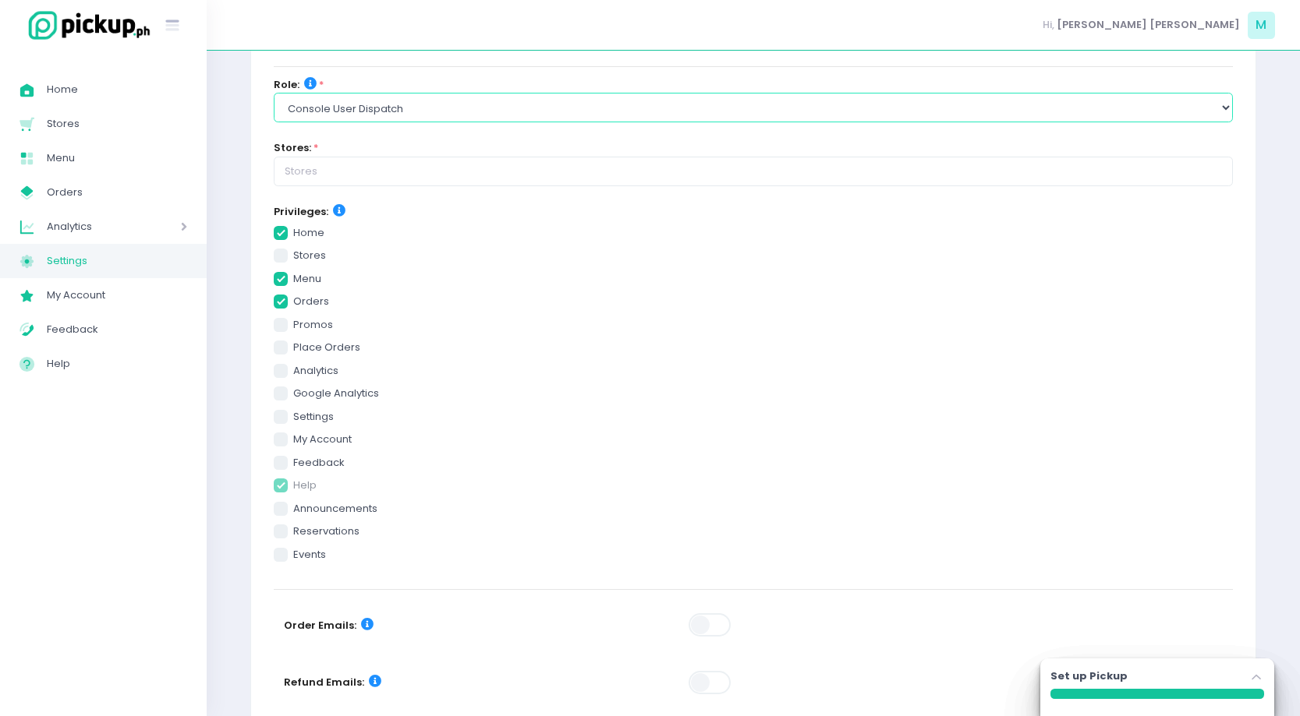
click at [401, 113] on select "Select Role group admin brand admin store admin accounting console user console…" at bounding box center [753, 108] width 959 height 30
select select "console_user_counter"
click at [274, 93] on select "Select Role group admin brand admin store admin accounting console user console…" at bounding box center [753, 108] width 959 height 30
checkbox input "true"
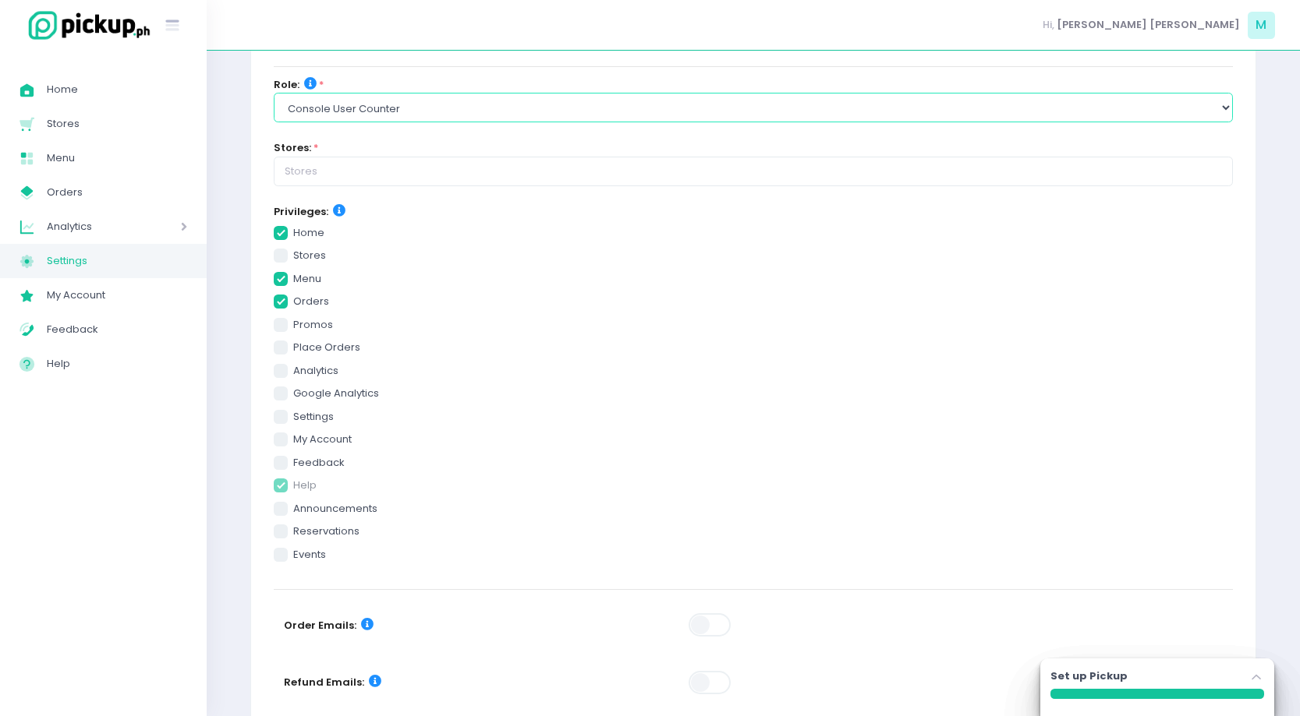
checkbox input "true"
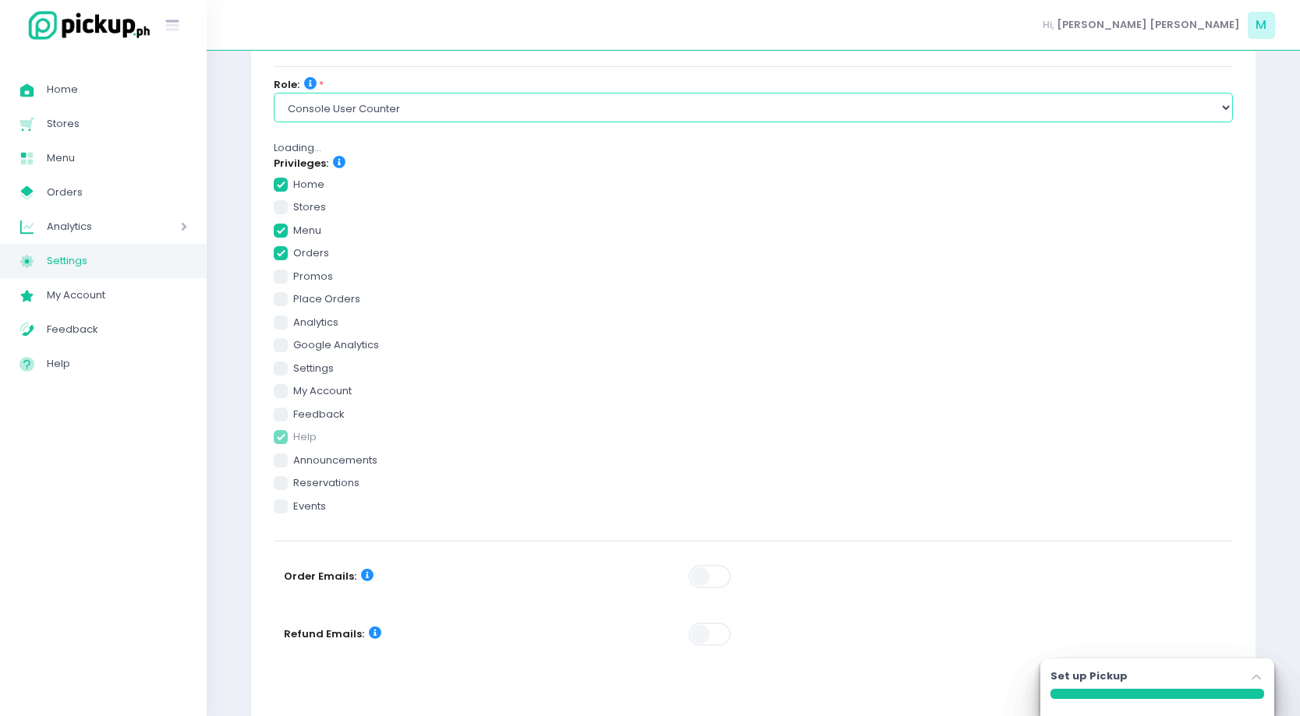
checkbox input "true"
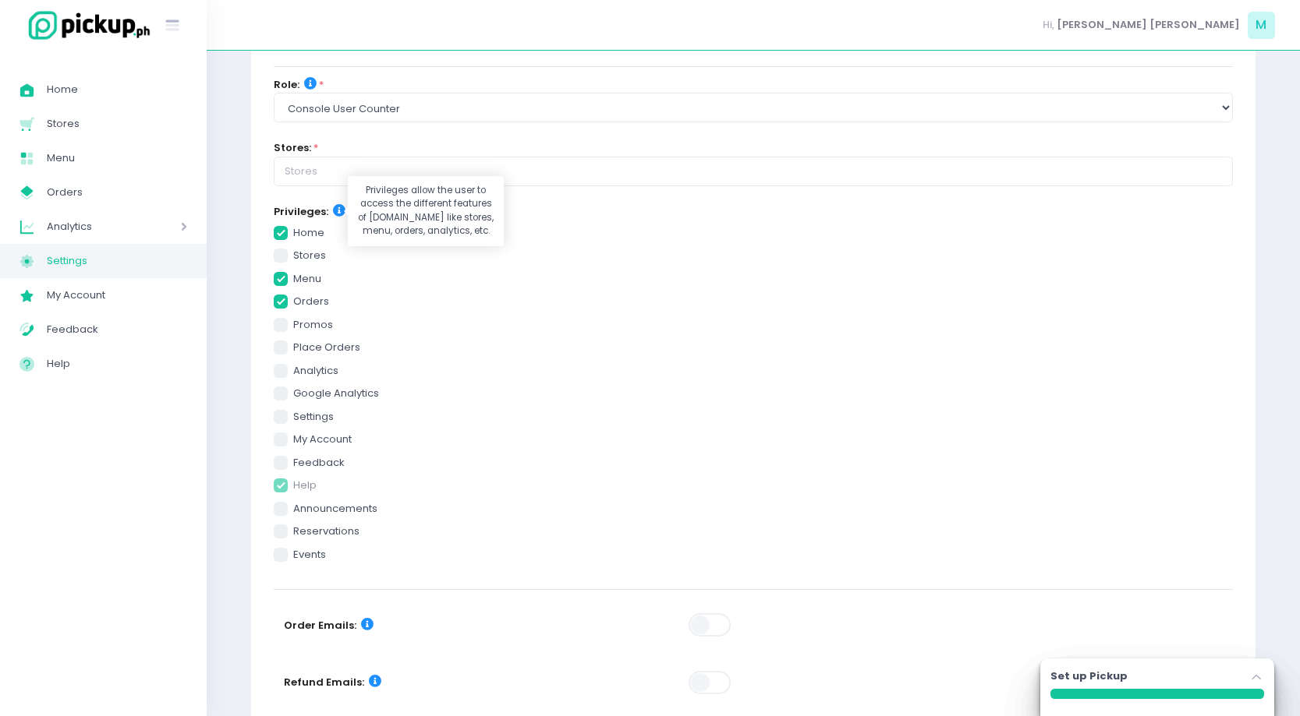
click at [336, 213] on icon at bounding box center [339, 210] width 12 height 12
checkbox input "true"
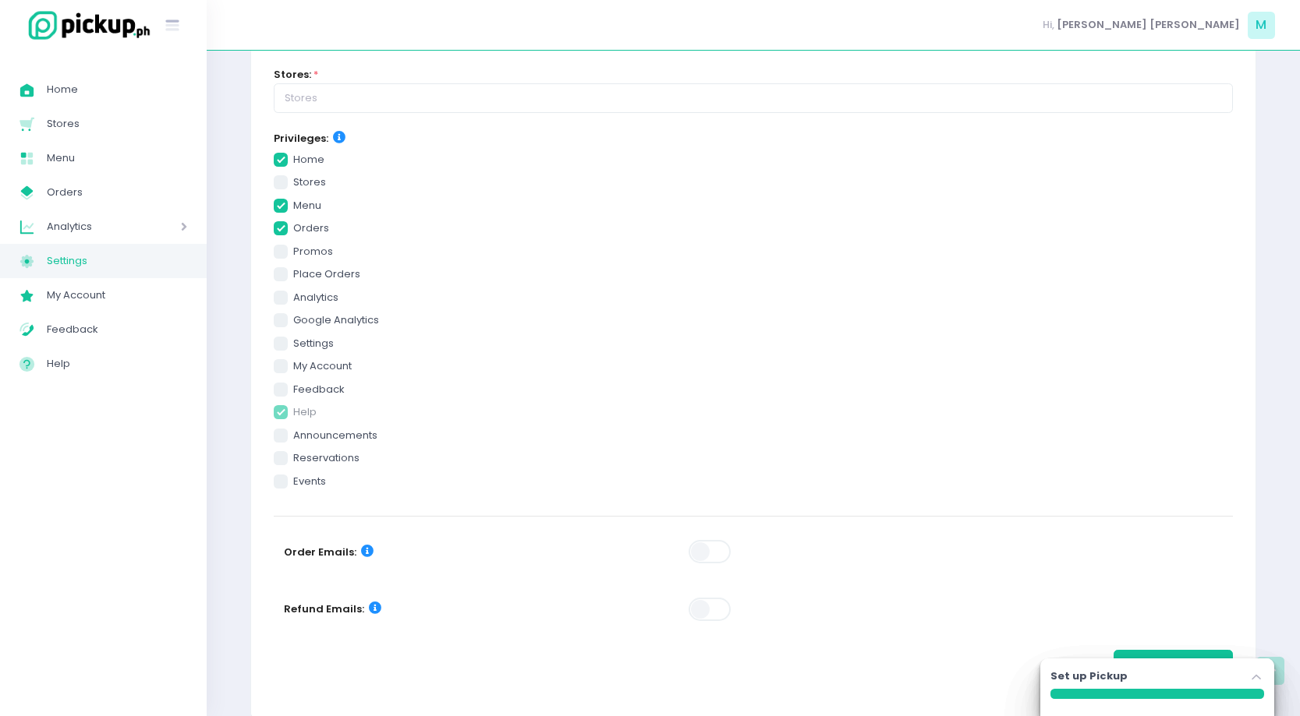
scroll to position [314, 0]
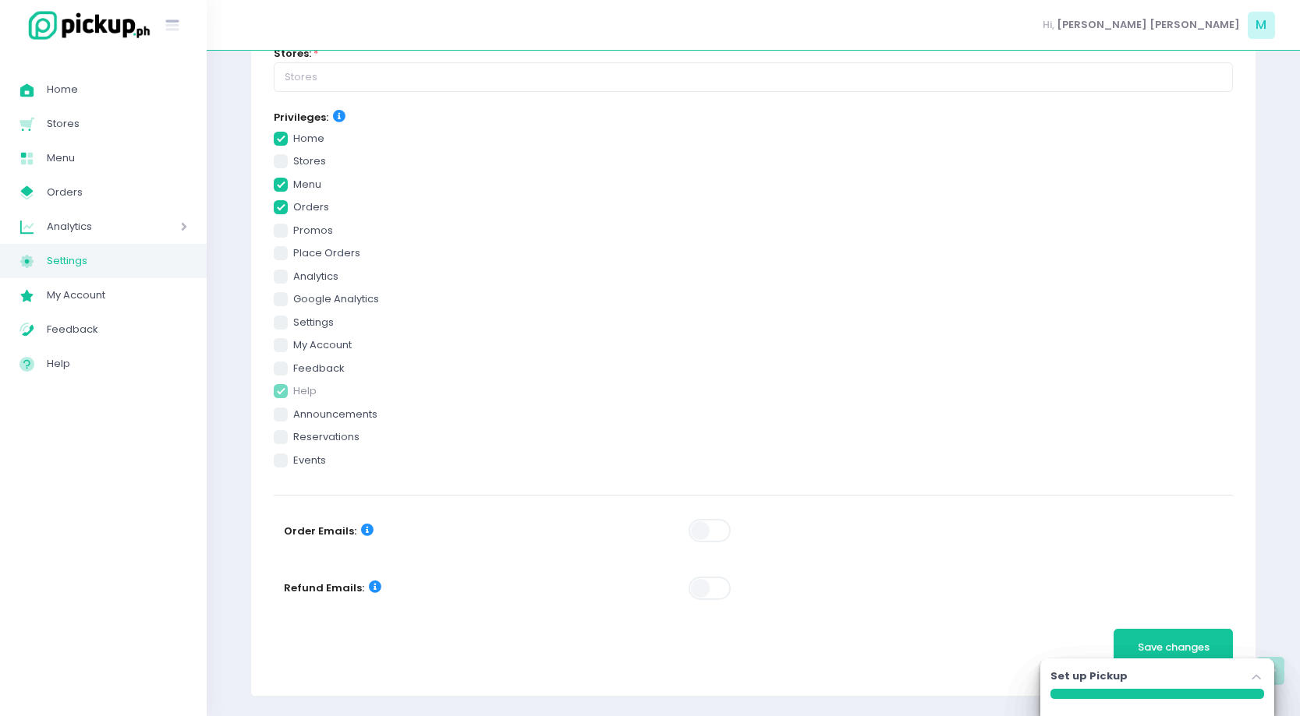
click at [282, 438] on span at bounding box center [281, 437] width 14 height 14
click at [293, 438] on input "reservations" at bounding box center [298, 435] width 10 height 10
checkbox input "true"
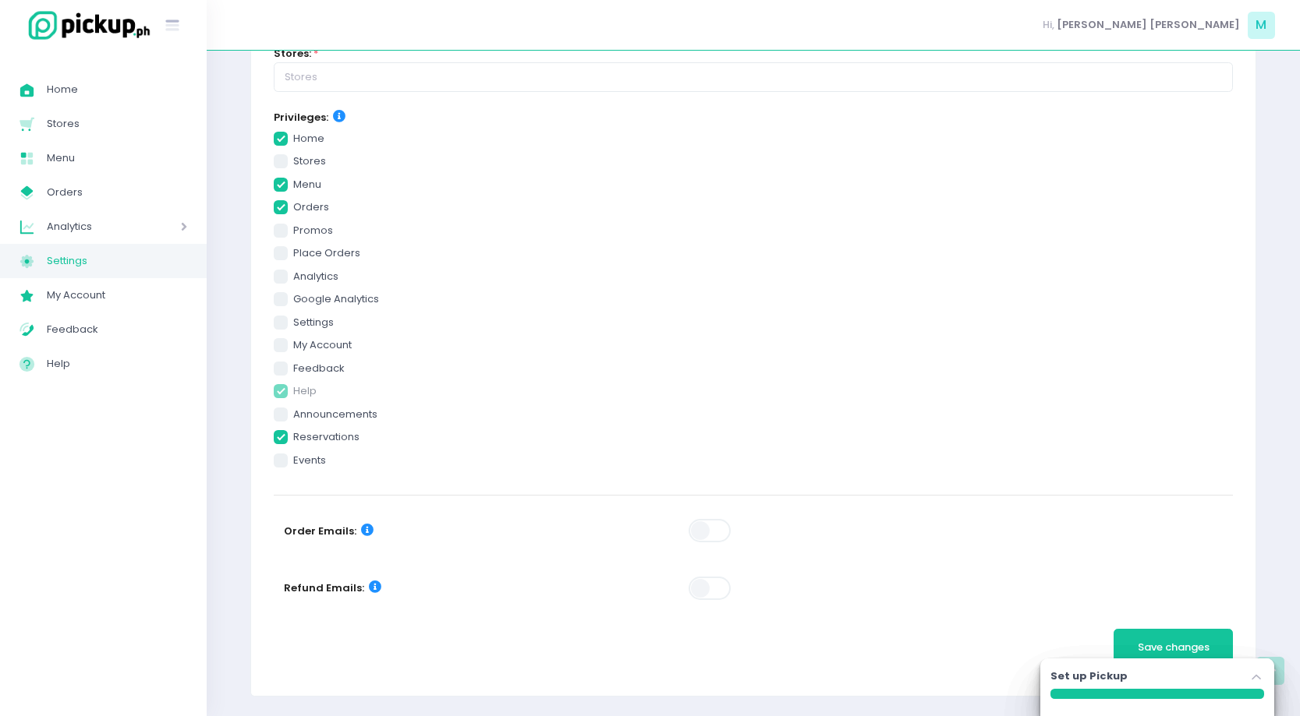
checkbox input "true"
click at [282, 438] on span at bounding box center [281, 437] width 14 height 14
click at [293, 438] on input "reservations" at bounding box center [298, 435] width 10 height 10
checkbox input "false"
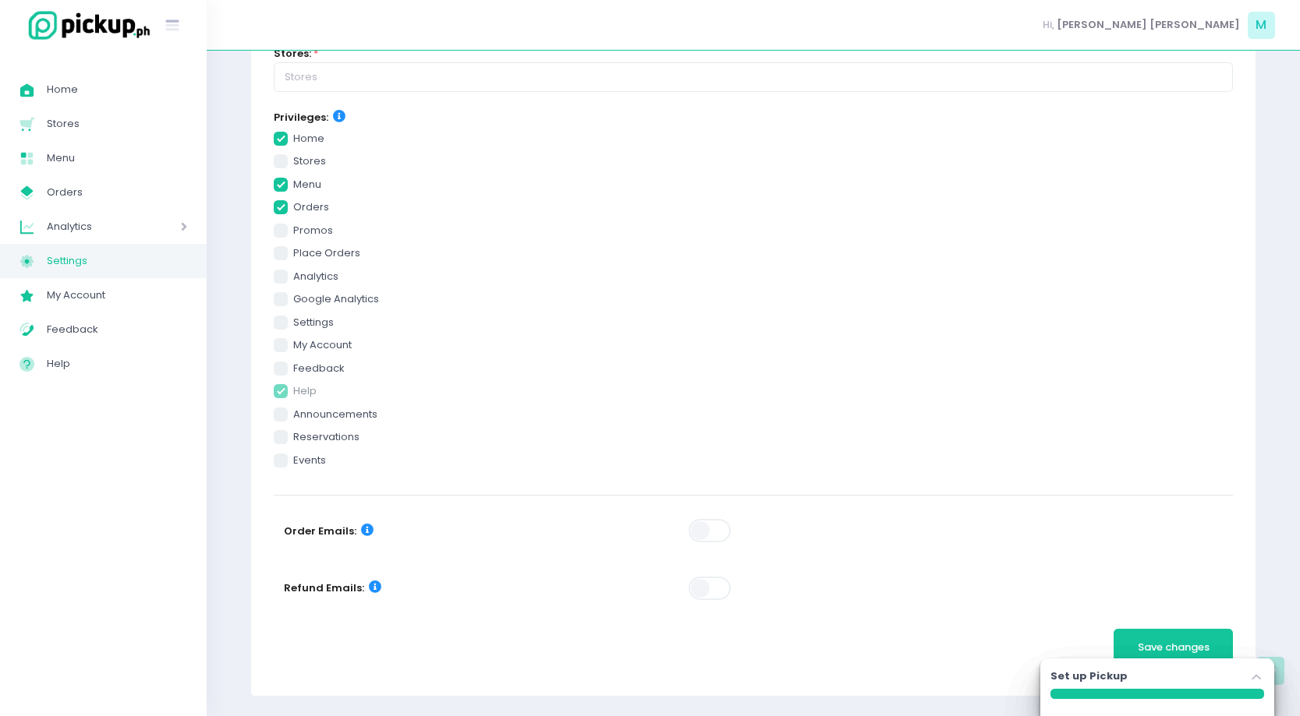
checkbox input "true"
click at [711, 532] on span at bounding box center [710, 530] width 44 height 23
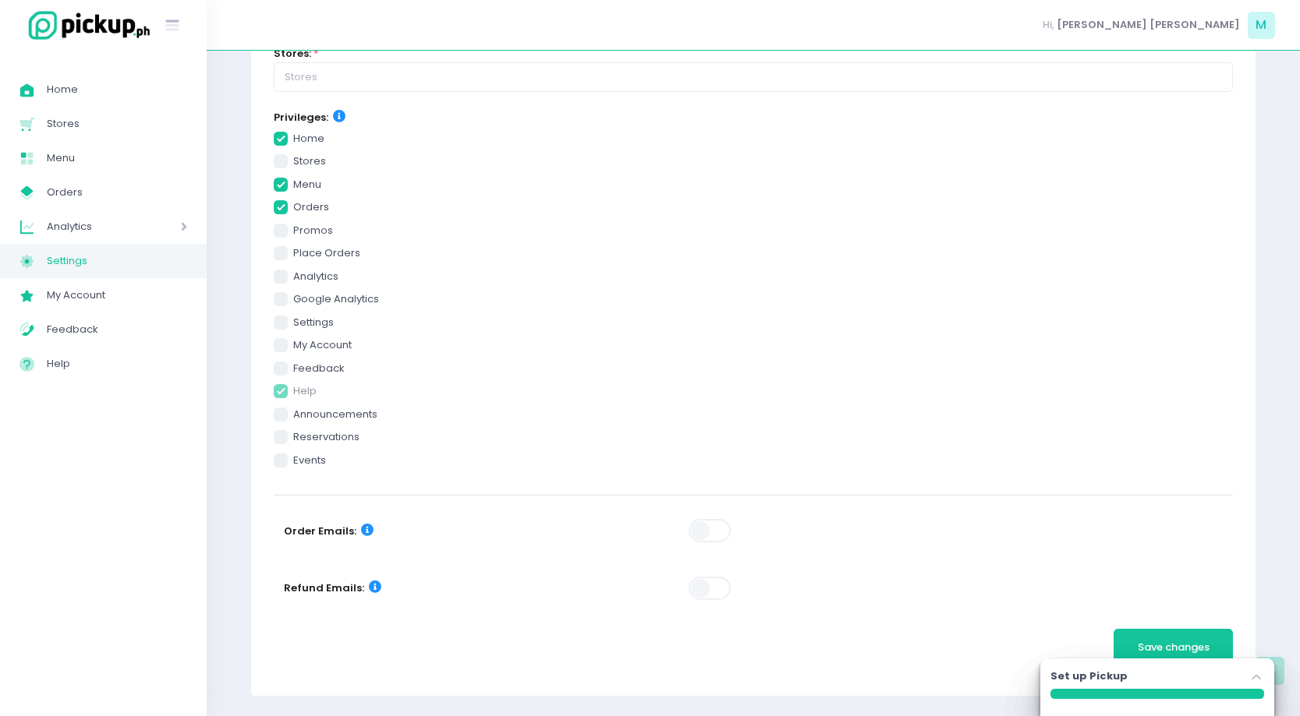
checkbox input "true"
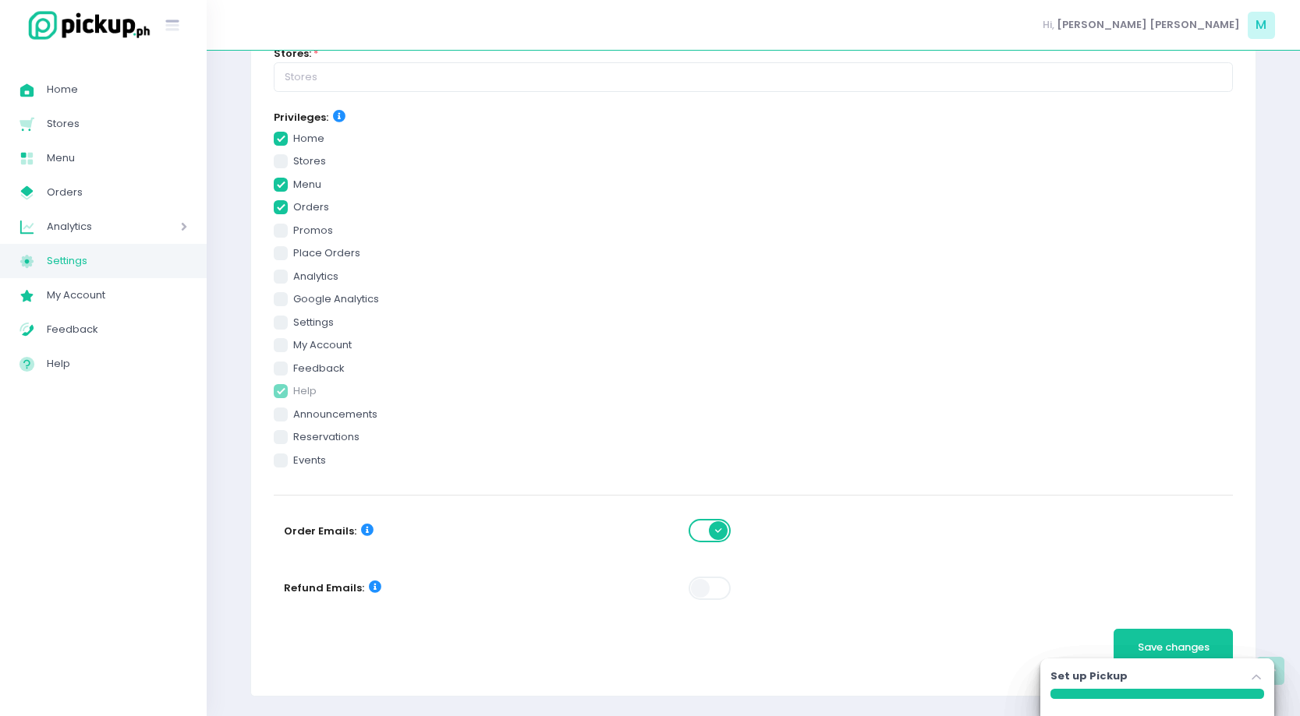
checkbox input "true"
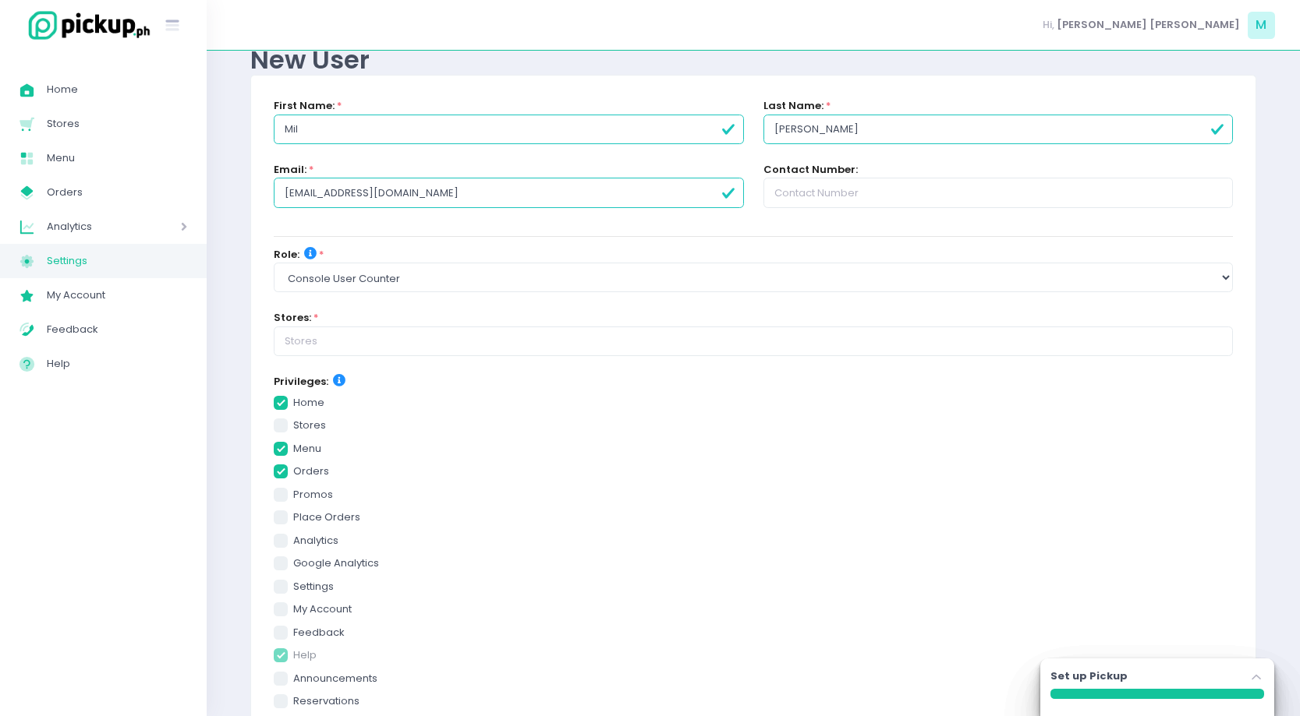
scroll to position [0, 0]
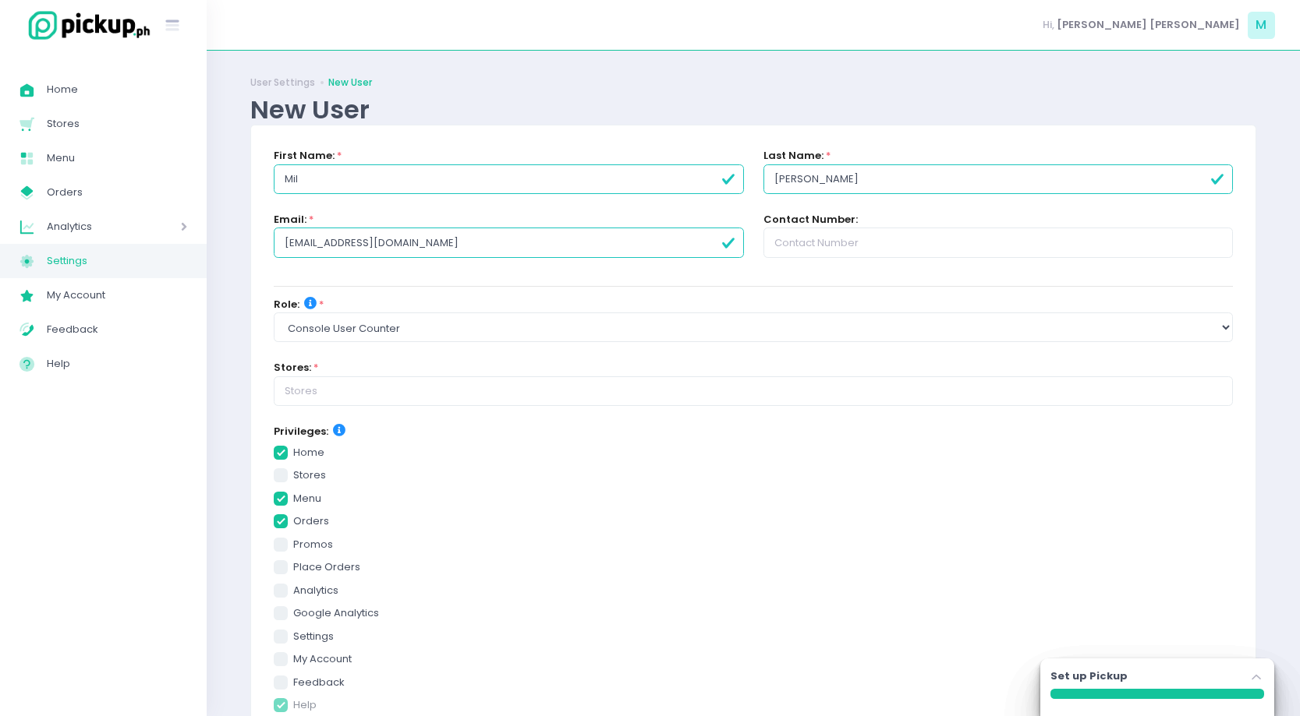
click at [567, 375] on div "Stores: *" at bounding box center [753, 383] width 959 height 46
checkbox input "true"
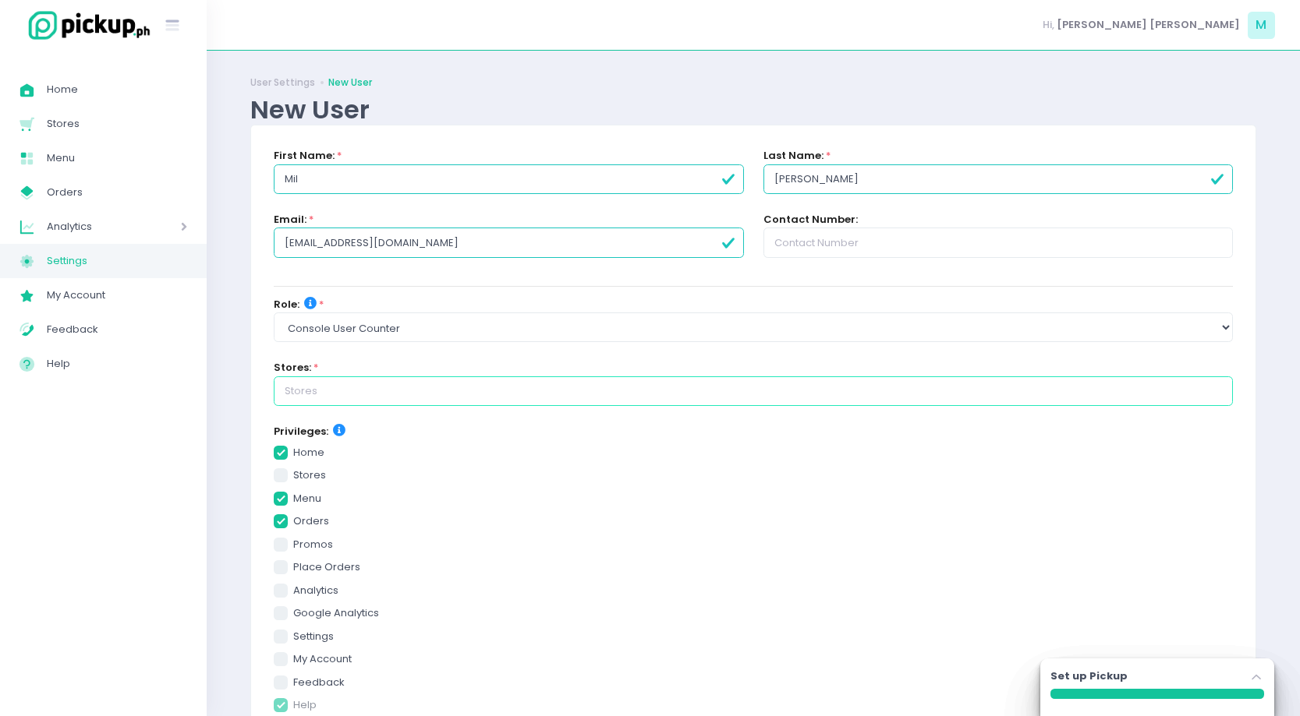
click at [568, 389] on input "text" at bounding box center [753, 392] width 959 height 30
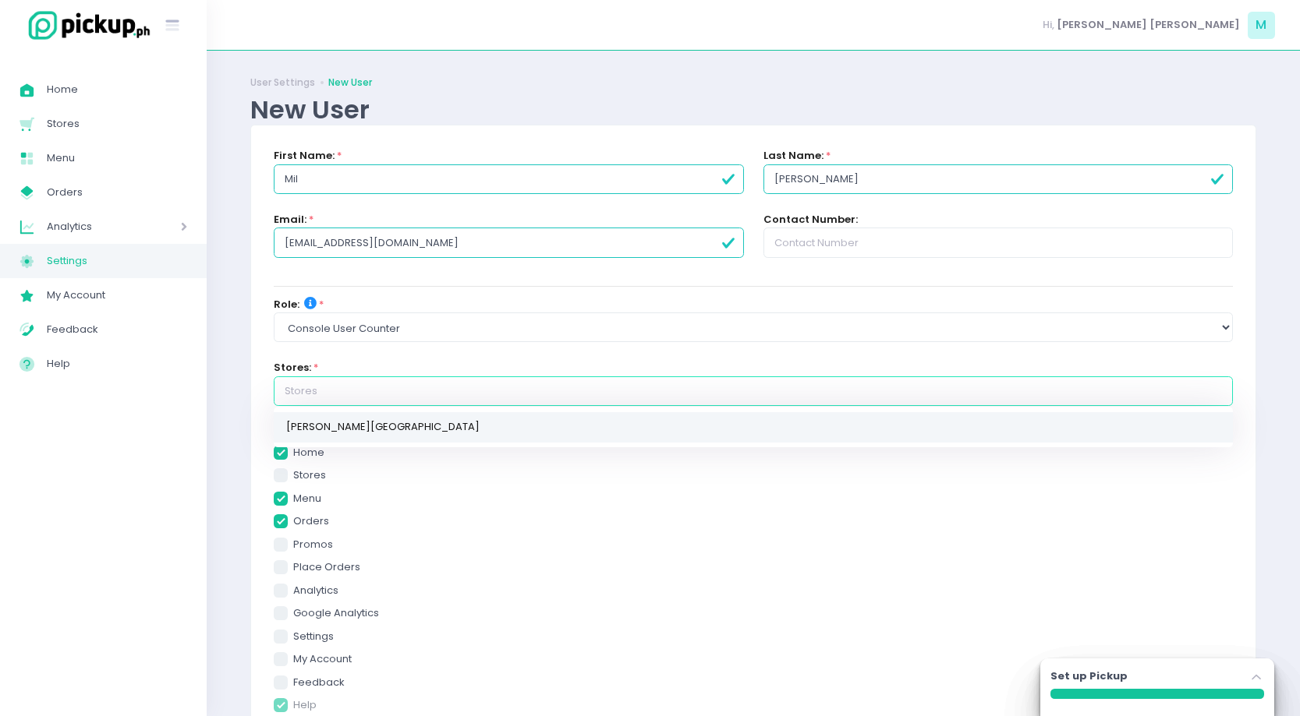
click at [555, 417] on link "[PERSON_NAME][GEOGRAPHIC_DATA]" at bounding box center [753, 427] width 959 height 30
checkbox input "true"
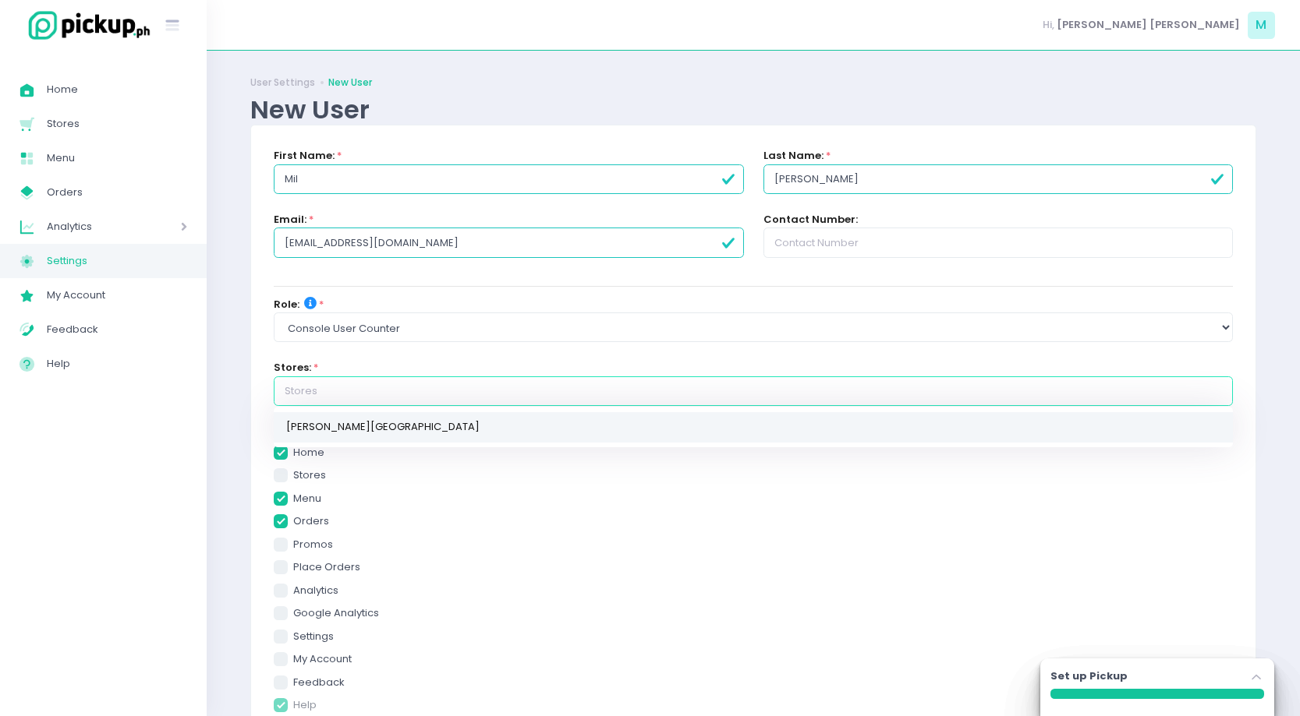
type input "[PERSON_NAME][GEOGRAPHIC_DATA]"
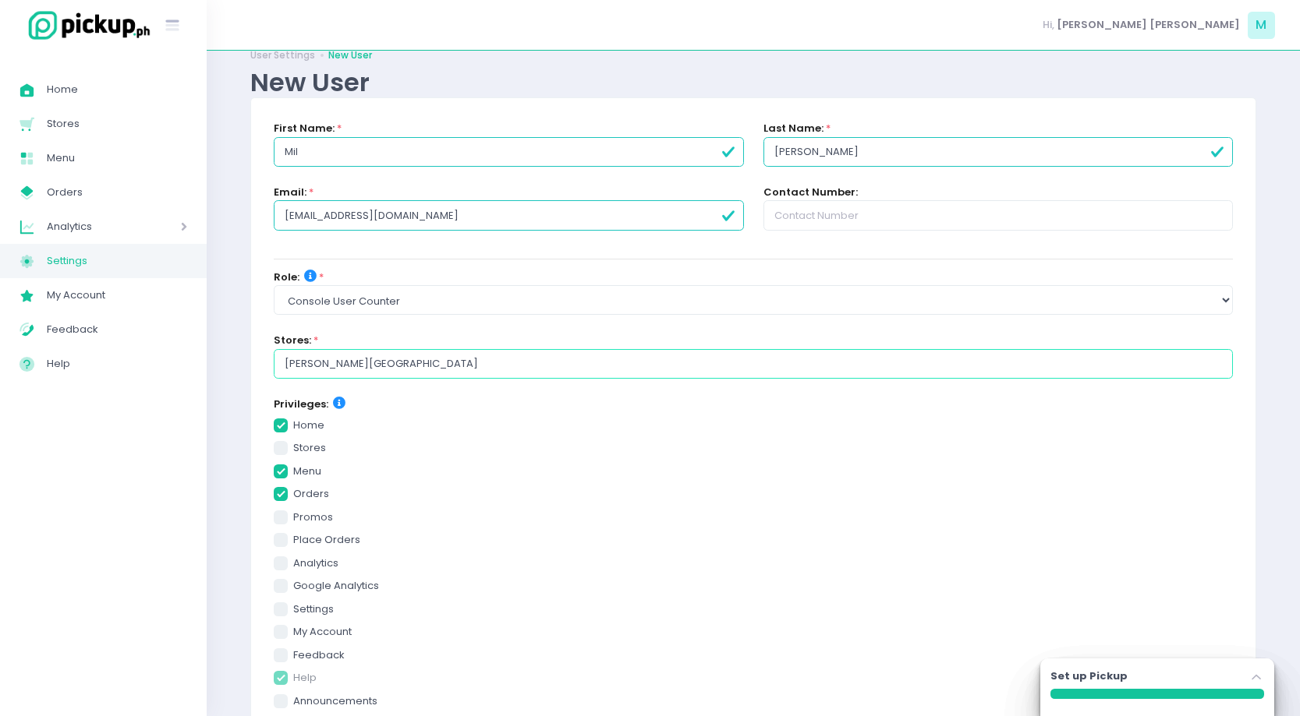
scroll to position [31, 0]
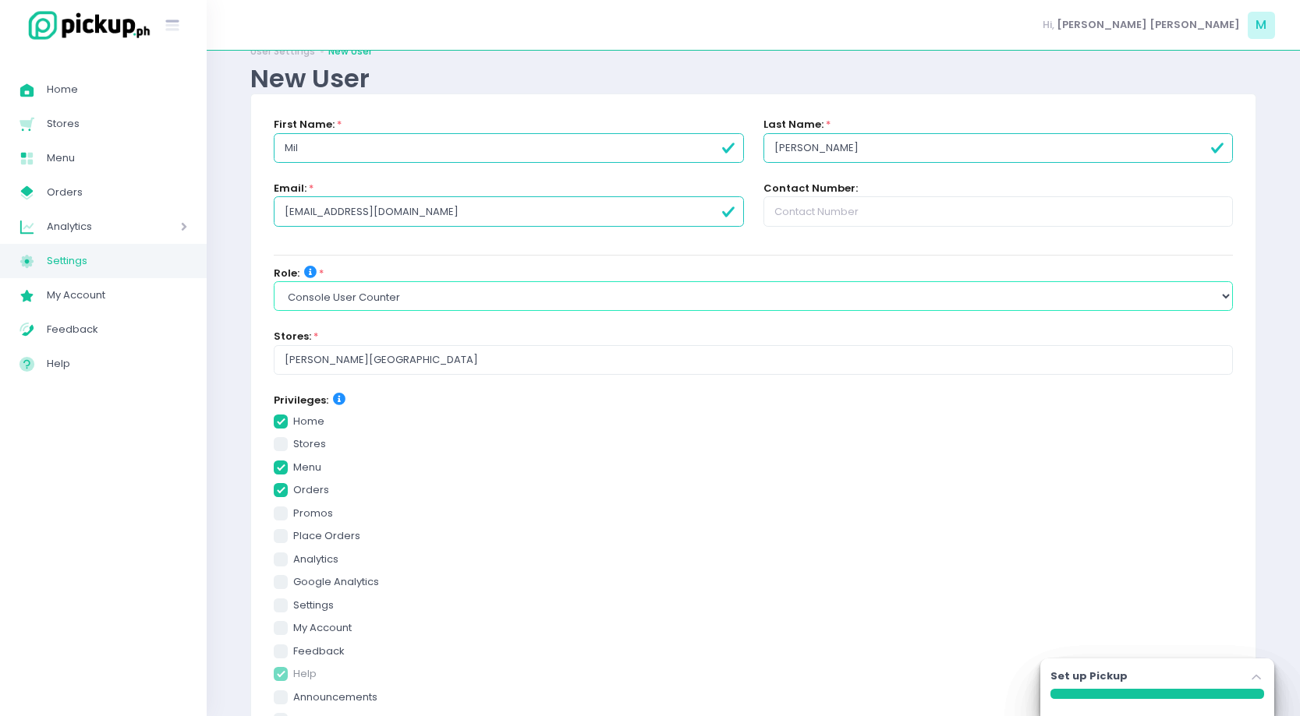
click at [468, 297] on select "Select Role group admin brand admin store admin accounting console user console…" at bounding box center [753, 296] width 959 height 30
checkbox input "true"
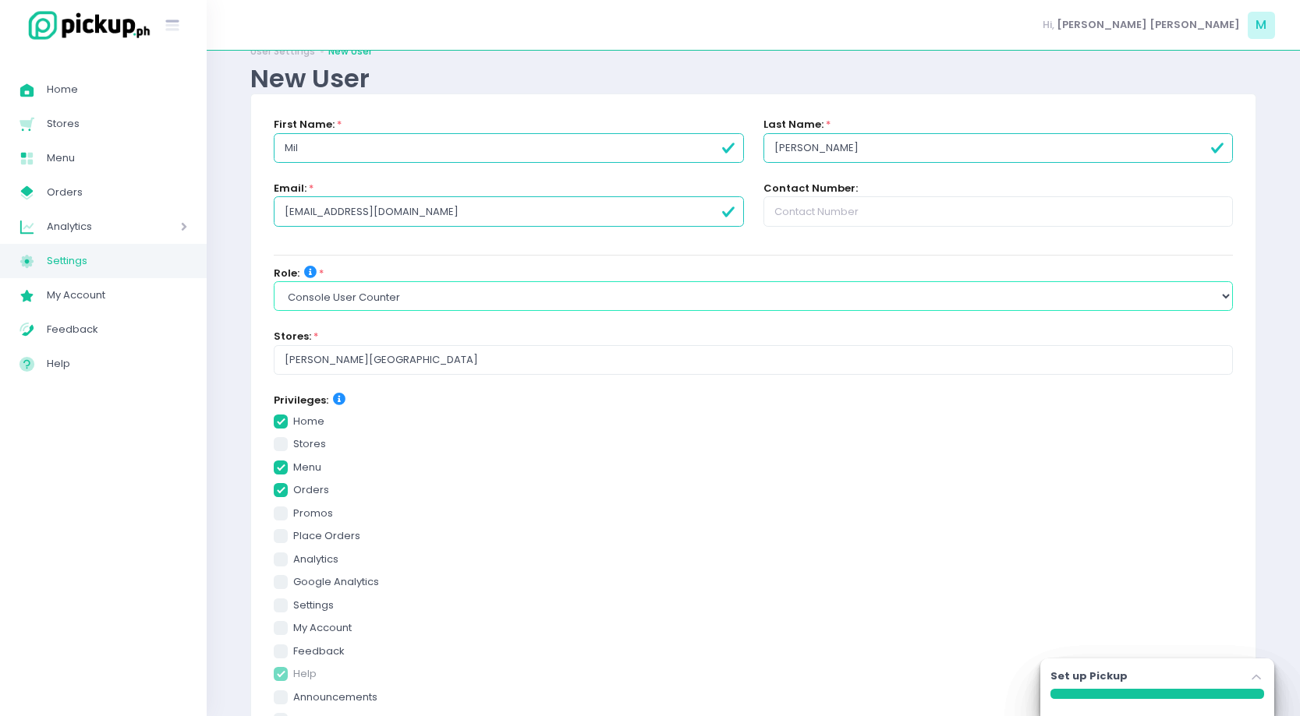
select select "console_user_dispatch"
click at [274, 281] on select "Select Role group admin brand admin store admin accounting console user console…" at bounding box center [753, 296] width 959 height 30
checkbox input "true"
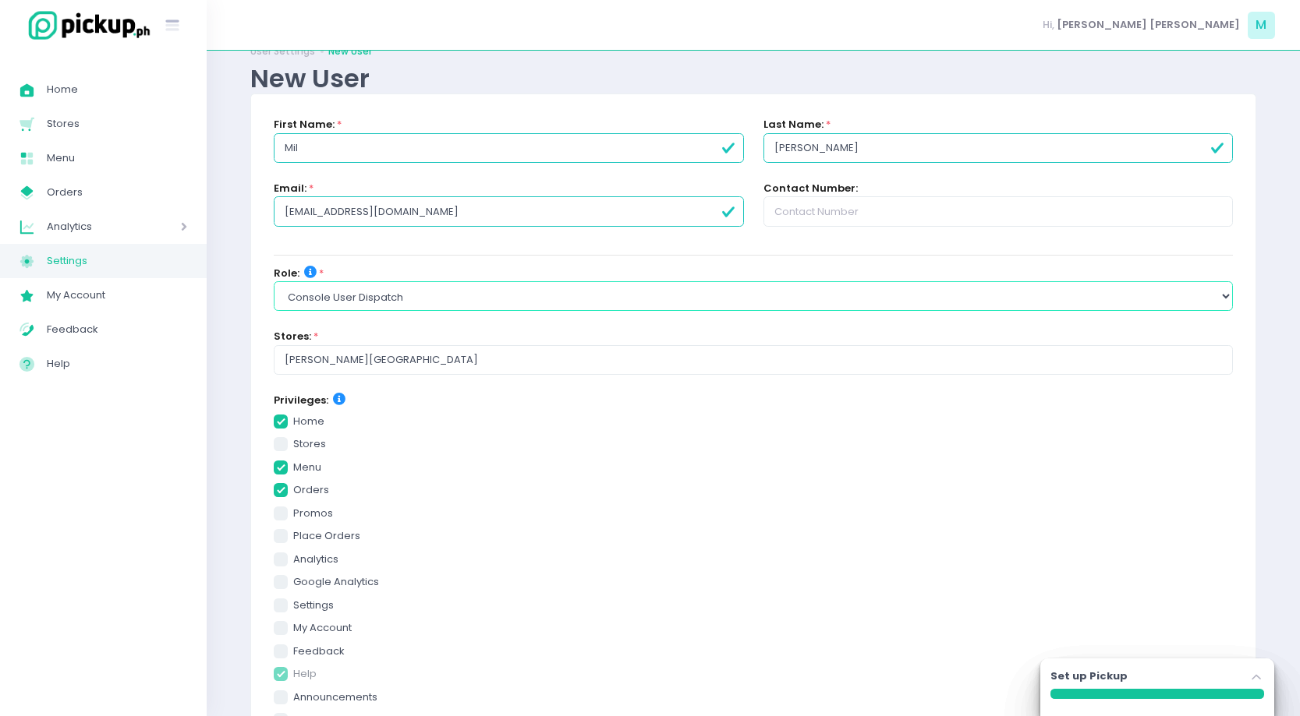
checkbox input "true"
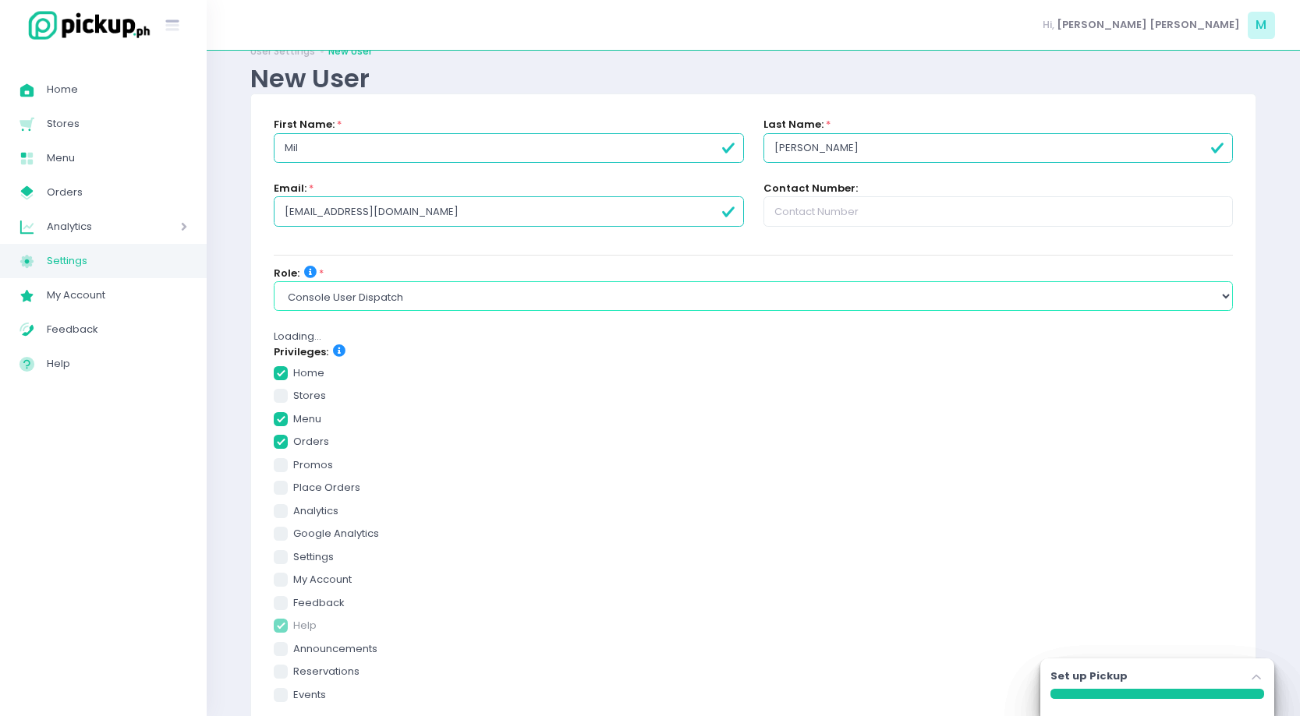
checkbox input "true"
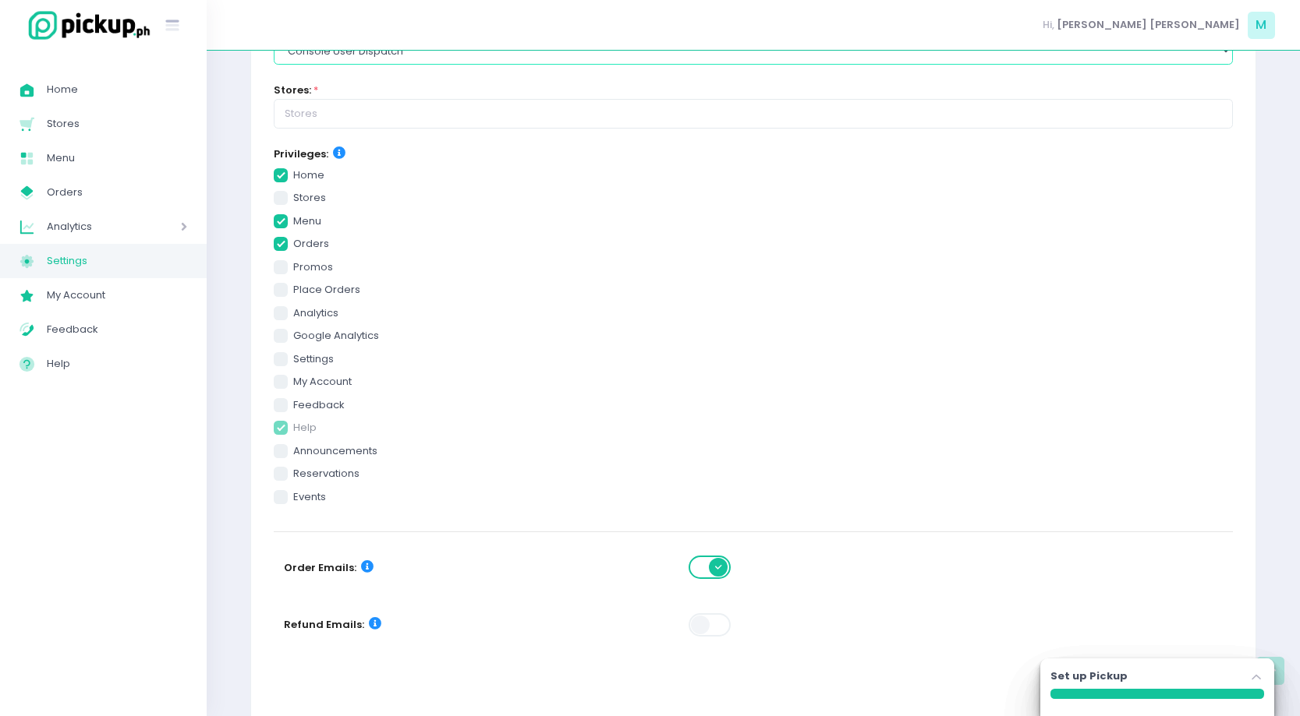
scroll to position [314, 0]
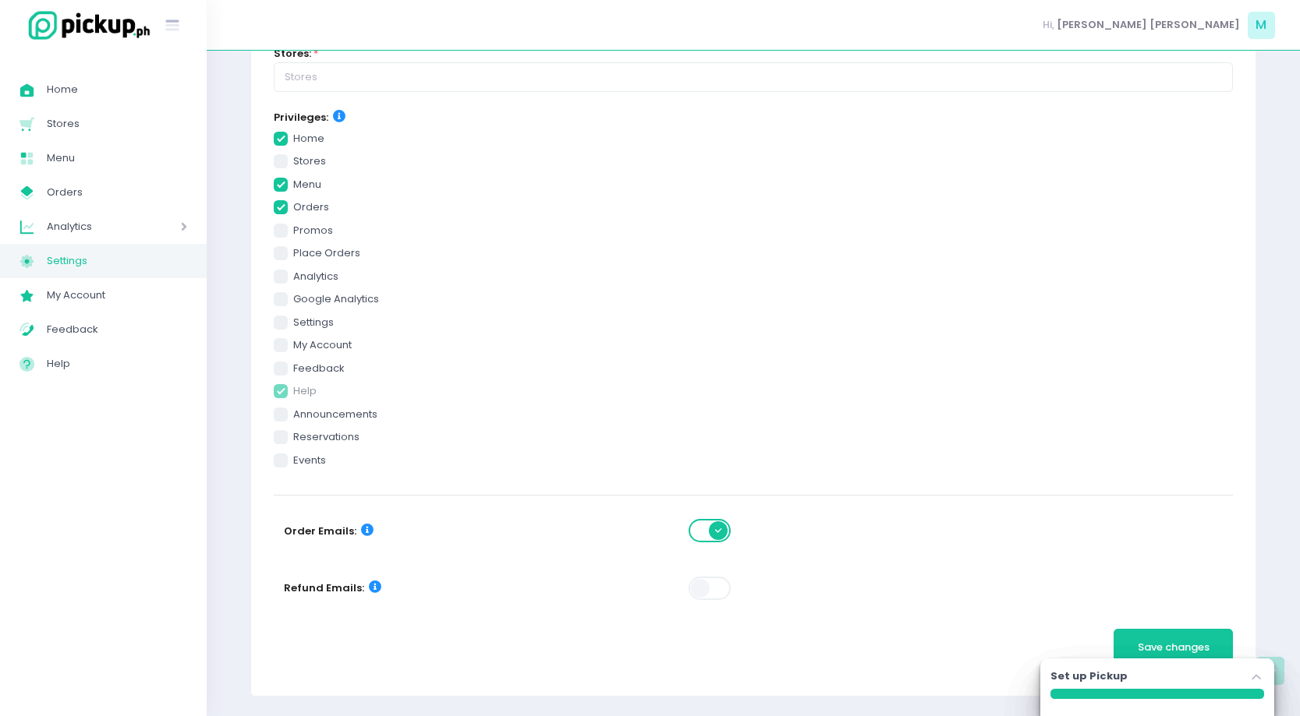
click at [691, 529] on span at bounding box center [710, 530] width 44 height 23
checkbox input "true"
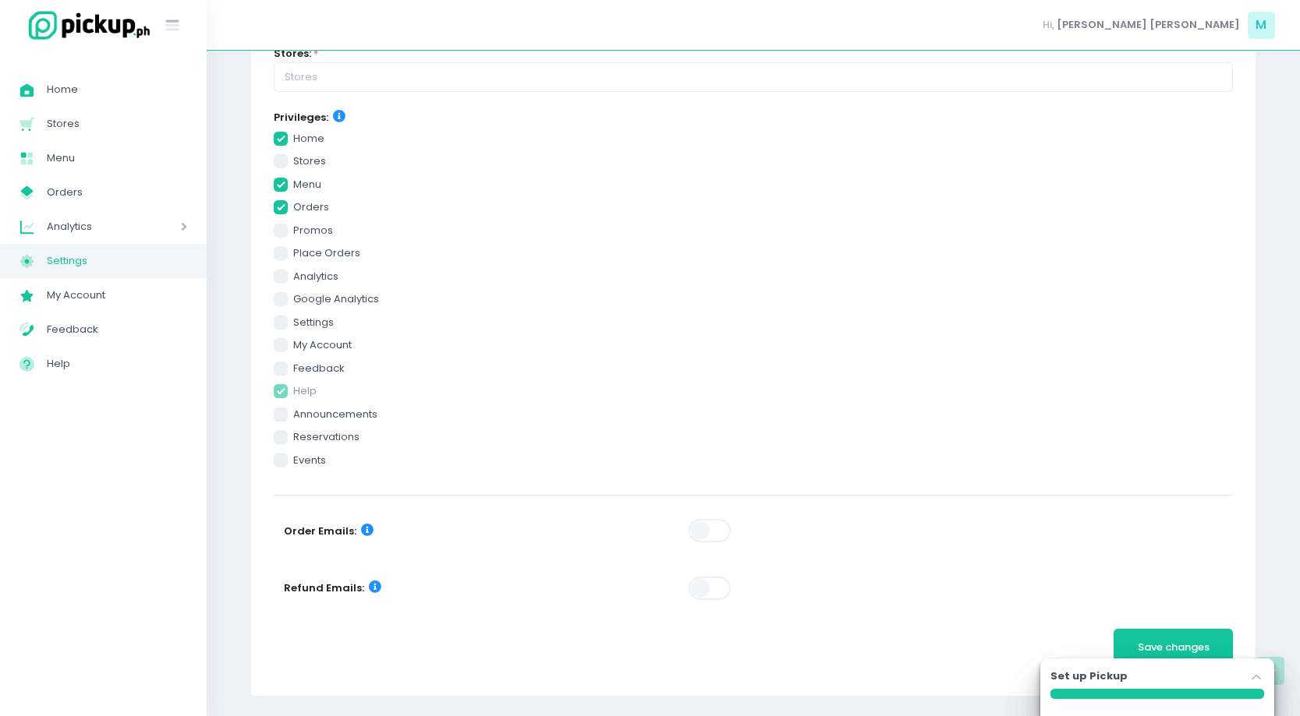
checkbox input "true"
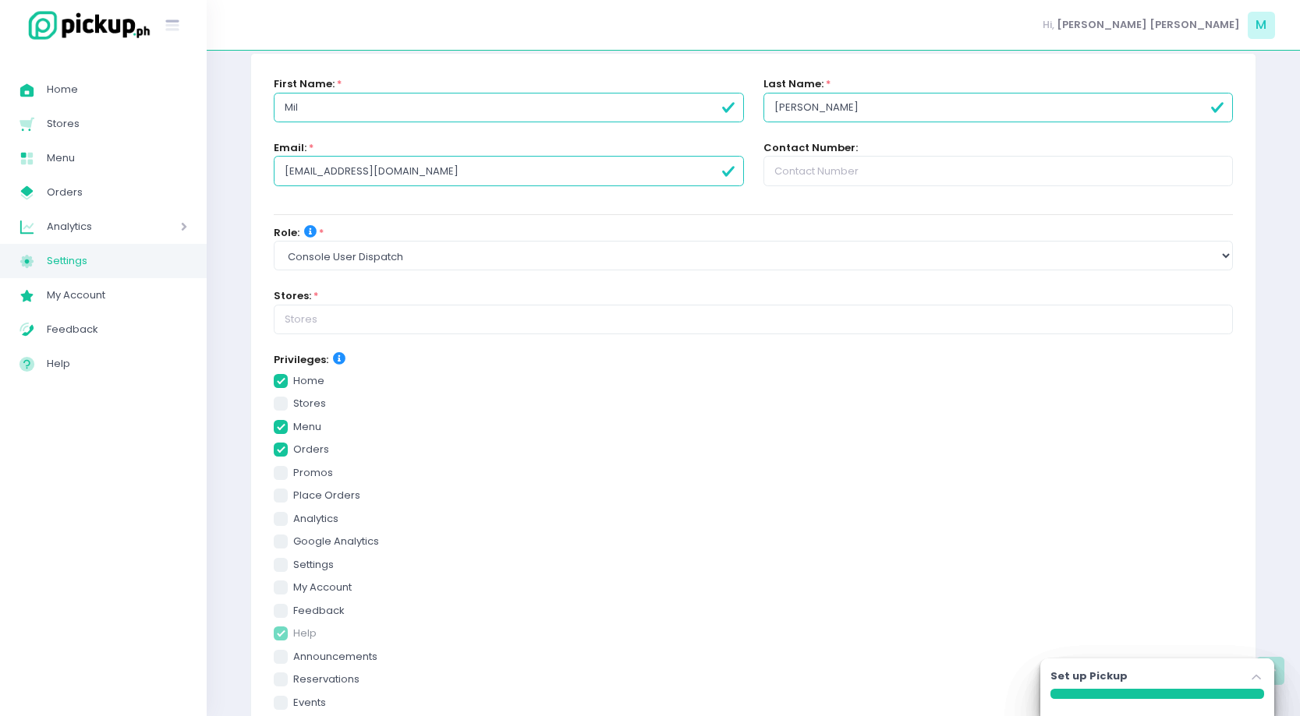
scroll to position [0, 0]
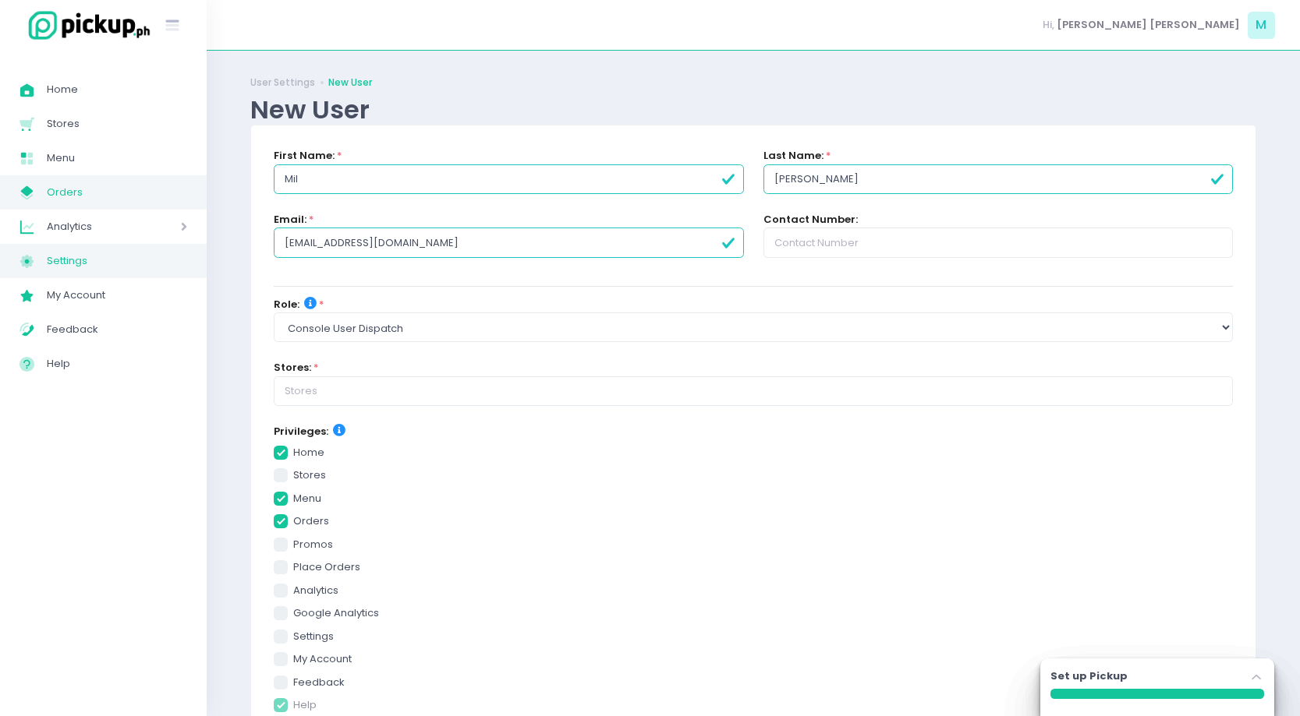
checkbox input "true"
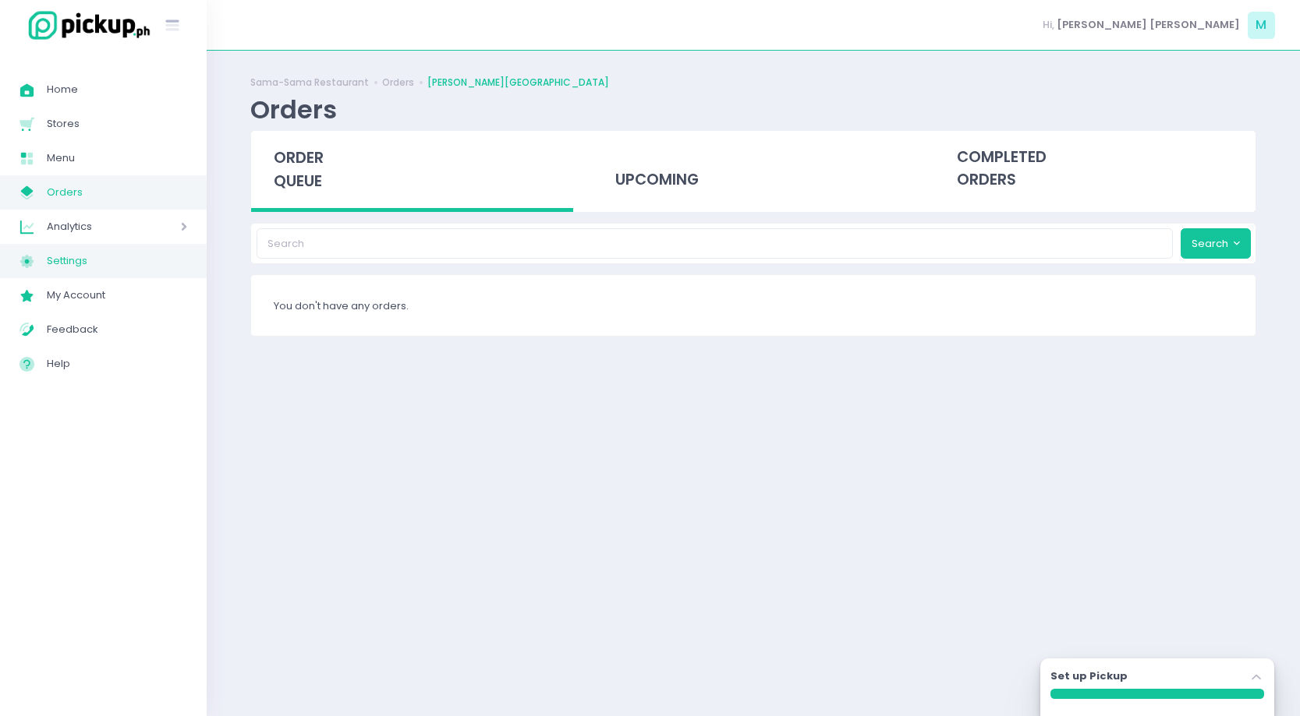
click at [156, 258] on span "Settings" at bounding box center [117, 261] width 140 height 20
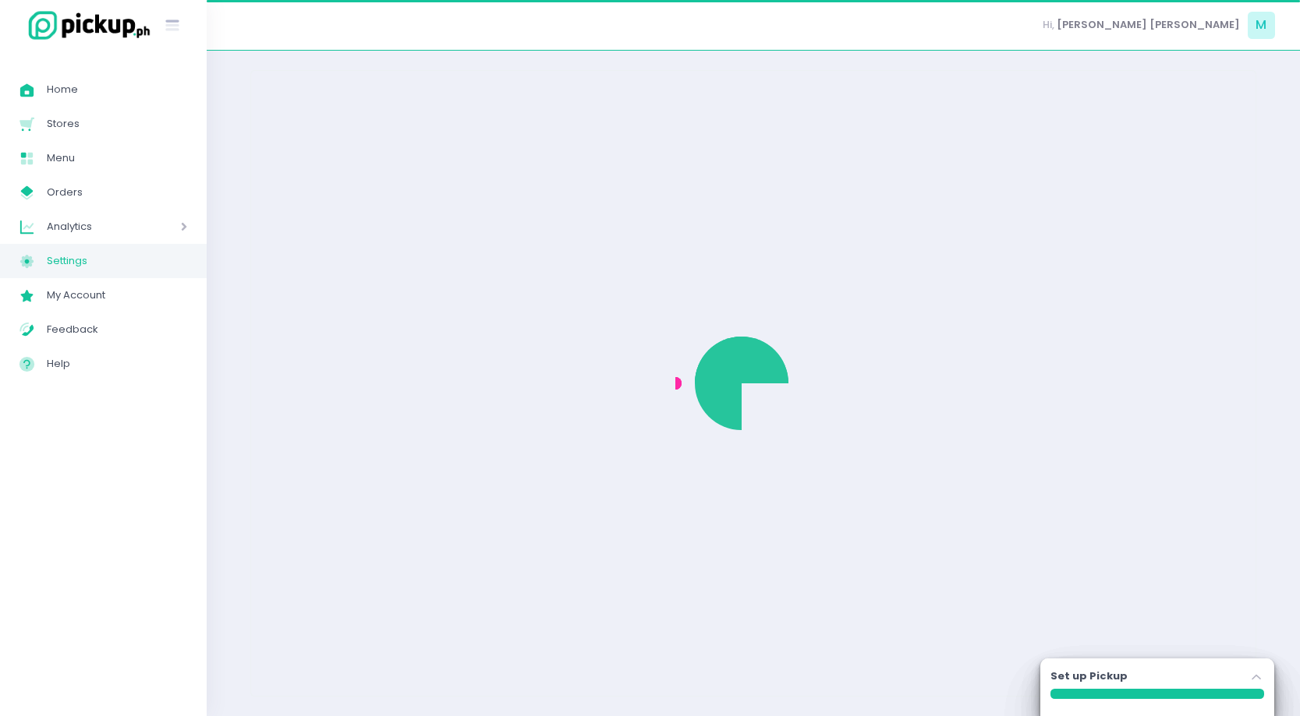
select select "active"
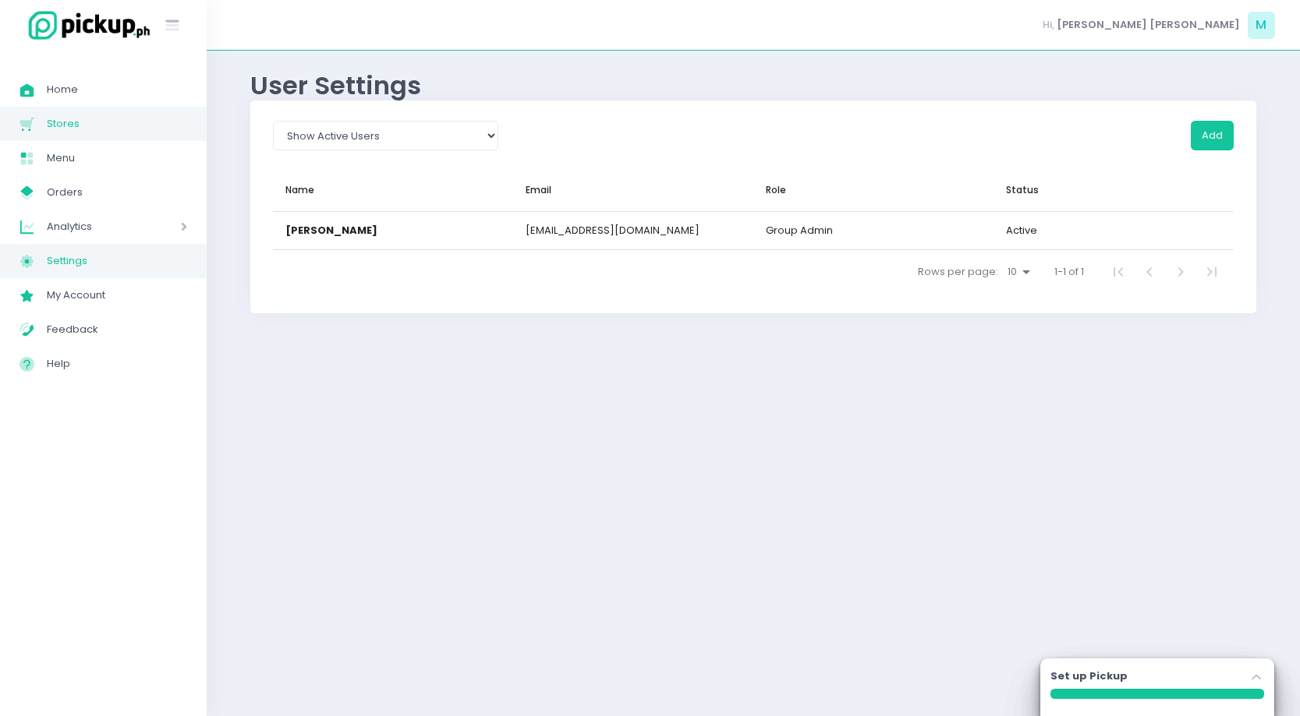
click at [103, 110] on link "Stores Created with Sketch. Stores" at bounding box center [103, 124] width 207 height 34
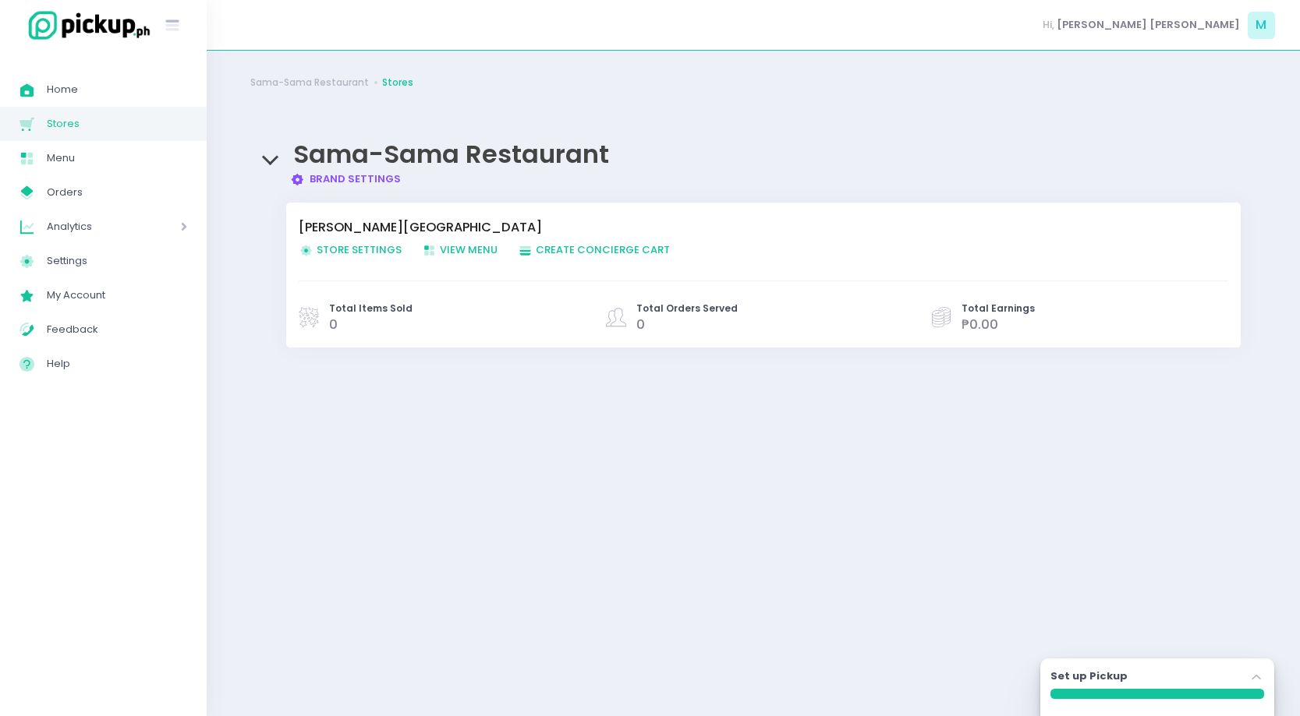
click at [348, 248] on span "Store Settings Created with Sketch. Store Settings" at bounding box center [350, 249] width 103 height 15
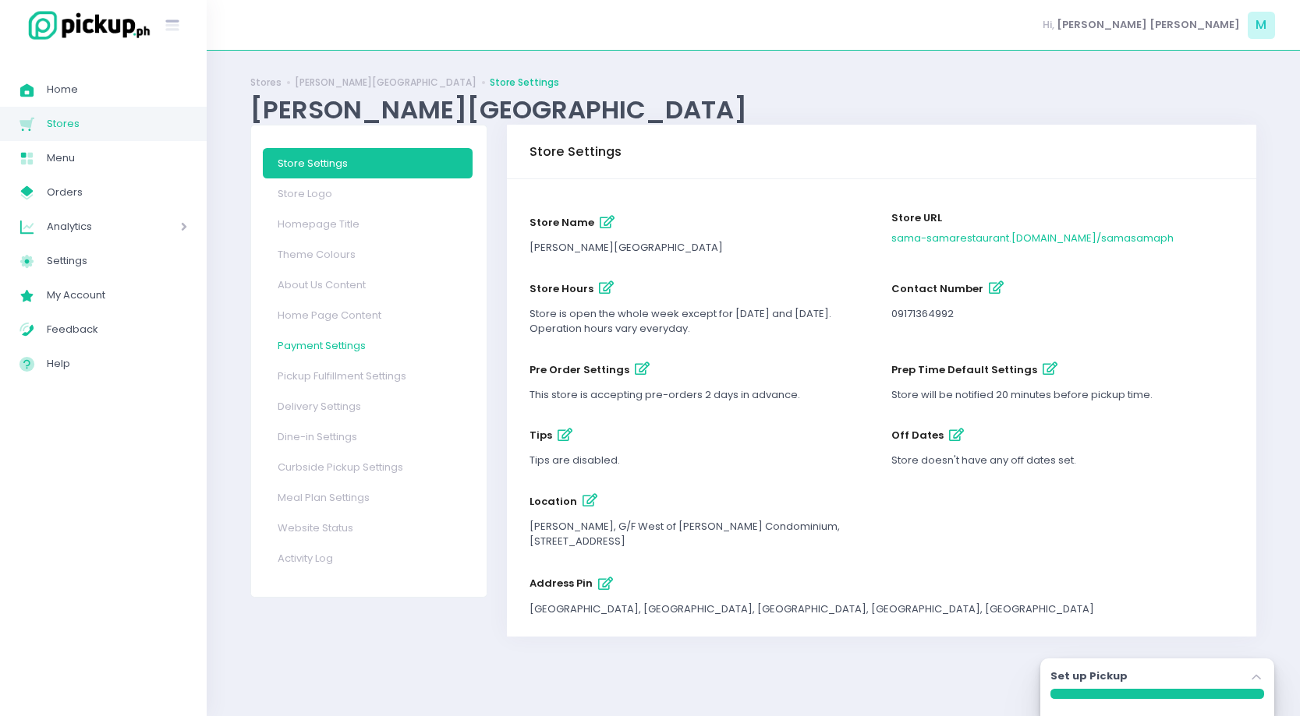
click at [349, 351] on link "Payment Settings" at bounding box center [368, 346] width 210 height 30
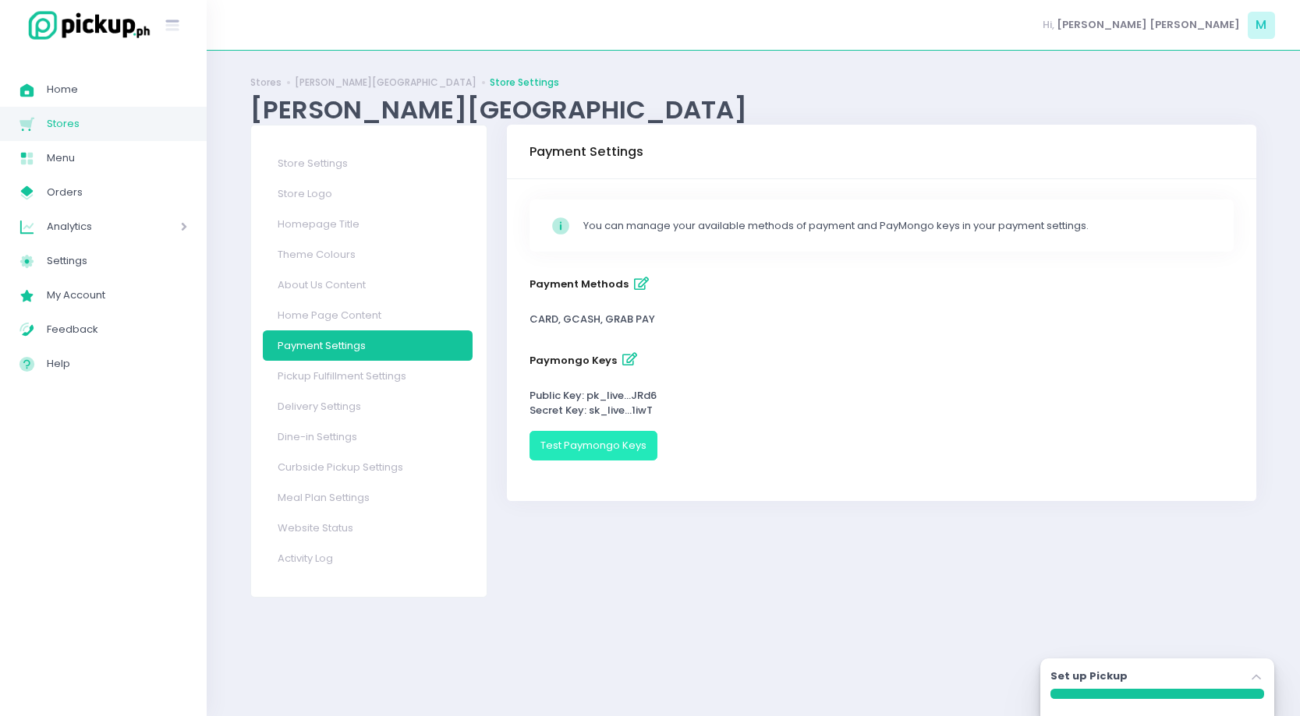
click at [610, 443] on button "Test Paymongo Keys" at bounding box center [593, 446] width 128 height 30
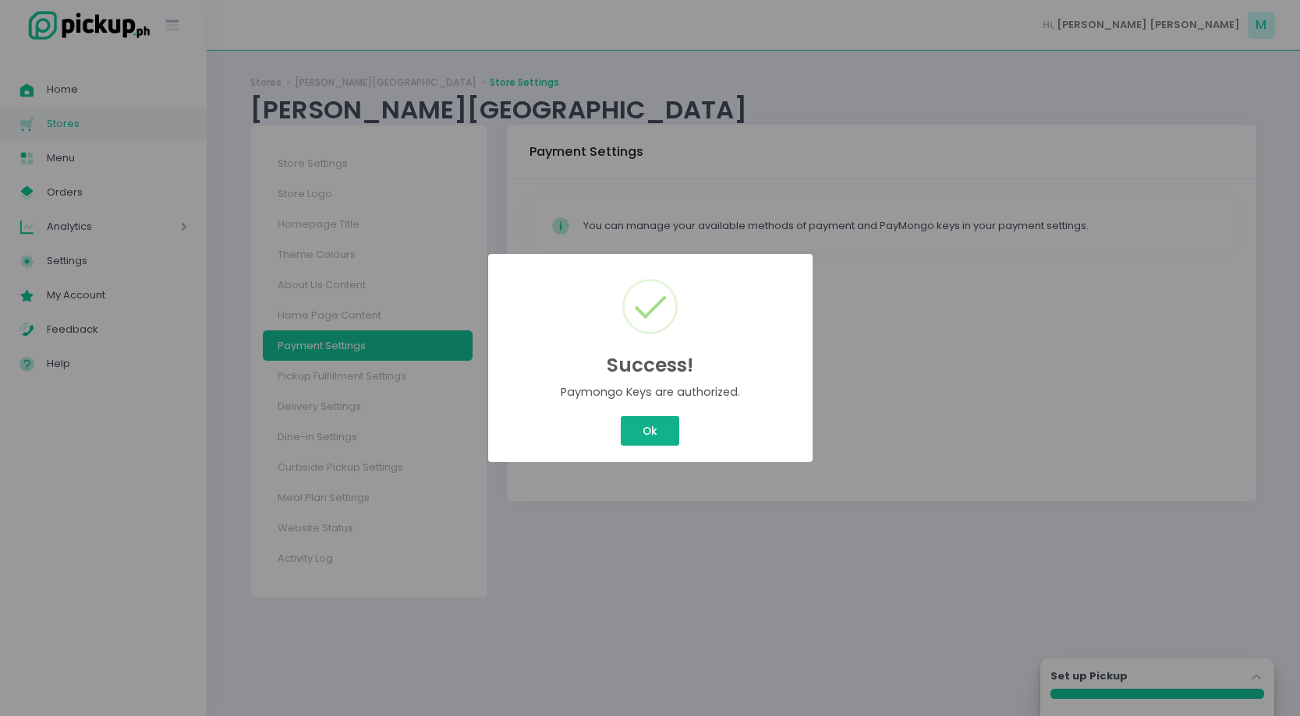
click at [659, 437] on button "Ok" at bounding box center [650, 431] width 58 height 30
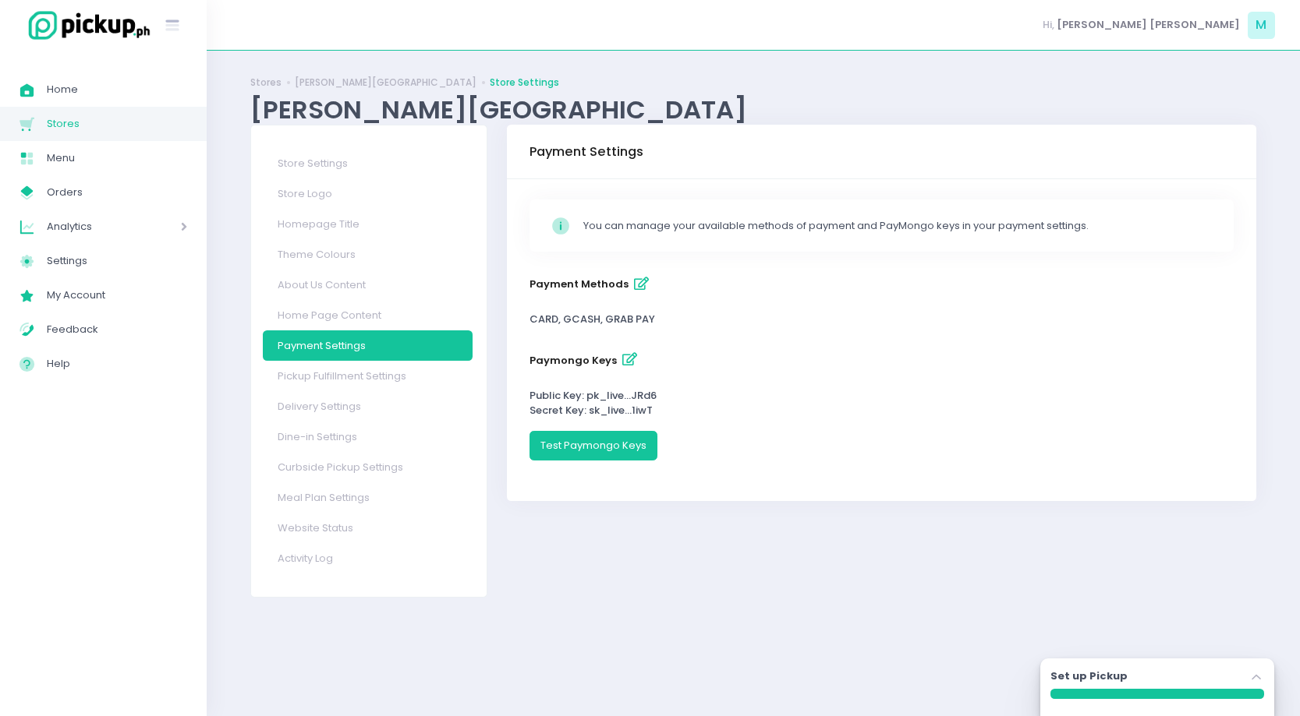
click at [634, 287] on icon "button" at bounding box center [641, 284] width 15 height 13
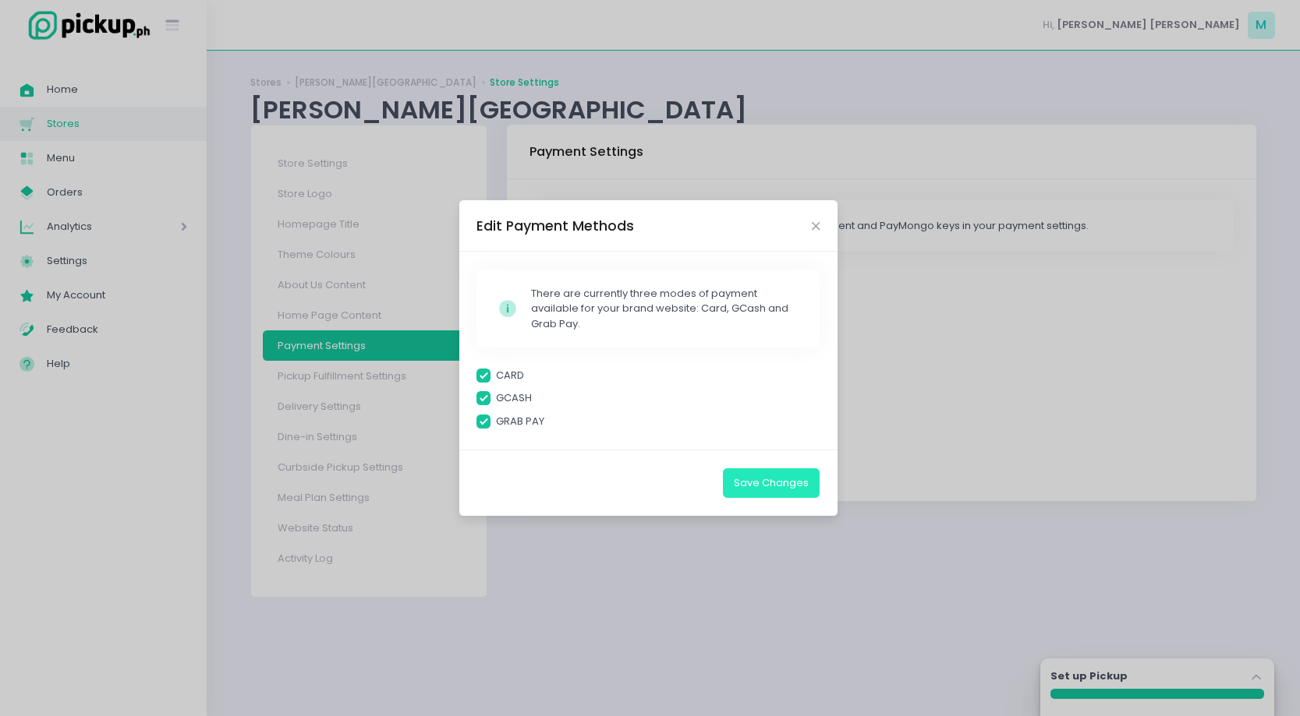
click at [769, 482] on button "Save Changes" at bounding box center [771, 484] width 97 height 30
checkbox input "true"
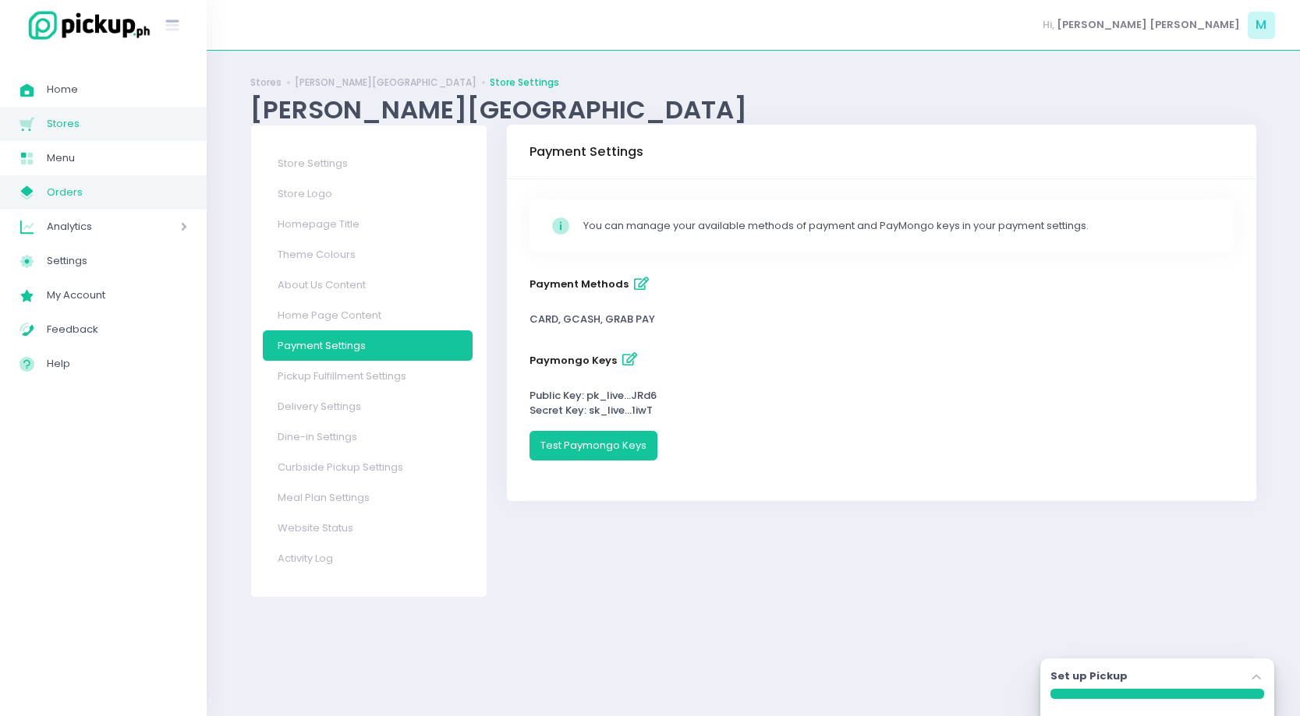
click at [58, 196] on span "Orders" at bounding box center [117, 192] width 140 height 20
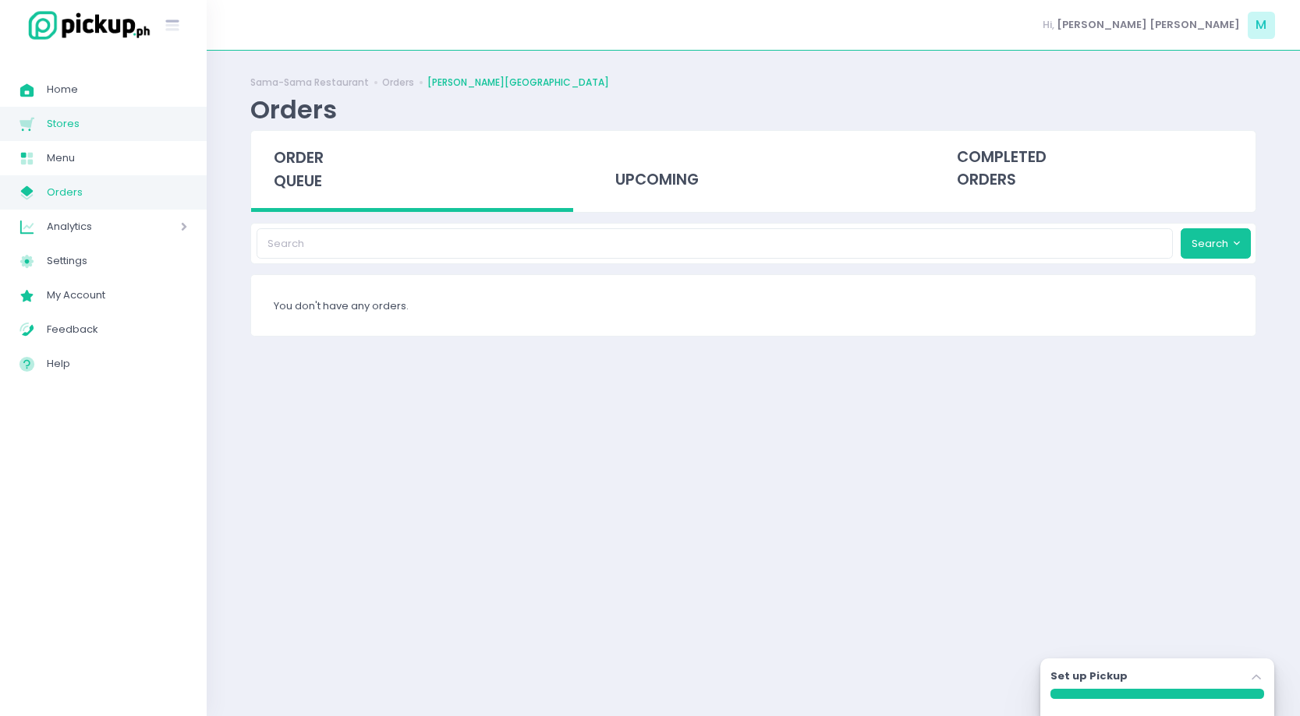
click at [76, 124] on span "Stores" at bounding box center [117, 124] width 140 height 20
